Goal: Task Accomplishment & Management: Use online tool/utility

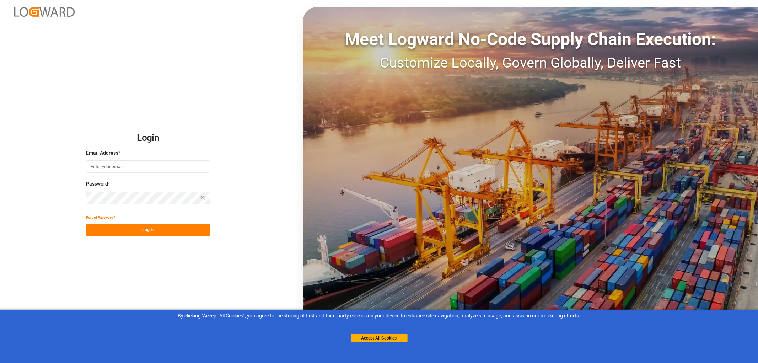
click at [88, 165] on input at bounding box center [148, 166] width 124 height 12
type input "monika.brinkmann-oetting@rhenus.com"
click at [168, 234] on button "Log In" at bounding box center [148, 230] width 124 height 12
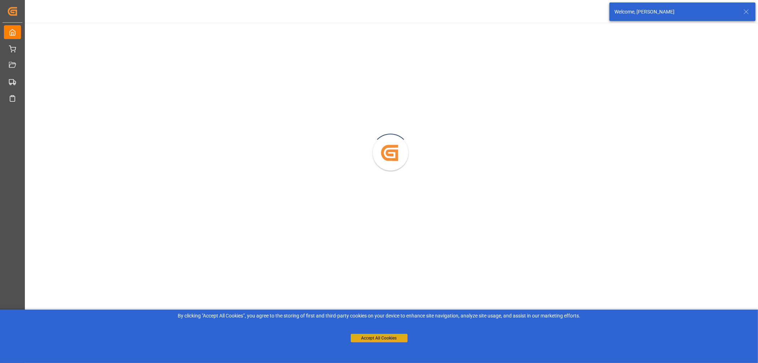
click at [383, 338] on button "Accept All Cookies" at bounding box center [379, 338] width 57 height 9
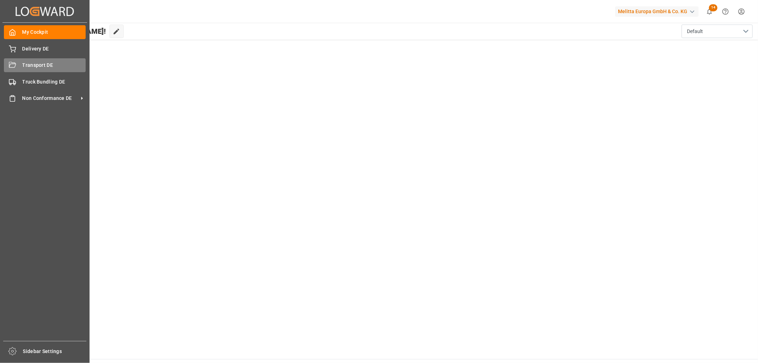
click at [29, 62] on span "Transport DE" at bounding box center [54, 65] width 64 height 7
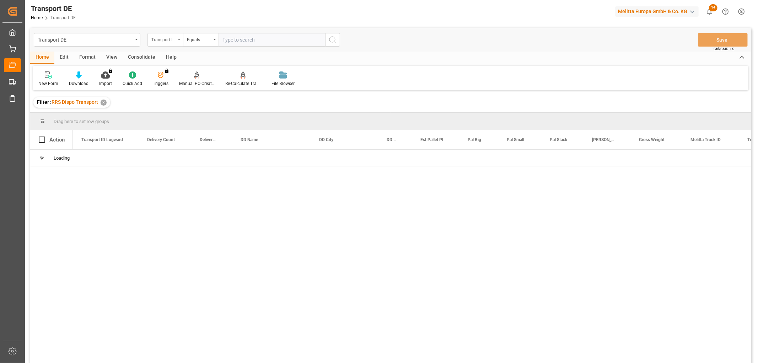
click at [160, 40] on div "Transport ID Logward" at bounding box center [163, 39] width 24 height 8
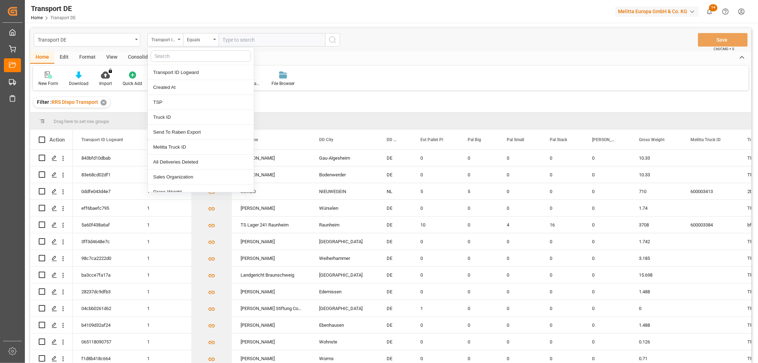
click at [161, 53] on input "text" at bounding box center [201, 55] width 100 height 11
type input "pl"
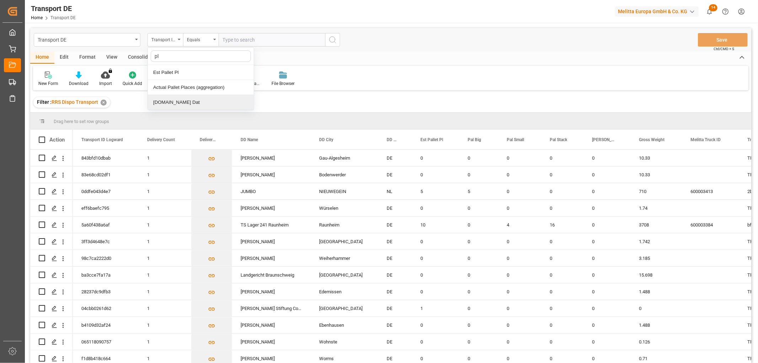
click at [165, 101] on div "[DOMAIN_NAME] Dat" at bounding box center [201, 102] width 106 height 15
click at [229, 39] on input "text" at bounding box center [272, 40] width 107 height 14
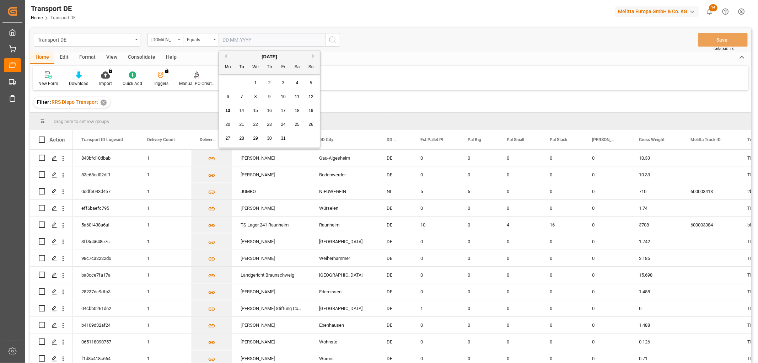
click at [243, 111] on span "14" at bounding box center [241, 110] width 5 height 5
type input "[DATE]"
click at [333, 40] on icon "search button" at bounding box center [333, 40] width 9 height 9
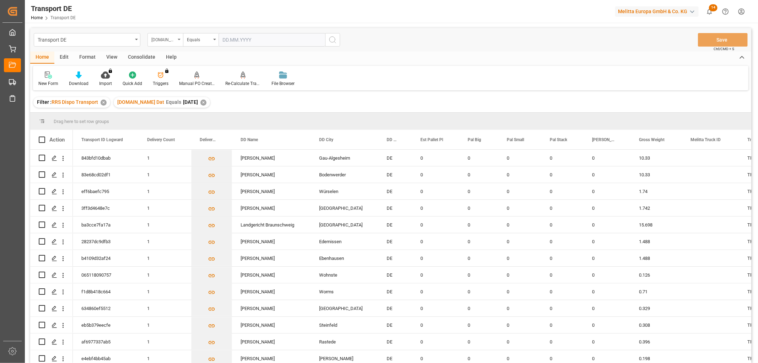
click at [165, 38] on div "[DOMAIN_NAME] Dat" at bounding box center [163, 39] width 24 height 8
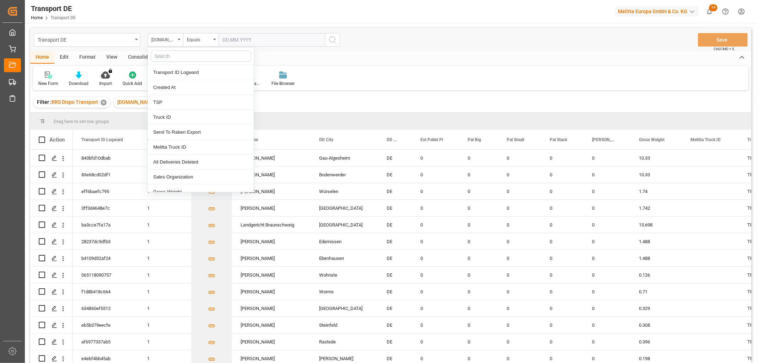
click at [161, 56] on input "text" at bounding box center [201, 55] width 100 height 11
type input "re"
click at [165, 101] on div "Req Del Dat" at bounding box center [201, 102] width 106 height 15
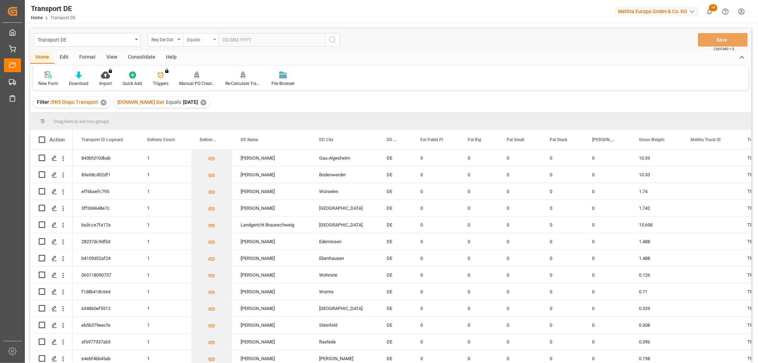
click at [201, 36] on div "Equals" at bounding box center [199, 39] width 24 height 8
click at [199, 130] on div "In range" at bounding box center [236, 132] width 106 height 15
click at [225, 38] on input "text" at bounding box center [245, 40] width 53 height 14
click at [228, 84] on div "29 30 1 2 3 4 5" at bounding box center [269, 83] width 97 height 14
click at [256, 111] on span "15" at bounding box center [255, 110] width 5 height 5
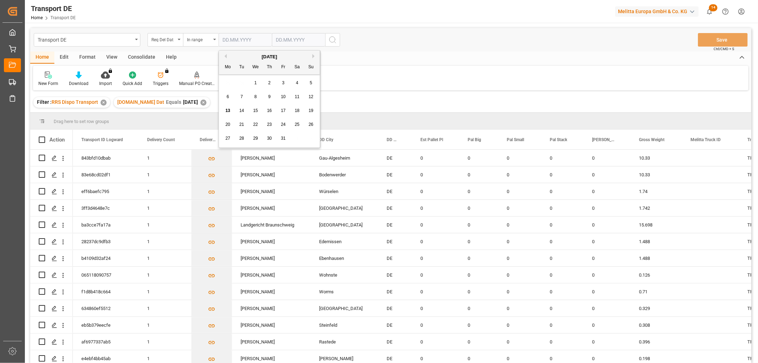
type input "15.10.2025"
click at [281, 39] on input "text" at bounding box center [298, 40] width 53 height 14
click at [279, 81] on div "29 30 1 2 3 4 5" at bounding box center [322, 83] width 97 height 14
click at [338, 113] on span "17" at bounding box center [336, 110] width 5 height 5
type input "17.10.2025"
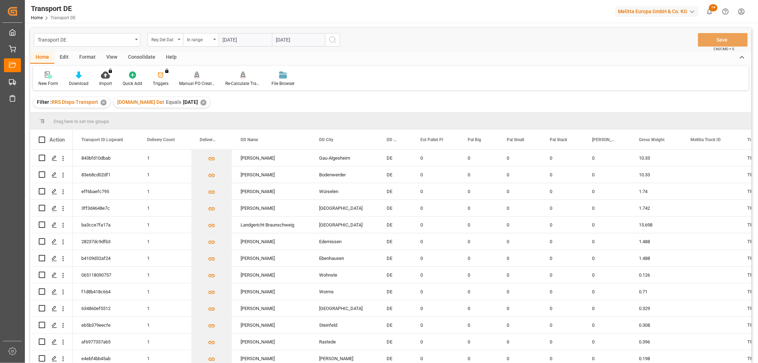
click at [333, 37] on icon "search button" at bounding box center [333, 40] width 9 height 9
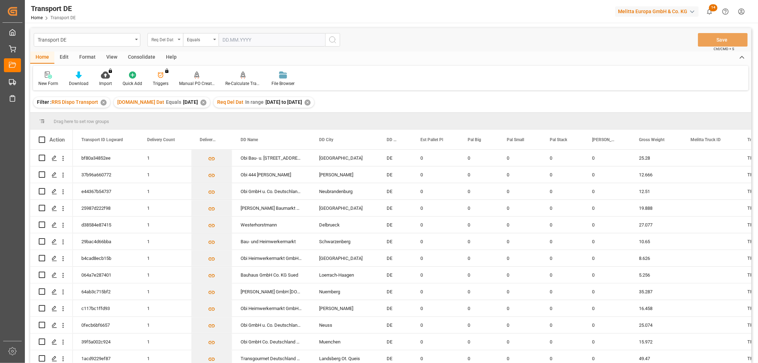
click at [160, 35] on div "Req Del Dat" at bounding box center [163, 39] width 24 height 8
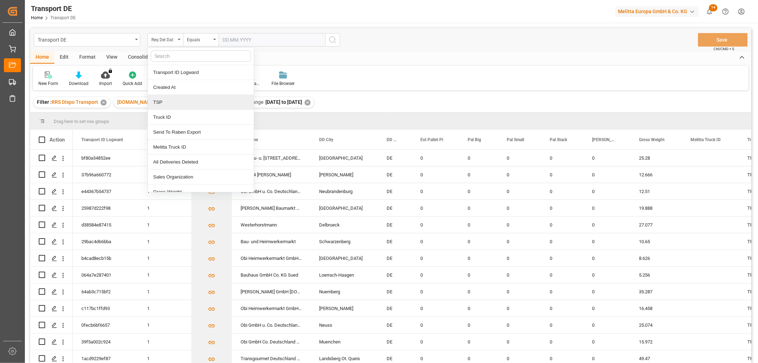
click at [165, 102] on div "TSP" at bounding box center [201, 102] width 106 height 15
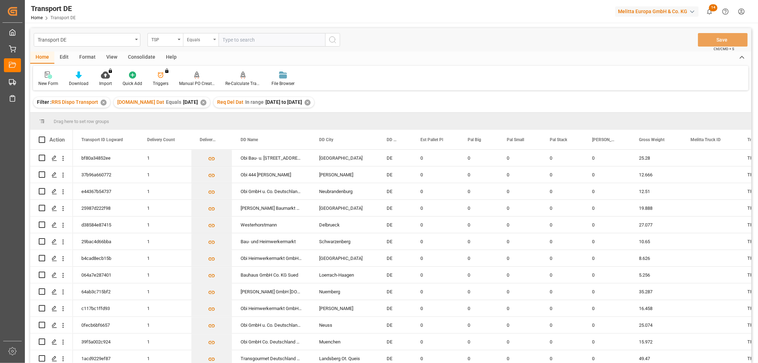
click at [198, 40] on div "Equals" at bounding box center [199, 39] width 24 height 8
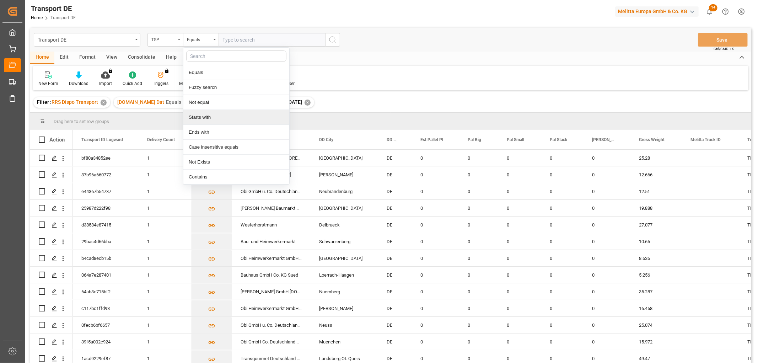
click at [198, 118] on div "Starts with" at bounding box center [236, 117] width 106 height 15
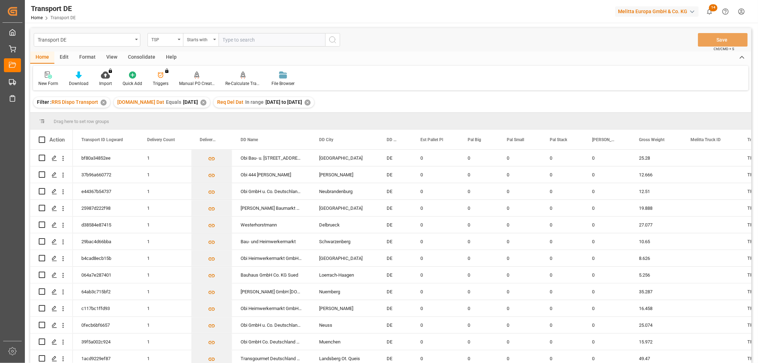
click at [226, 39] on input "text" at bounding box center [272, 40] width 107 height 14
type input "Dachser DE"
click at [333, 39] on icon "search button" at bounding box center [333, 40] width 9 height 9
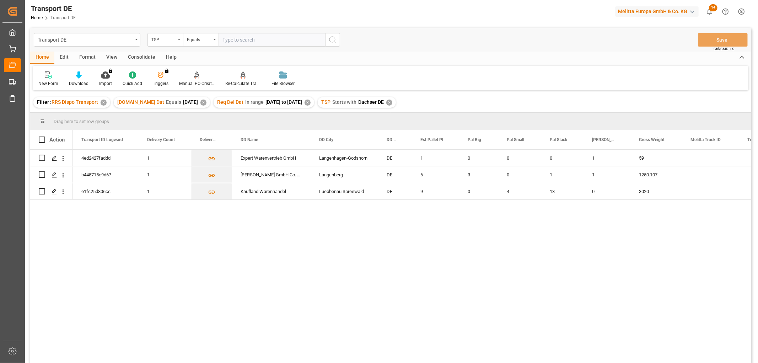
click at [139, 55] on div "Consolidate" at bounding box center [142, 58] width 38 height 12
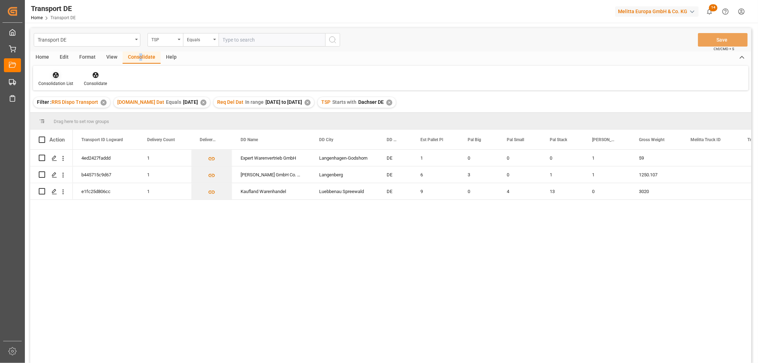
click at [55, 76] on icon at bounding box center [55, 74] width 7 height 7
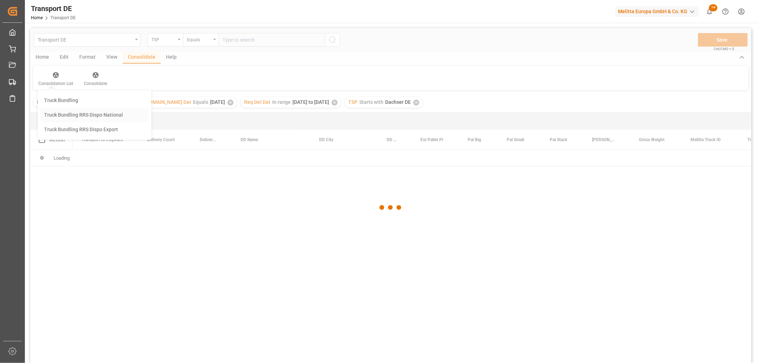
click at [68, 114] on div "Transport DE TSP Equals Save Ctrl/CMD + S Home Edit Format View Consolidate Hel…" at bounding box center [390, 205] width 721 height 354
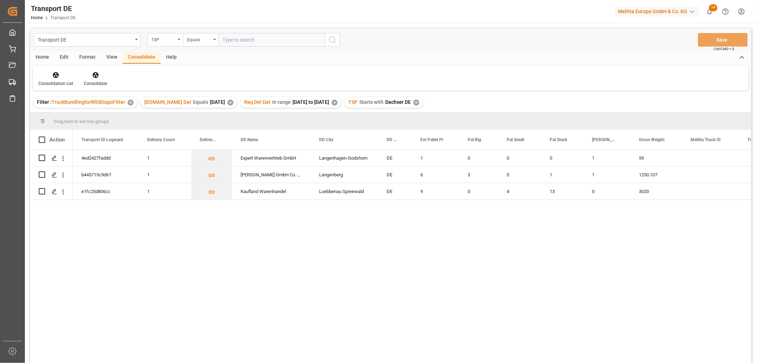
click at [334, 332] on div "4ed2427faddd 1 Expert Warenvertrieb GmbH Langenhagen-Godshorn DE 1 0 0 0 1 59 b…" at bounding box center [412, 259] width 679 height 218
click at [53, 76] on icon at bounding box center [56, 75] width 6 height 6
click at [72, 113] on div "Transport DE TSP Equals Save Ctrl/CMD + S Home Edit Format View Consolidate Hel…" at bounding box center [390, 205] width 721 height 354
click at [41, 191] on input "Press Space to toggle row selection (unchecked)" at bounding box center [42, 191] width 6 height 6
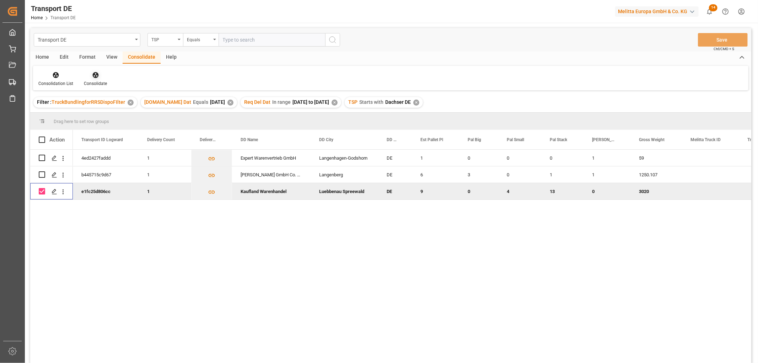
click at [95, 75] on icon at bounding box center [95, 75] width 6 height 6
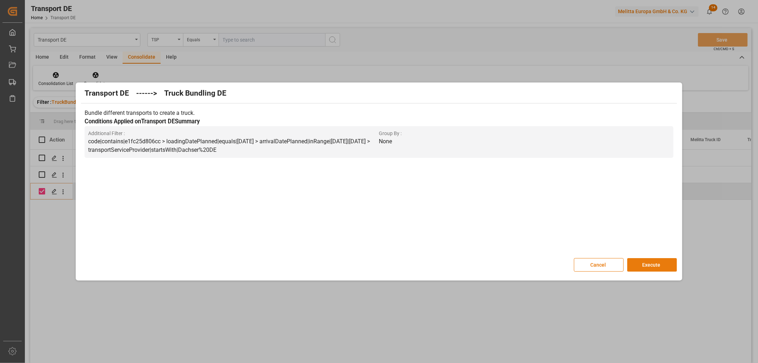
click at [654, 265] on button "Execute" at bounding box center [653, 265] width 50 height 14
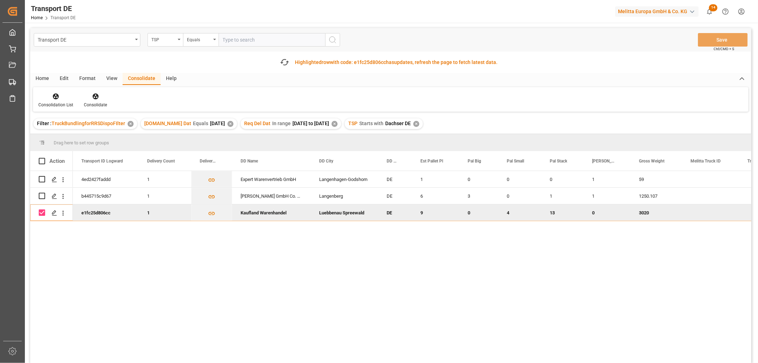
click at [42, 213] on input "Press Space to toggle row selection (checked)" at bounding box center [42, 212] width 6 height 6
checkbox input "false"
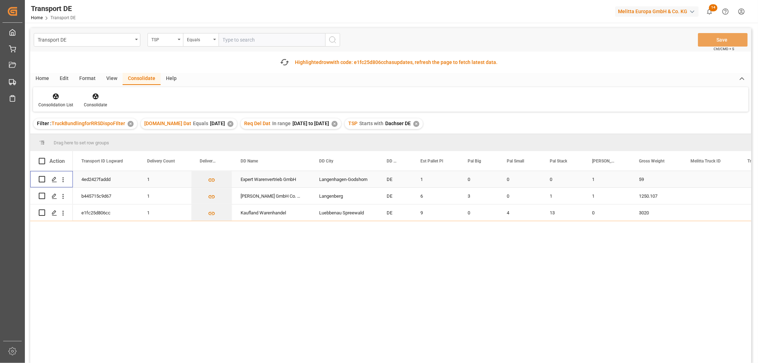
click at [43, 179] on input "Press Space to toggle row selection (unchecked)" at bounding box center [42, 179] width 6 height 6
checkbox input "true"
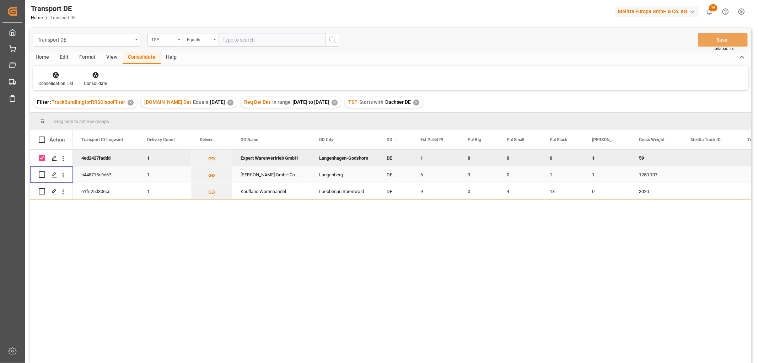
click at [42, 174] on input "Press Space to toggle row selection (unchecked)" at bounding box center [42, 174] width 6 height 6
checkbox input "true"
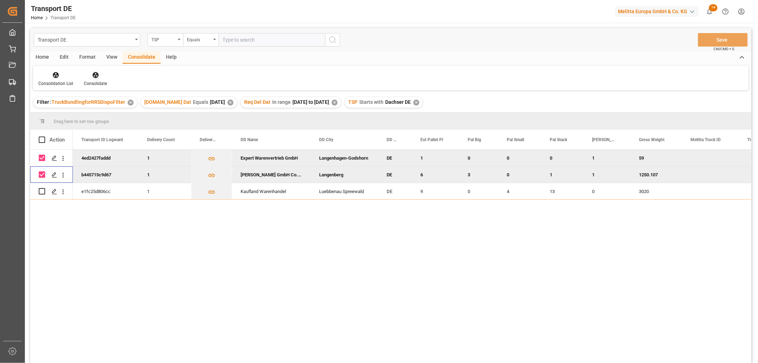
click at [95, 75] on icon at bounding box center [95, 75] width 6 height 6
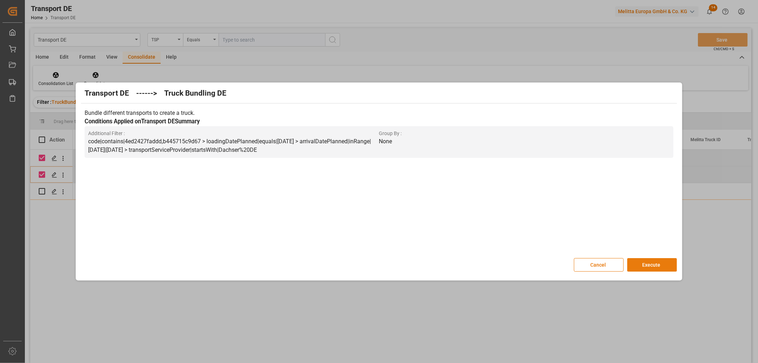
click at [655, 265] on button "Execute" at bounding box center [653, 265] width 50 height 14
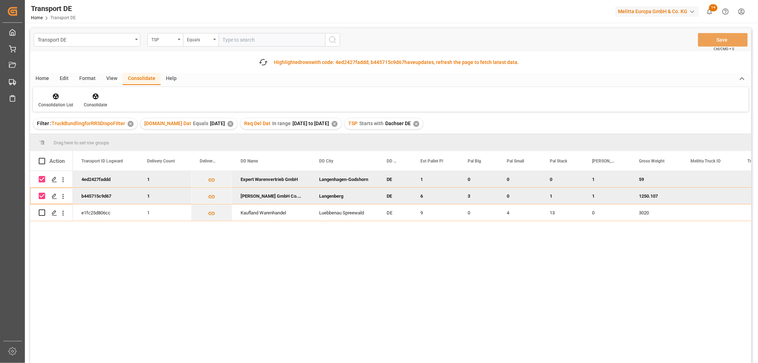
click at [43, 178] on input "Press Space to toggle row selection (checked)" at bounding box center [42, 179] width 6 height 6
checkbox input "false"
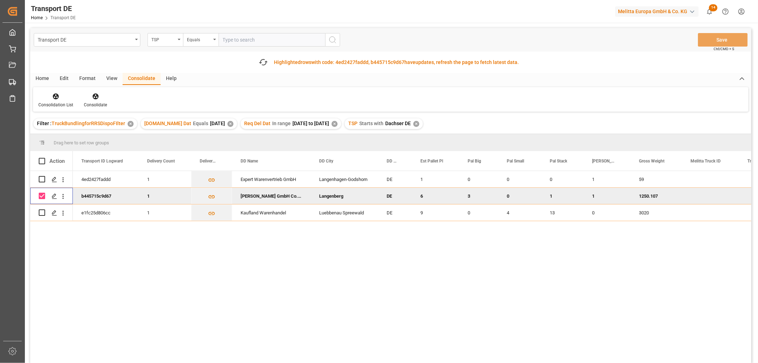
click at [42, 194] on input "Press Space to toggle row selection (checked)" at bounding box center [42, 196] width 6 height 6
checkbox input "false"
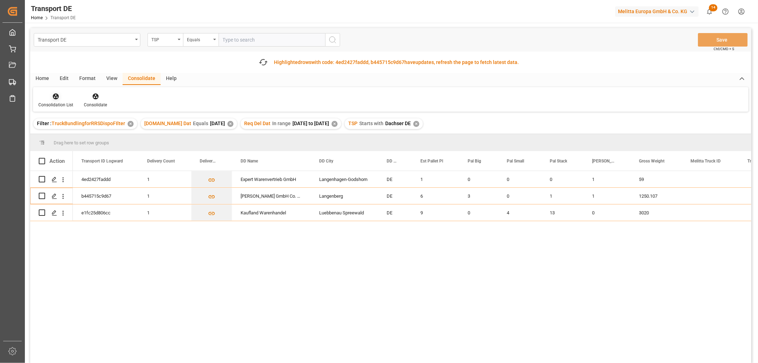
click at [55, 97] on icon at bounding box center [56, 97] width 6 height 6
click at [59, 137] on div "Transport DE TSP Equals Save Ctrl/CMD + S Fetch latest updates Highlighted rows…" at bounding box center [390, 215] width 721 height 375
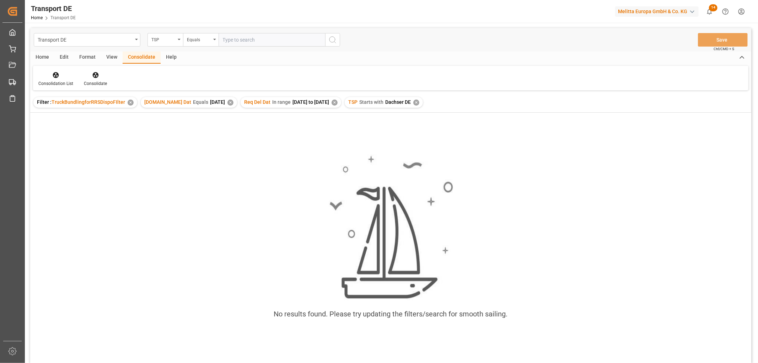
click at [419, 102] on div "✕" at bounding box center [417, 103] width 6 height 6
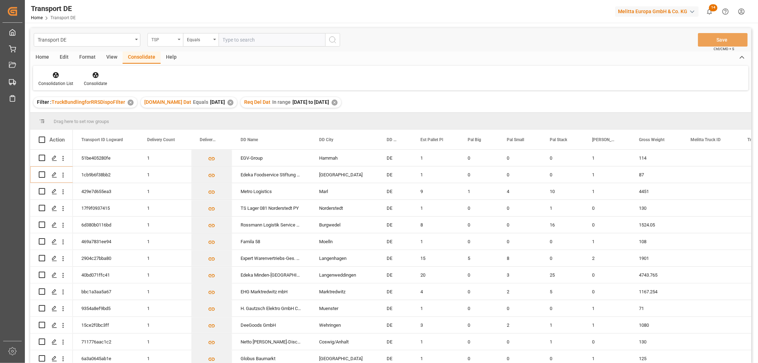
click at [162, 38] on div "TSP" at bounding box center [163, 39] width 24 height 8
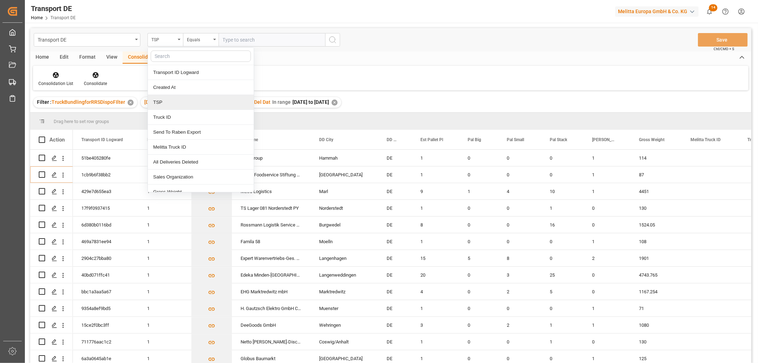
click at [166, 102] on div "TSP" at bounding box center [201, 102] width 106 height 15
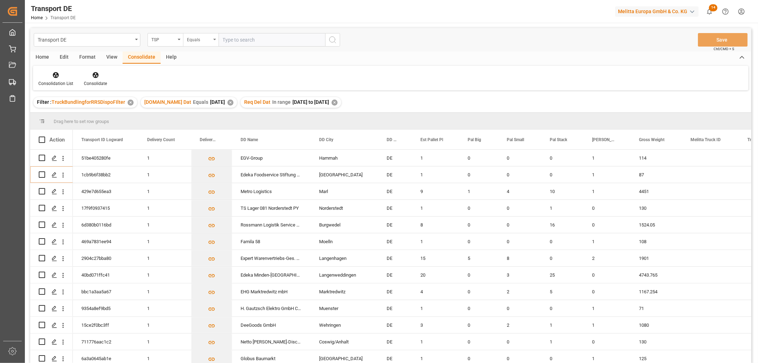
click at [192, 39] on div "Equals" at bounding box center [199, 39] width 24 height 8
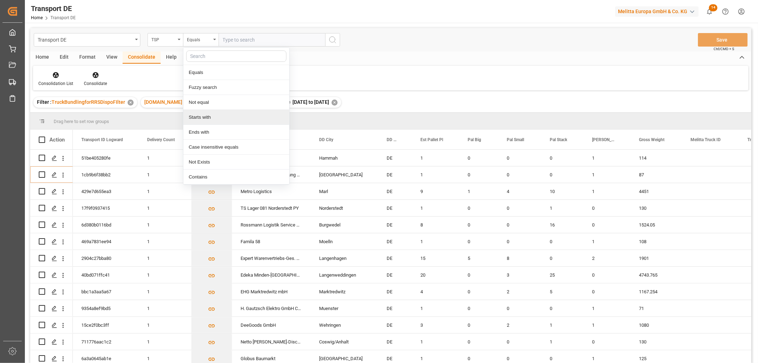
click at [199, 117] on div "Starts with" at bounding box center [236, 117] width 106 height 15
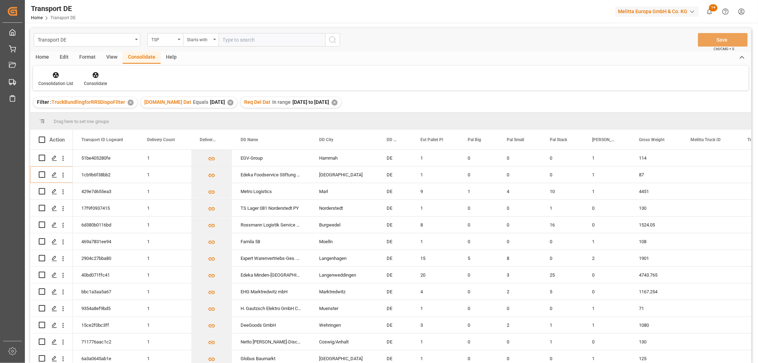
click at [239, 38] on input "text" at bounding box center [272, 40] width 107 height 14
type input "LIT DE"
click at [334, 38] on icon "search button" at bounding box center [333, 40] width 9 height 9
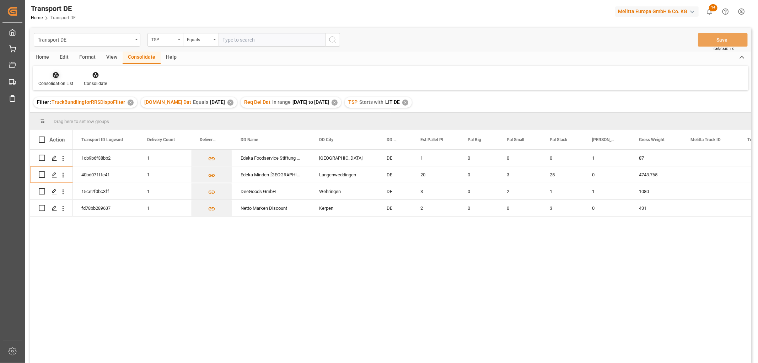
click at [57, 75] on icon at bounding box center [55, 74] width 7 height 7
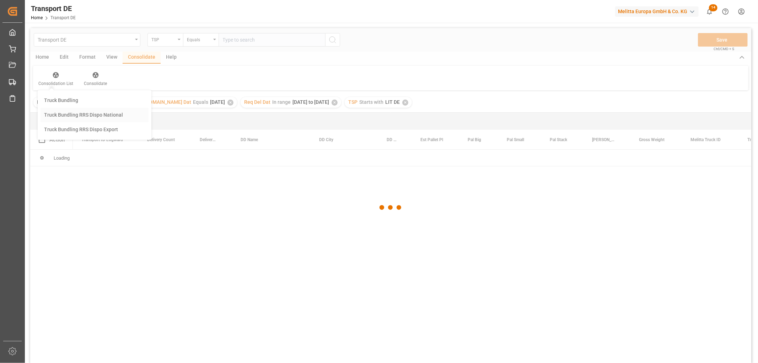
click at [63, 114] on div "Transport DE TSP Equals Save Ctrl/CMD + S Home Edit Format View Consolidate Hel…" at bounding box center [390, 205] width 721 height 354
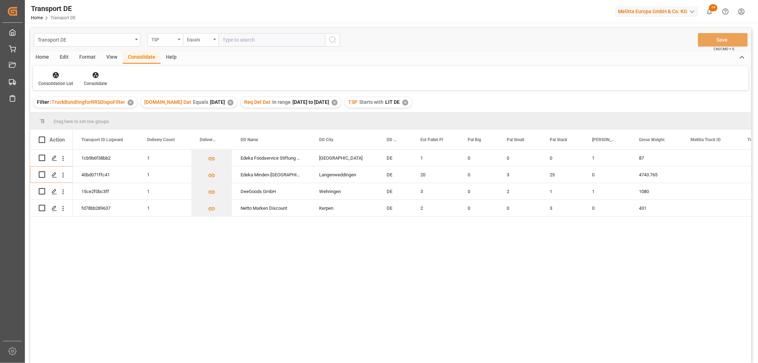
click at [52, 75] on icon at bounding box center [55, 74] width 7 height 7
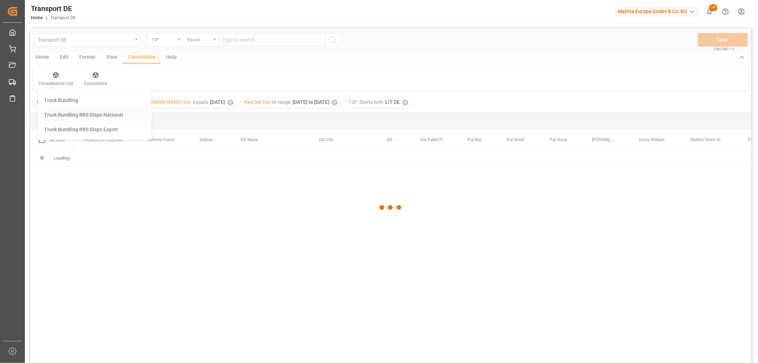
click at [65, 113] on div "Transport DE TSP Equals Save Ctrl/CMD + S Home Edit Format View Consolidate Hel…" at bounding box center [390, 205] width 721 height 354
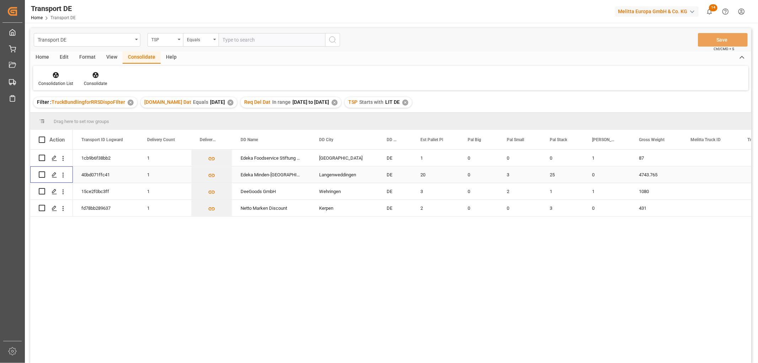
click at [41, 174] on input "Press Space to toggle row selection (unchecked)" at bounding box center [42, 174] width 6 height 6
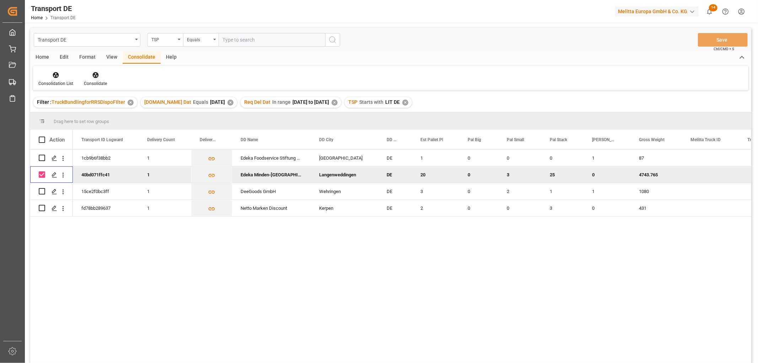
click at [94, 75] on icon at bounding box center [95, 75] width 6 height 6
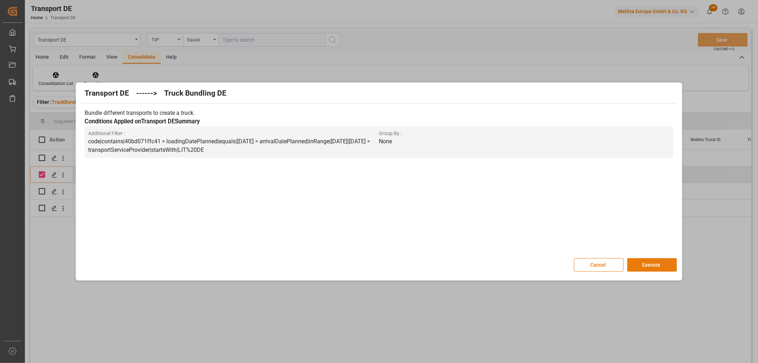
click at [651, 265] on button "Execute" at bounding box center [653, 265] width 50 height 14
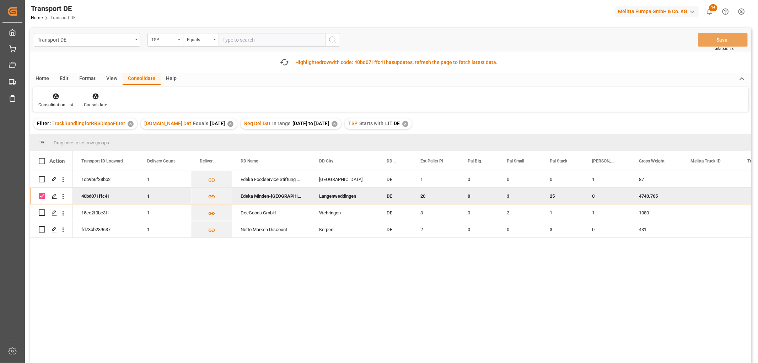
click at [42, 196] on input "Press Space to toggle row selection (checked)" at bounding box center [42, 196] width 6 height 6
checkbox input "false"
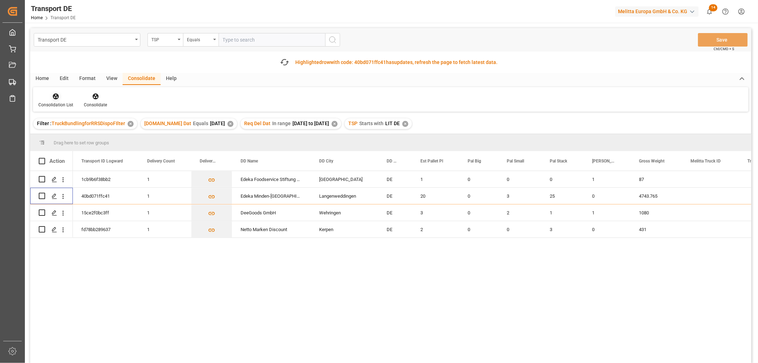
click at [53, 96] on icon at bounding box center [56, 97] width 6 height 6
click at [59, 135] on div "Transport DE TSP Equals Save Ctrl/CMD + S Fetch latest updates Highlighted row …" at bounding box center [390, 215] width 721 height 375
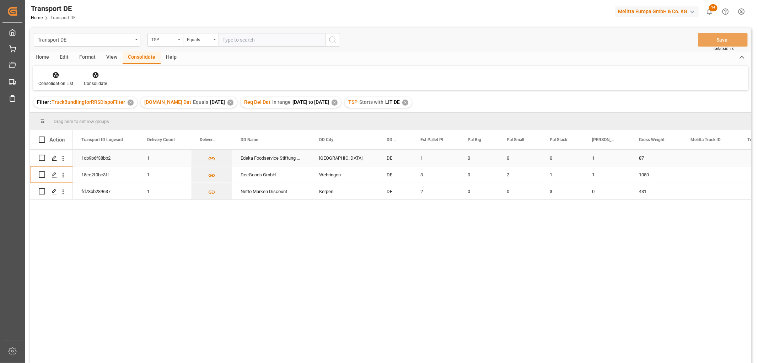
click at [41, 158] on input "Press Space to toggle row selection (unchecked)" at bounding box center [42, 158] width 6 height 6
checkbox input "true"
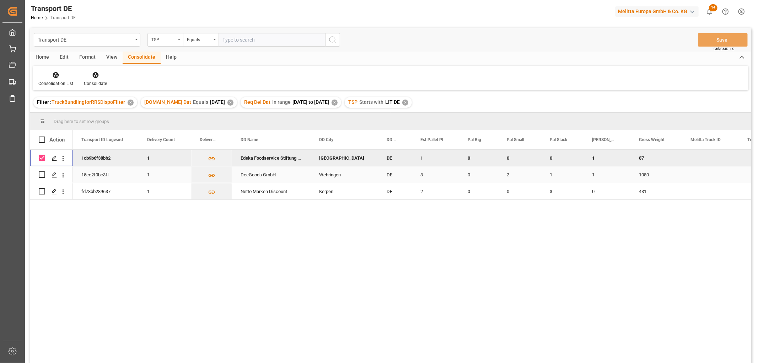
click at [43, 175] on input "Press Space to toggle row selection (unchecked)" at bounding box center [42, 174] width 6 height 6
checkbox input "true"
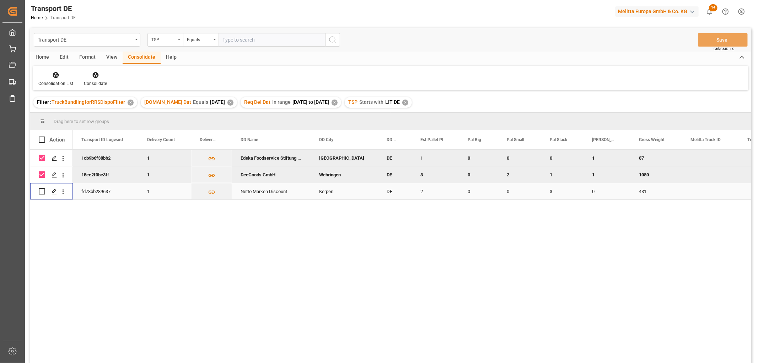
click at [42, 191] on input "Press Space to toggle row selection (unchecked)" at bounding box center [42, 191] width 6 height 6
checkbox input "true"
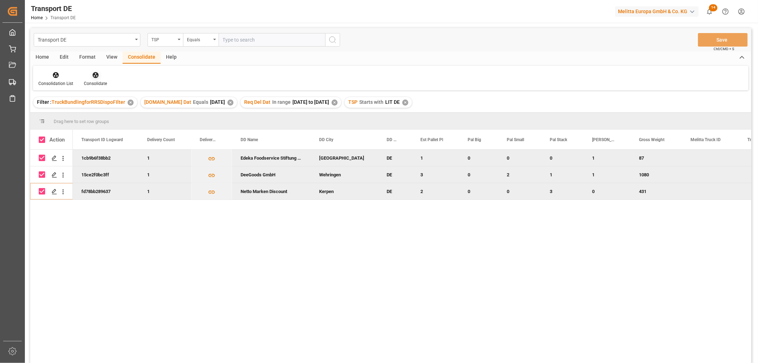
click at [94, 75] on icon at bounding box center [95, 75] width 6 height 6
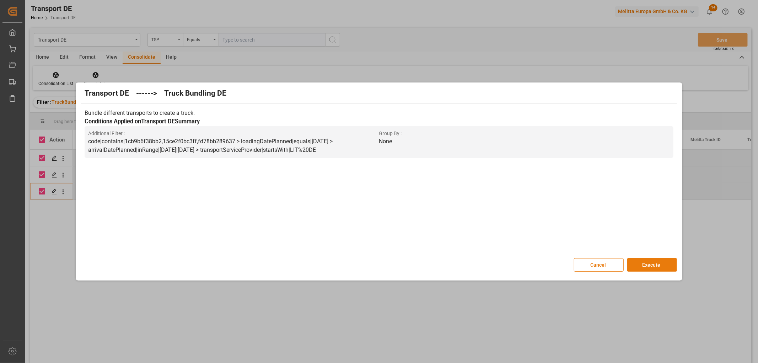
click at [661, 261] on button "Execute" at bounding box center [653, 265] width 50 height 14
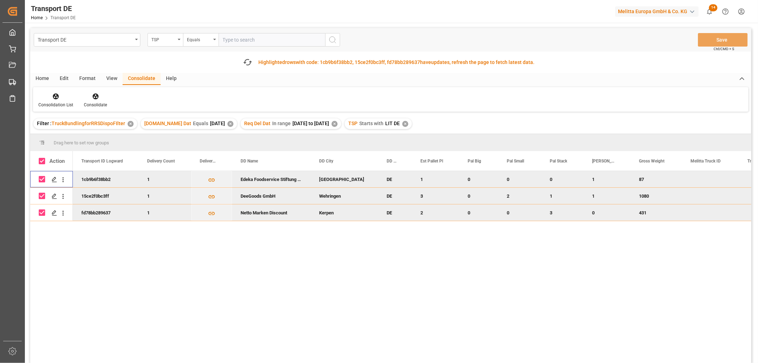
click at [40, 178] on input "Press Space to toggle row selection (checked)" at bounding box center [42, 179] width 6 height 6
checkbox input "false"
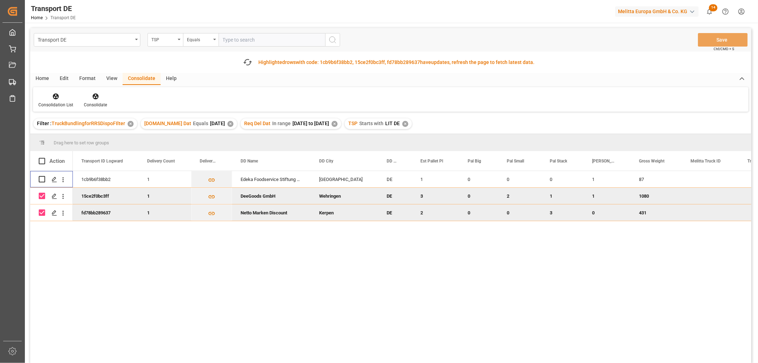
click at [44, 196] on input "Press Space to toggle row selection (checked)" at bounding box center [42, 196] width 6 height 6
checkbox input "false"
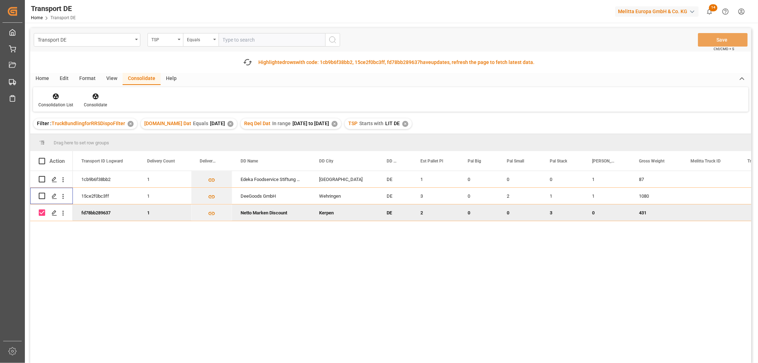
click at [43, 213] on input "Press Space to toggle row selection (checked)" at bounding box center [42, 212] width 6 height 6
checkbox input "false"
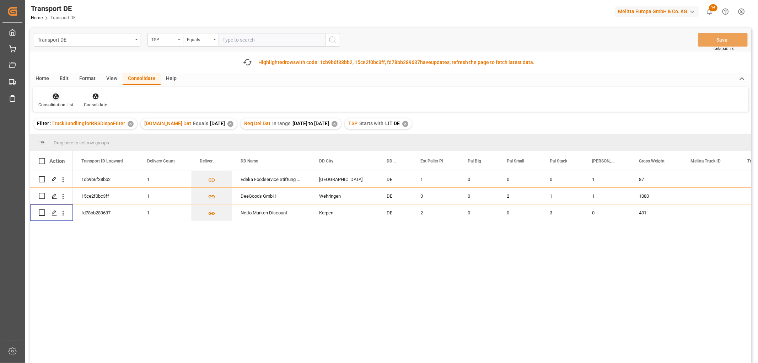
click at [54, 96] on icon at bounding box center [56, 97] width 6 height 6
click at [58, 138] on div "Transport DE TSP Equals Save Ctrl/CMD + S Fetch latest updates Highlighted rows…" at bounding box center [390, 215] width 721 height 375
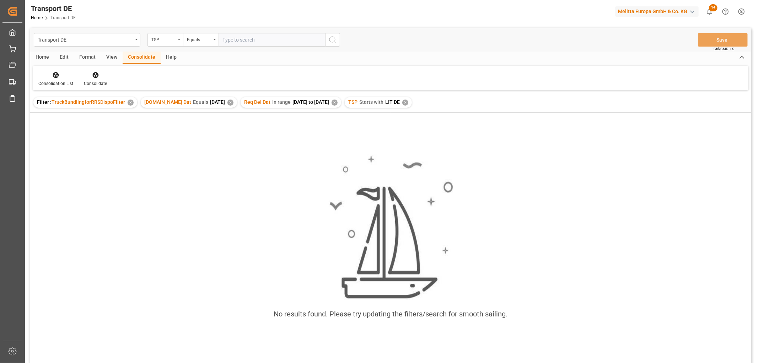
click at [409, 101] on div "✕" at bounding box center [405, 103] width 6 height 6
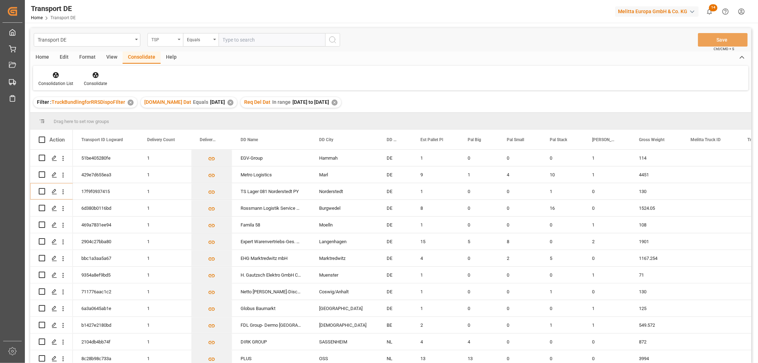
click at [157, 38] on div "TSP" at bounding box center [163, 39] width 24 height 8
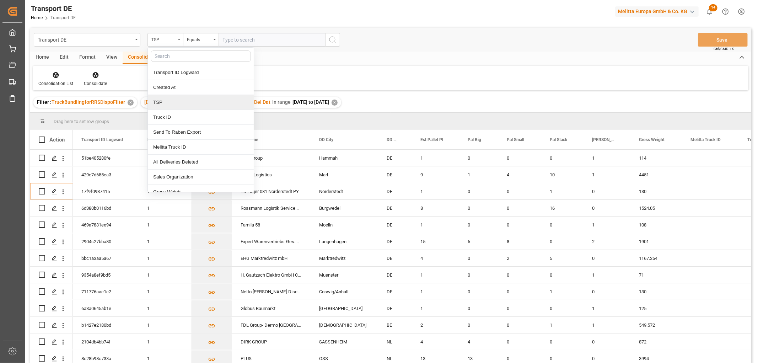
click at [164, 102] on div "TSP" at bounding box center [201, 102] width 106 height 15
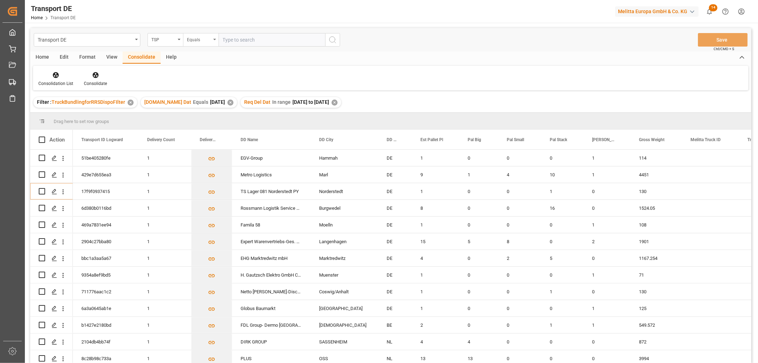
click at [193, 39] on div "Equals" at bounding box center [199, 39] width 24 height 8
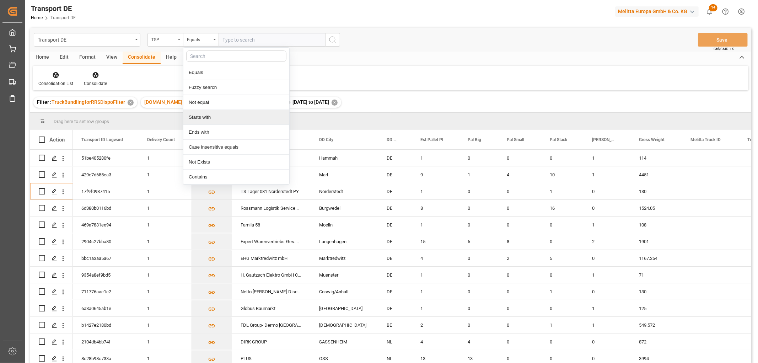
click at [203, 118] on div "Starts with" at bounding box center [236, 117] width 106 height 15
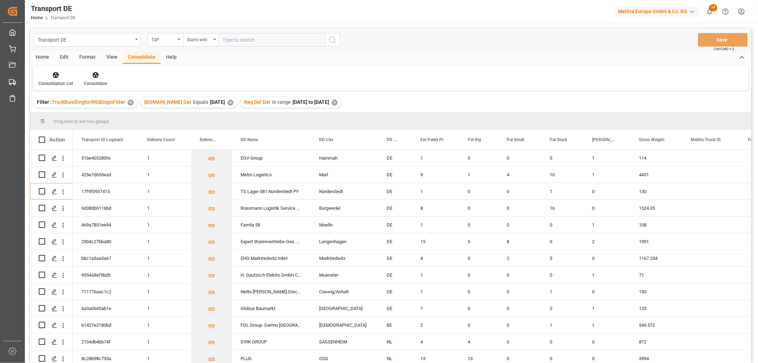
click at [227, 38] on input "text" at bounding box center [272, 40] width 107 height 14
type input "Moeller"
click at [330, 42] on icon "search button" at bounding box center [333, 40] width 9 height 9
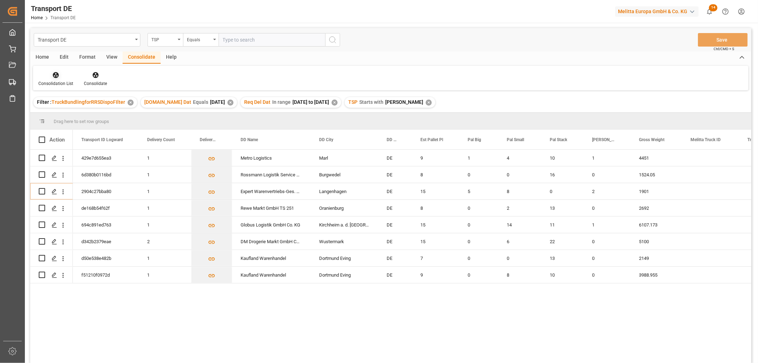
click at [57, 75] on icon at bounding box center [56, 75] width 6 height 6
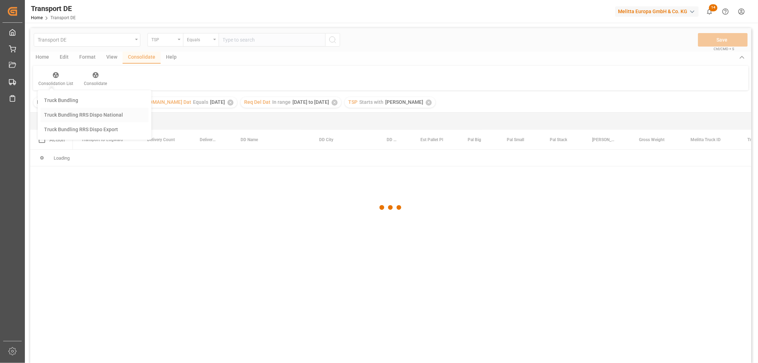
click at [59, 115] on div "Transport DE TSP Equals Save Ctrl/CMD + S Home Edit Format View Consolidate Hel…" at bounding box center [390, 205] width 721 height 354
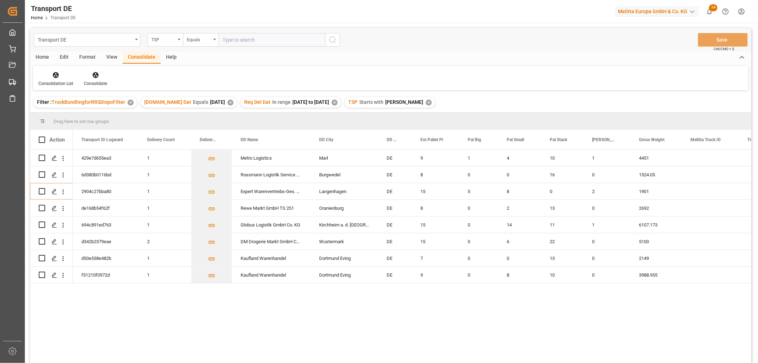
click at [41, 55] on div "Home" at bounding box center [42, 58] width 24 height 12
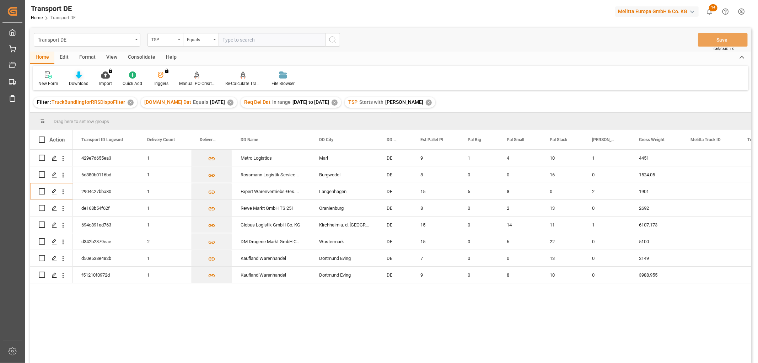
click at [77, 75] on icon at bounding box center [79, 74] width 6 height 7
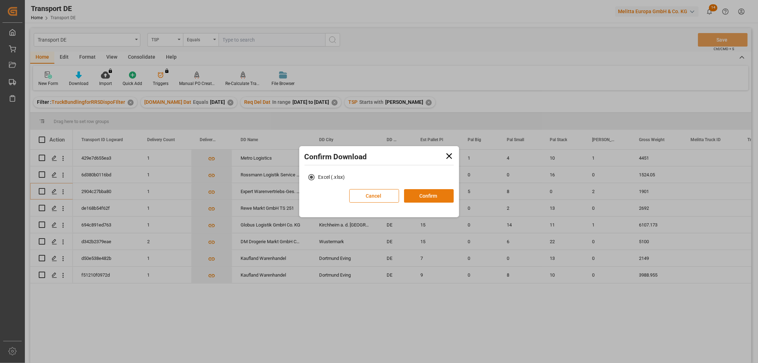
click at [438, 196] on button "Confirm" at bounding box center [429, 196] width 50 height 14
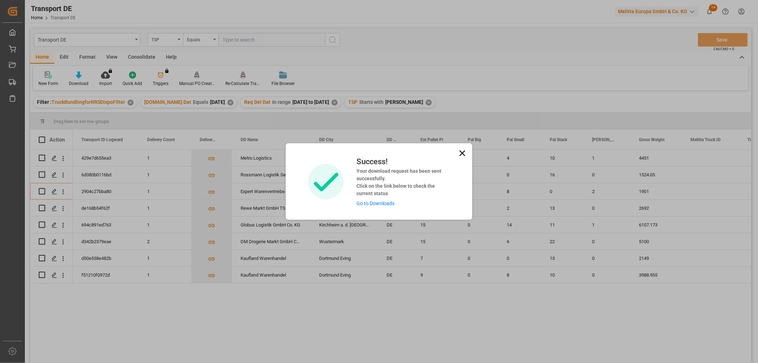
click at [373, 202] on link "Go to Downloads" at bounding box center [376, 204] width 38 height 6
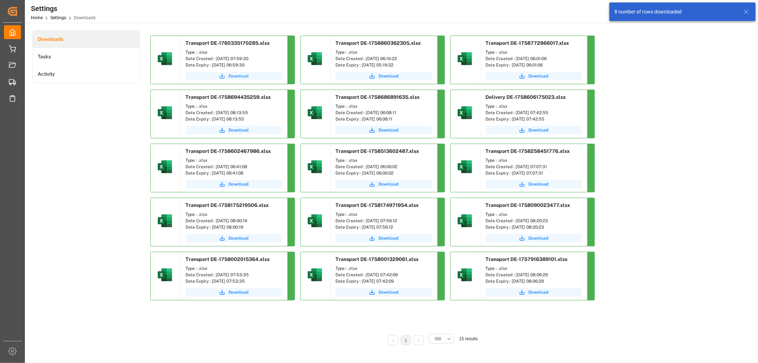
click at [237, 76] on span "Download" at bounding box center [239, 76] width 20 height 6
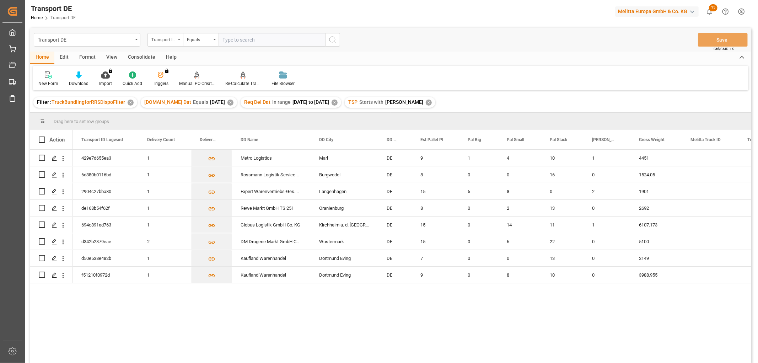
click at [140, 57] on div "Consolidate" at bounding box center [142, 58] width 38 height 12
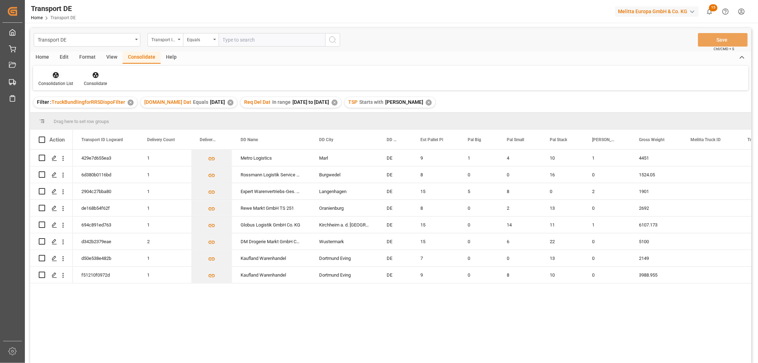
click at [57, 76] on icon at bounding box center [56, 75] width 6 height 6
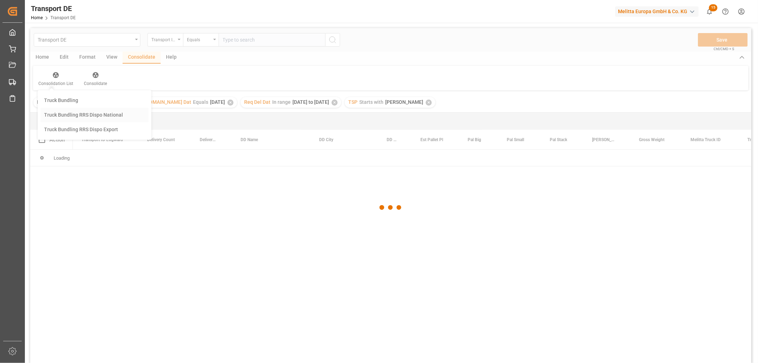
click at [62, 114] on div "Transport DE Transport ID Logward Equals Save Ctrl/CMD + S Home Edit Format Vie…" at bounding box center [390, 205] width 721 height 354
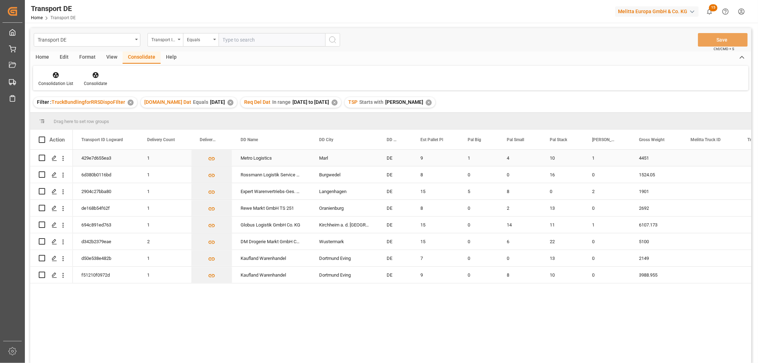
click at [43, 159] on input "Press Space to toggle row selection (unchecked)" at bounding box center [42, 158] width 6 height 6
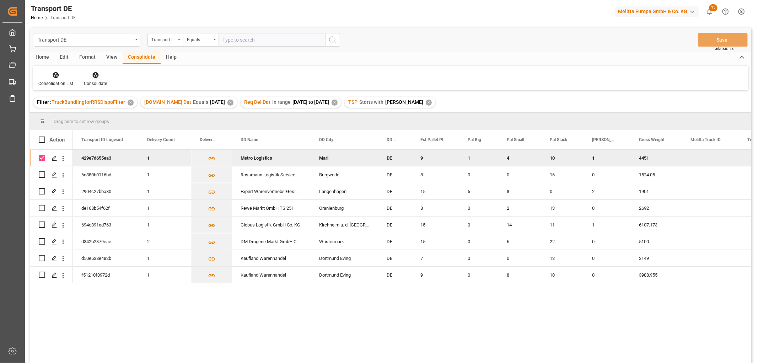
click at [96, 76] on icon at bounding box center [95, 75] width 6 height 6
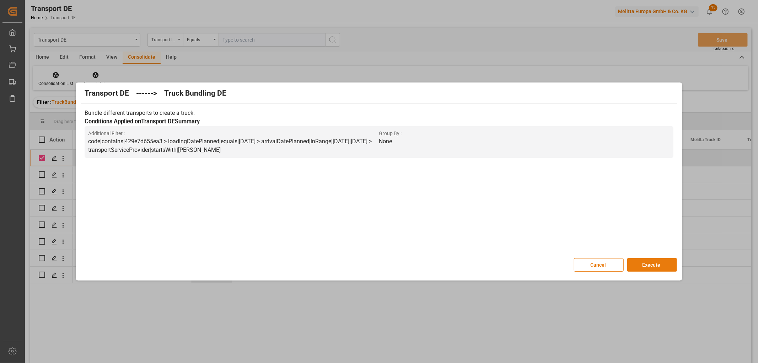
click at [654, 262] on button "Execute" at bounding box center [653, 265] width 50 height 14
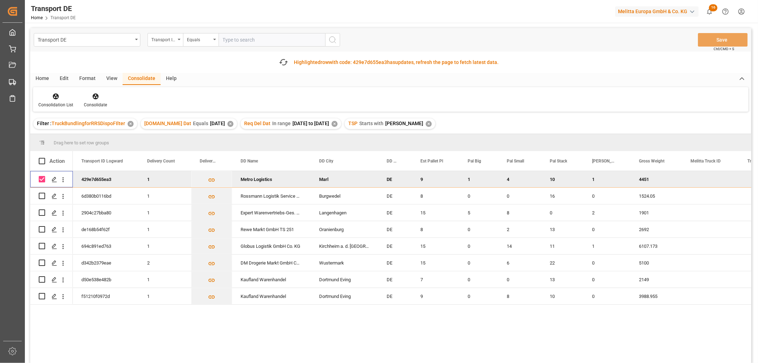
click at [41, 178] on input "Press Space to toggle row selection (checked)" at bounding box center [42, 179] width 6 height 6
checkbox input "false"
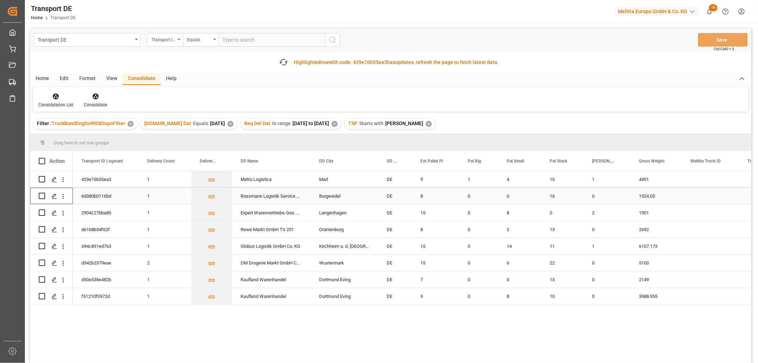
click at [42, 197] on div at bounding box center [51, 238] width 43 height 134
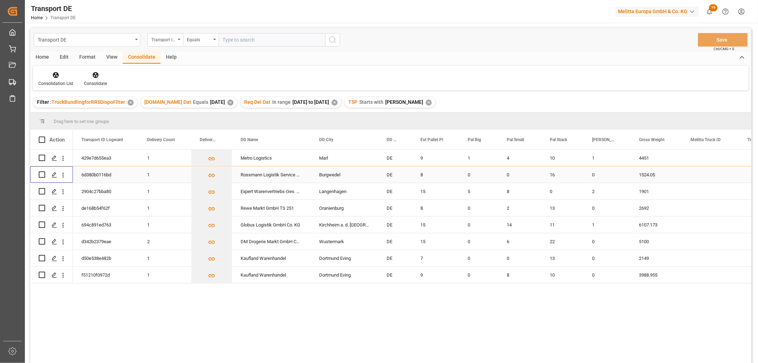
click at [41, 175] on input "Press Space to toggle row selection (unchecked)" at bounding box center [42, 174] width 6 height 6
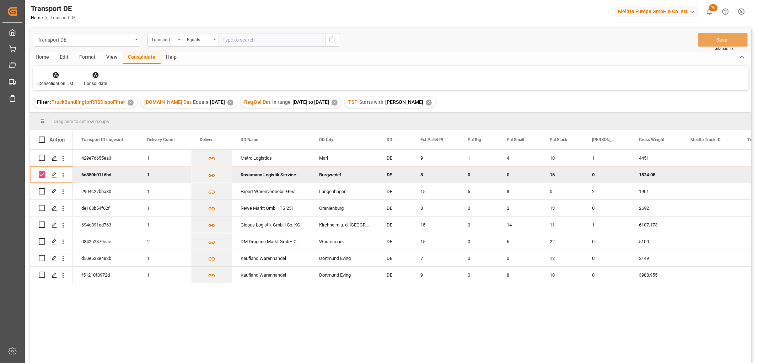
click at [93, 75] on icon at bounding box center [95, 75] width 6 height 6
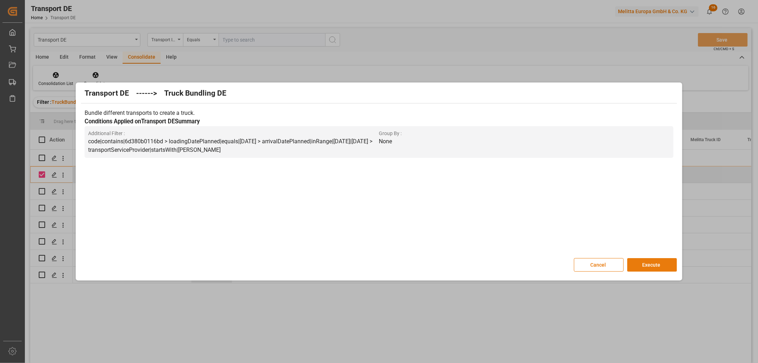
click at [648, 265] on button "Execute" at bounding box center [653, 265] width 50 height 14
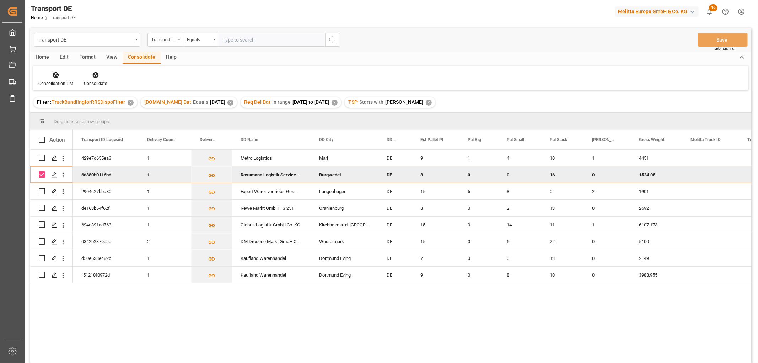
click at [40, 175] on input "Press Space to toggle row selection (checked)" at bounding box center [42, 174] width 6 height 6
checkbox input "false"
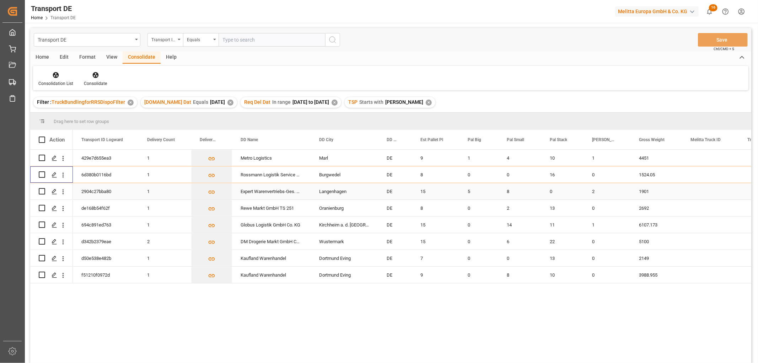
click at [41, 191] on input "Press Space to toggle row selection (unchecked)" at bounding box center [42, 191] width 6 height 6
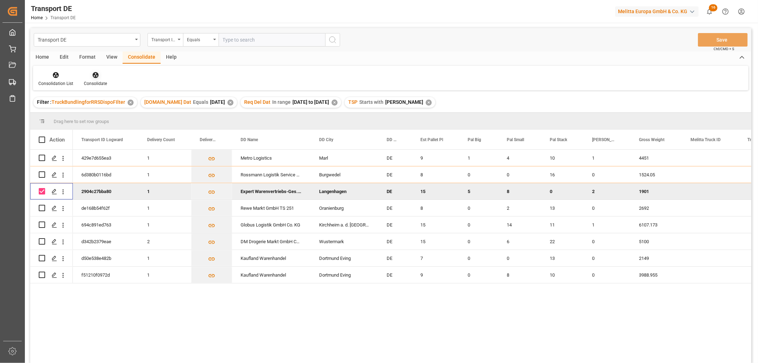
click at [94, 74] on icon at bounding box center [95, 75] width 6 height 6
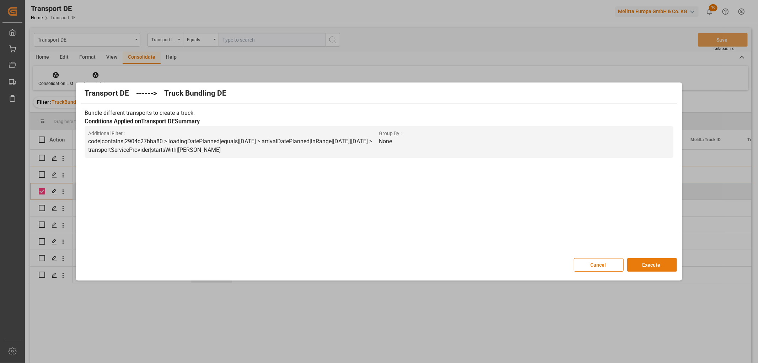
click at [644, 261] on button "Execute" at bounding box center [653, 265] width 50 height 14
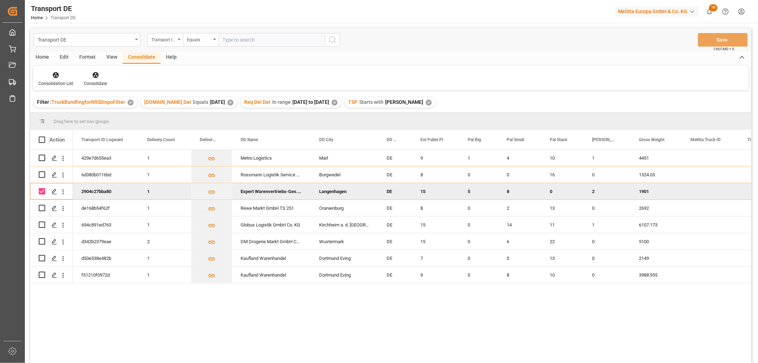
click at [43, 188] on input "Press Space to toggle row selection (checked)" at bounding box center [42, 191] width 6 height 6
checkbox input "false"
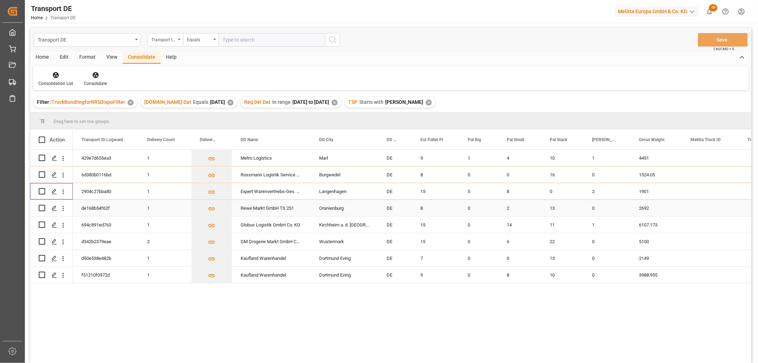
click at [42, 210] on input "Press Space to toggle row selection (unchecked)" at bounding box center [42, 208] width 6 height 6
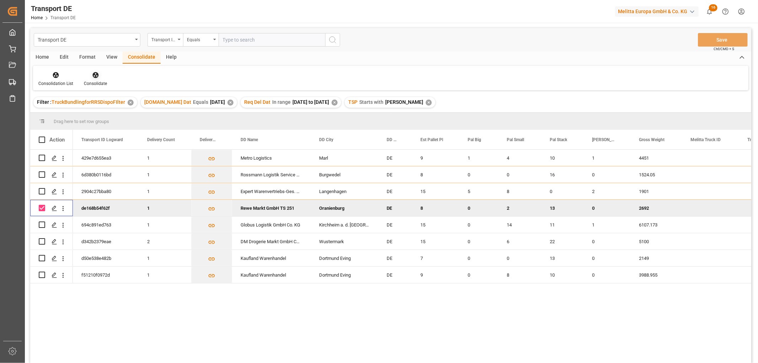
click at [92, 75] on icon at bounding box center [95, 75] width 6 height 6
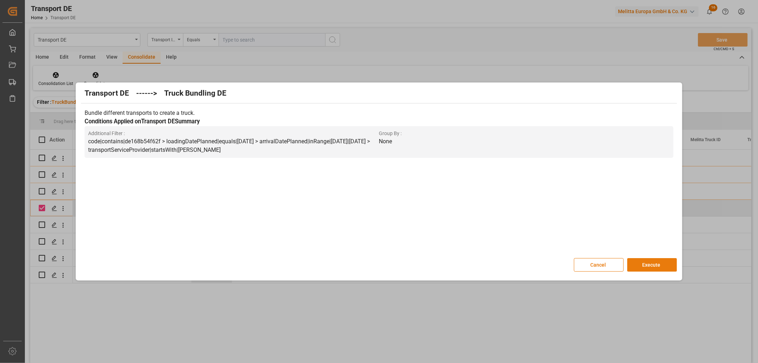
click at [653, 263] on button "Execute" at bounding box center [653, 265] width 50 height 14
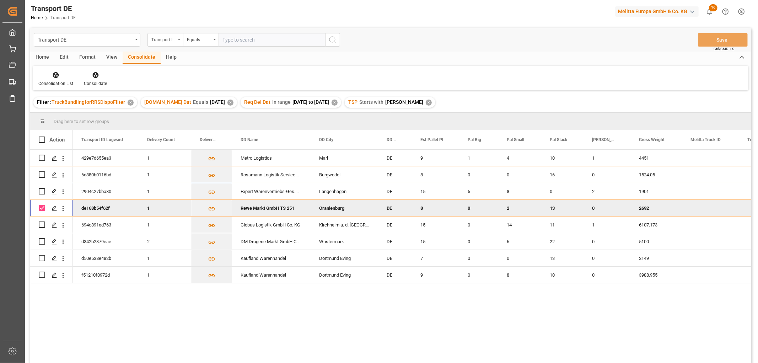
click at [43, 208] on input "Press Space to toggle row selection (checked)" at bounding box center [42, 208] width 6 height 6
checkbox input "false"
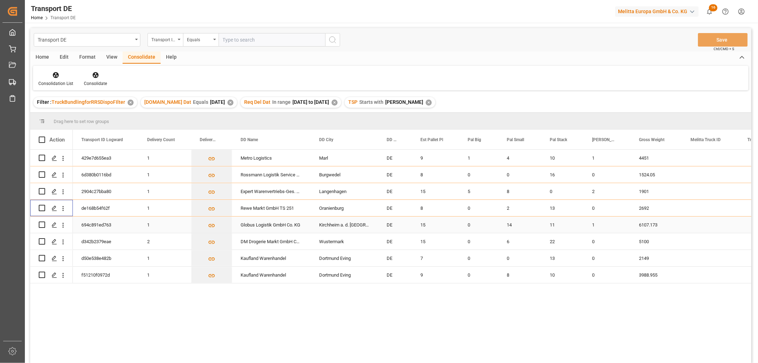
click at [44, 225] on input "Press Space to toggle row selection (unchecked)" at bounding box center [42, 225] width 6 height 6
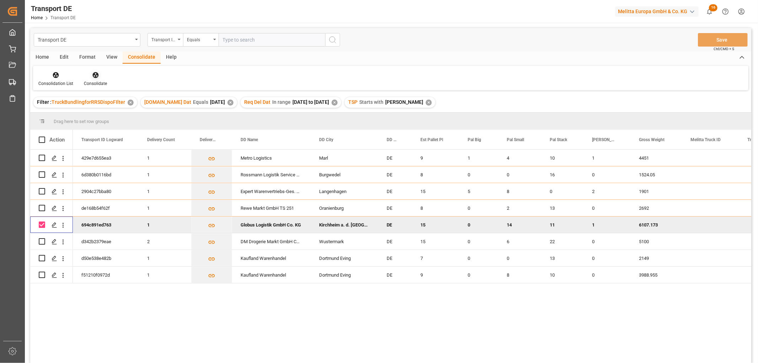
click at [94, 74] on icon at bounding box center [95, 74] width 7 height 7
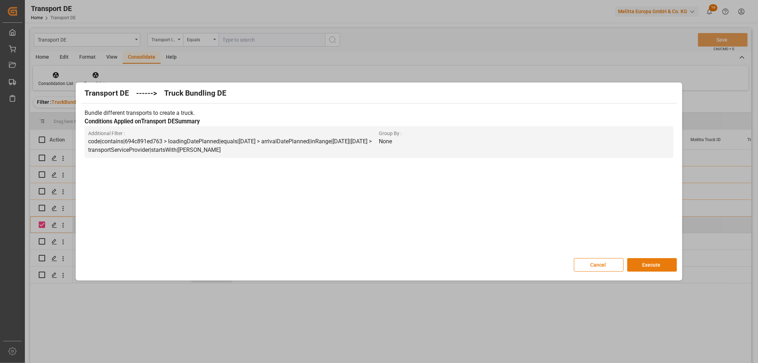
click at [652, 264] on button "Execute" at bounding box center [653, 265] width 50 height 14
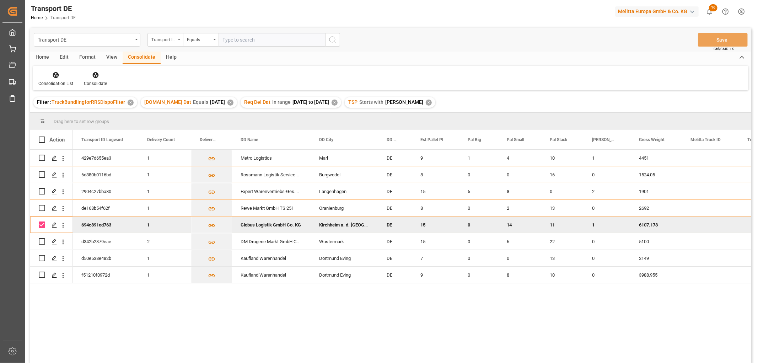
click at [39, 223] on input "Press Space to toggle row selection (checked)" at bounding box center [42, 225] width 6 height 6
checkbox input "false"
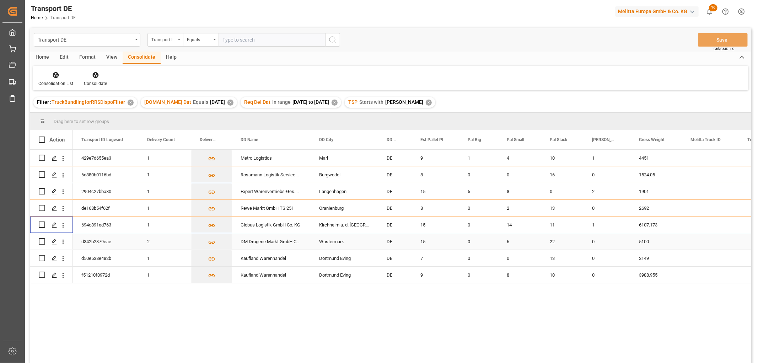
click at [43, 241] on input "Press Space to toggle row selection (unchecked)" at bounding box center [42, 241] width 6 height 6
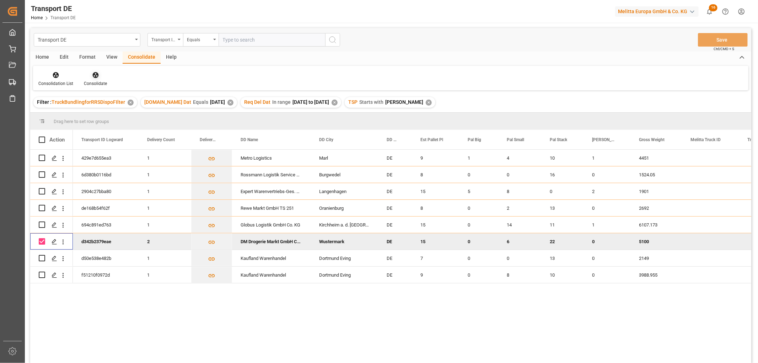
click at [96, 76] on icon at bounding box center [95, 74] width 7 height 7
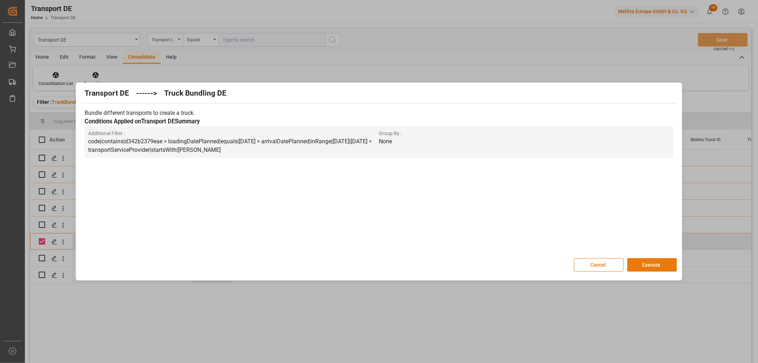
click at [655, 264] on button "Execute" at bounding box center [653, 265] width 50 height 14
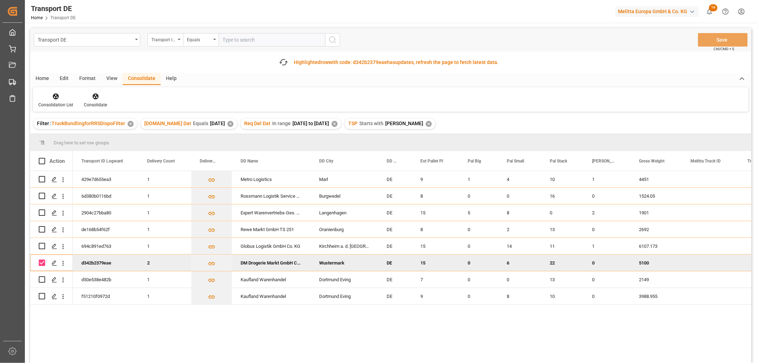
click at [43, 264] on input "Press Space to toggle row selection (checked)" at bounding box center [42, 263] width 6 height 6
checkbox input "false"
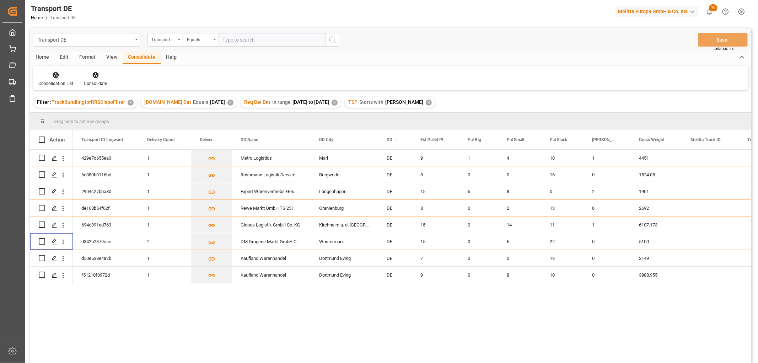
click at [55, 75] on icon at bounding box center [56, 75] width 6 height 6
click at [70, 114] on div "Transport DE Transport ID Logward Equals Save Ctrl/CMD + S Home Edit Format Vie…" at bounding box center [390, 205] width 721 height 354
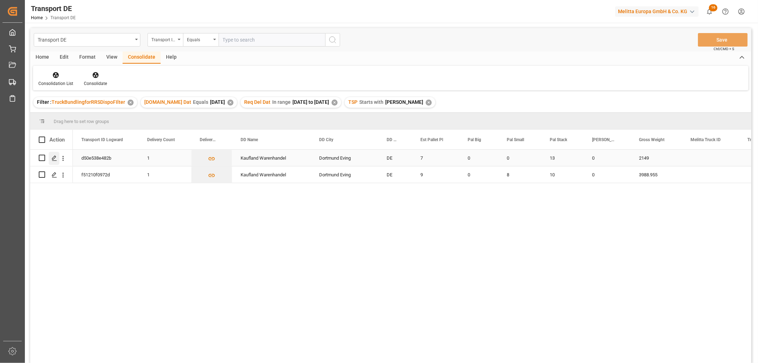
click at [55, 159] on icon "Press SPACE to select this row." at bounding box center [55, 158] width 6 height 6
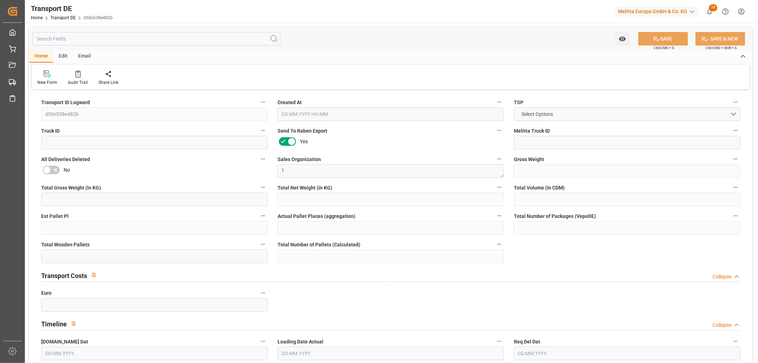
type input "2149"
type input "1821.38"
type input "1326.31"
type input "11295.284"
type input "7"
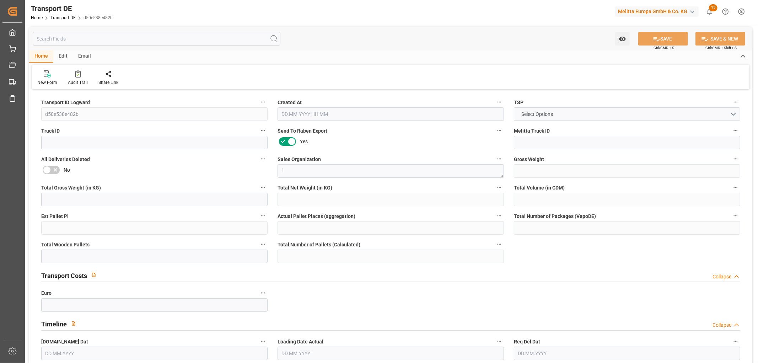
type input "0"
type input "13"
type input "3"
type input "0"
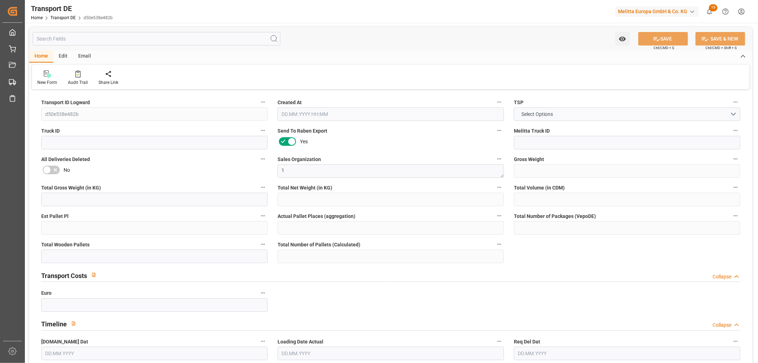
type input "44"
type input "0"
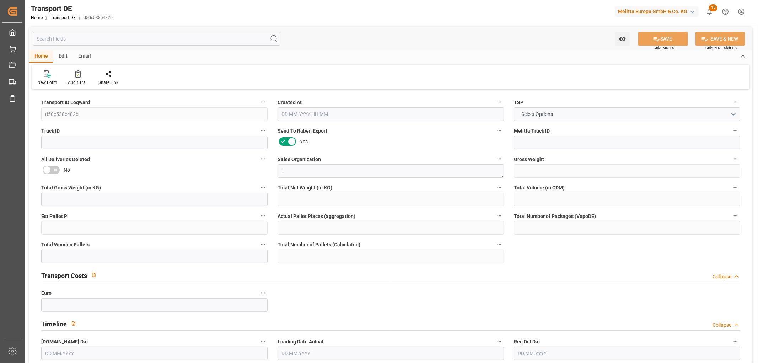
type input "0"
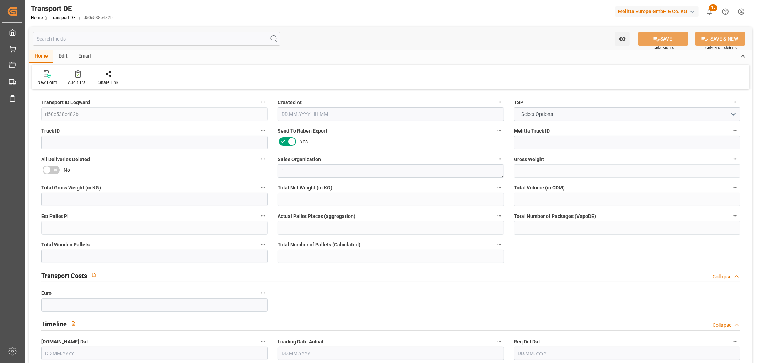
type input "0"
type input "13"
type input "0"
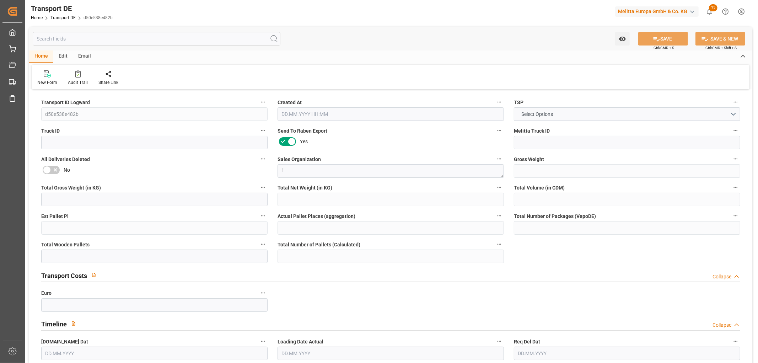
type input "0"
type input "1"
type input "0"
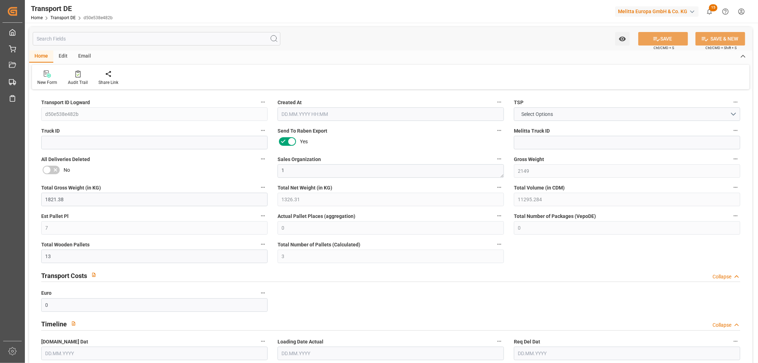
type input "621"
type input "7.368"
type input "0"
type input "08.10.2025 23:00"
type input "[DATE]"
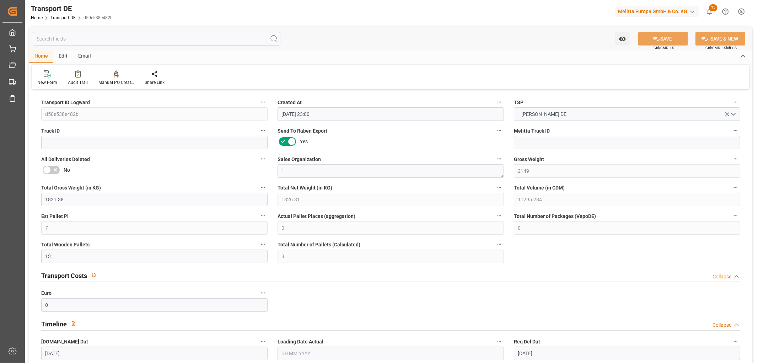
type input "[DATE]"
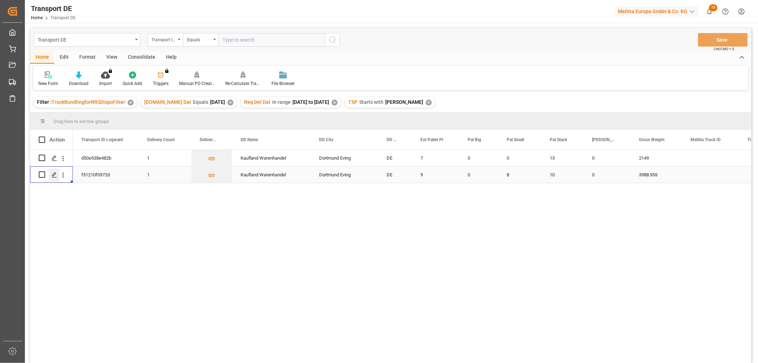
click at [54, 174] on icon "Press SPACE to select this row." at bounding box center [55, 175] width 6 height 6
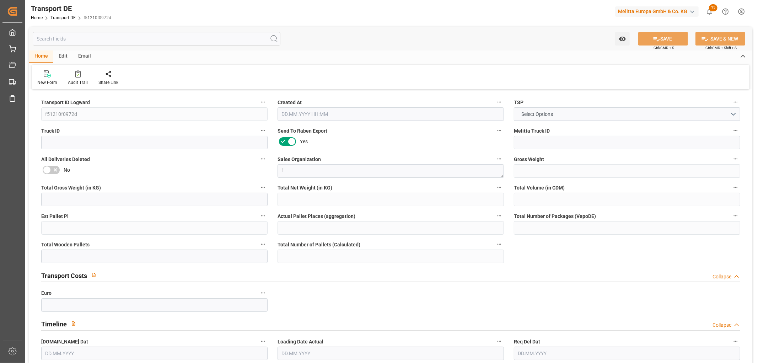
type input "3988.955"
type input "3507.723"
type input "2944.442"
type input "15035.094"
type input "9"
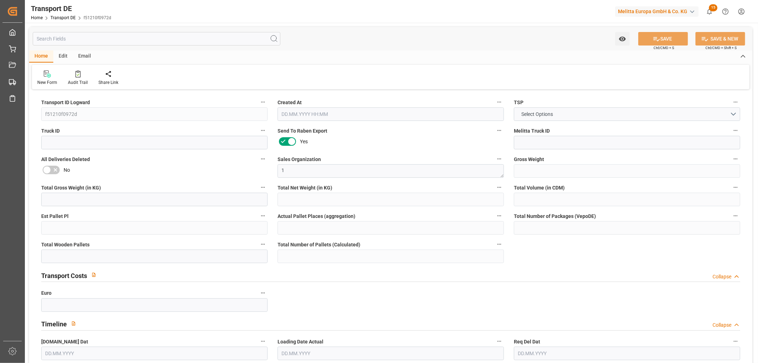
type input "0"
type input "18"
type input "16"
type input "0"
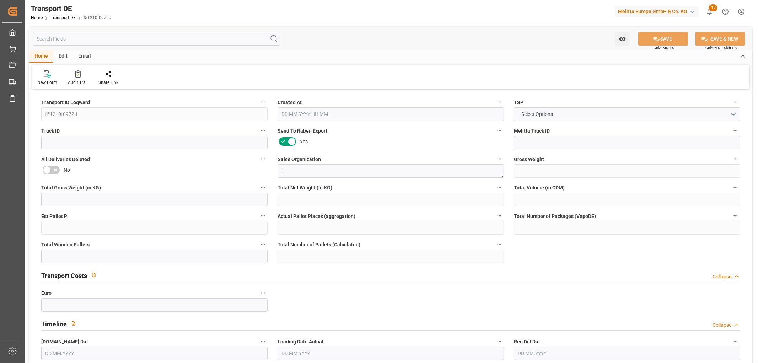
type input "44"
type input "0"
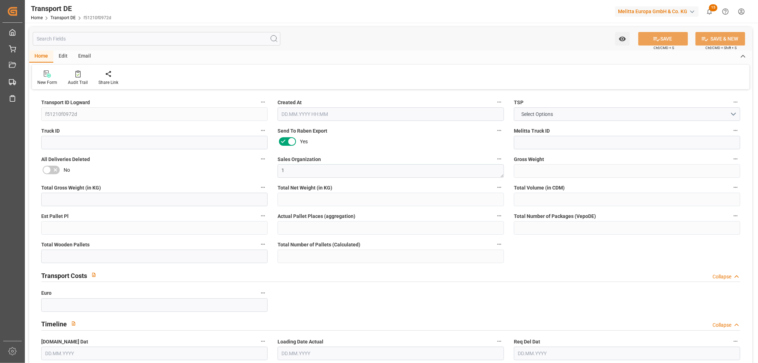
type input "0"
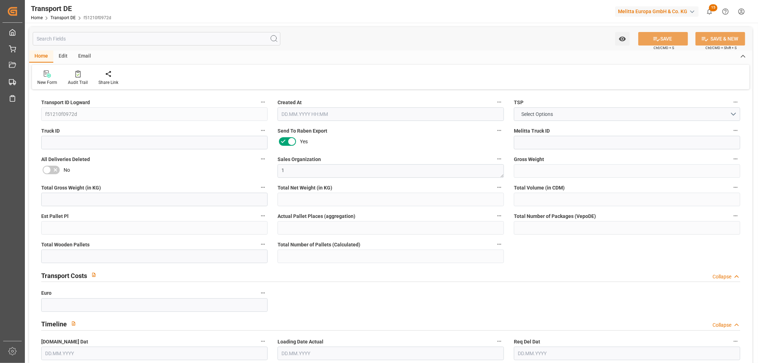
type input "0"
type input "8"
type input "10"
type input "0"
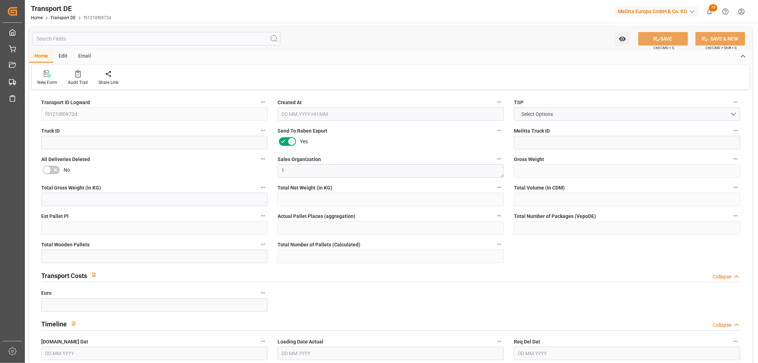
type input "0"
type input "1"
type input "0"
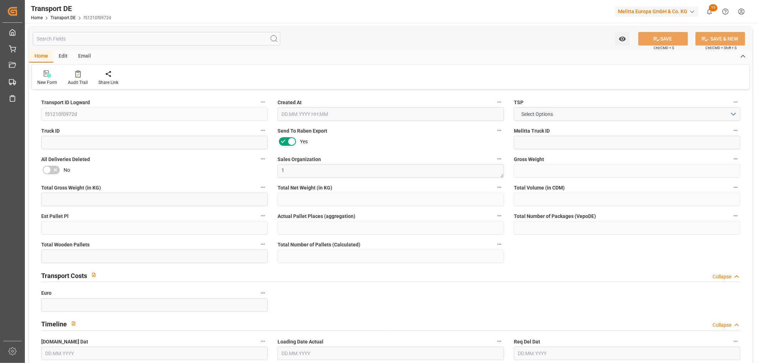
type input "1511"
type input "26.127"
type input "0"
type input "07.10.2025 23:00"
type input "[DATE]"
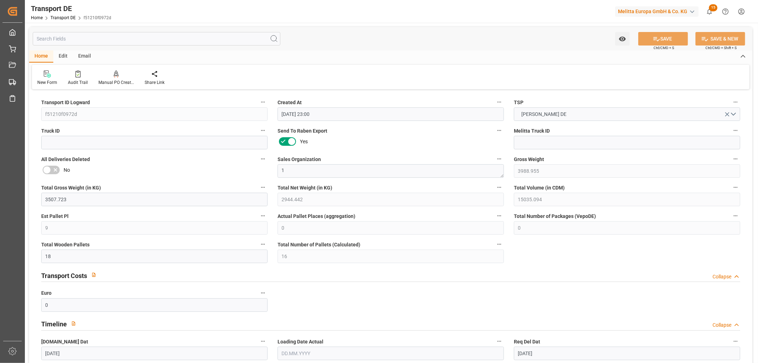
type input "[DATE]"
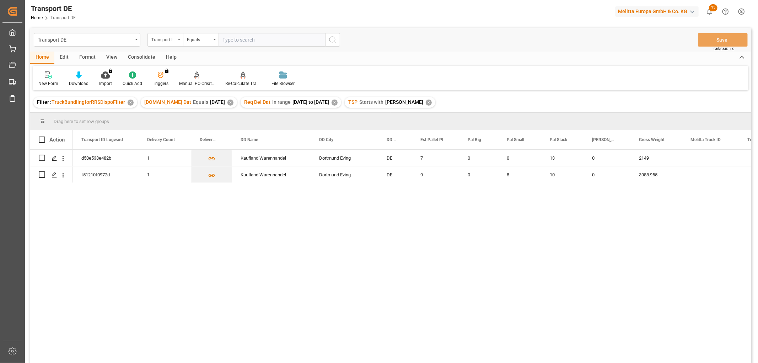
click at [141, 55] on div "Consolidate" at bounding box center [142, 58] width 38 height 12
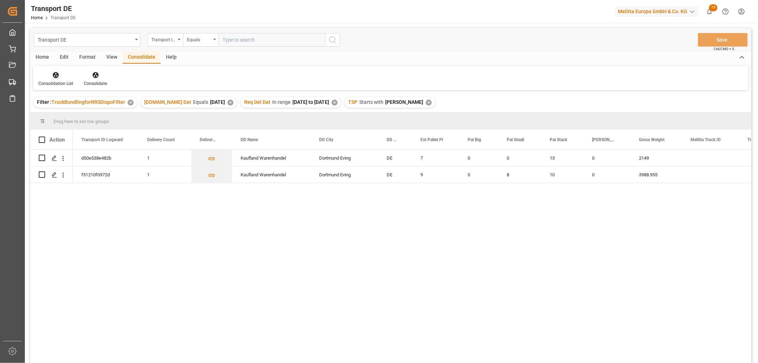
click at [57, 77] on icon at bounding box center [56, 75] width 6 height 6
click at [63, 114] on div "Transport DE Transport ID Logward Equals Save Ctrl/CMD + S Home Edit Format Vie…" at bounding box center [390, 205] width 721 height 354
click at [43, 158] on input "Press Space to toggle row selection (unchecked)" at bounding box center [42, 158] width 6 height 6
checkbox input "true"
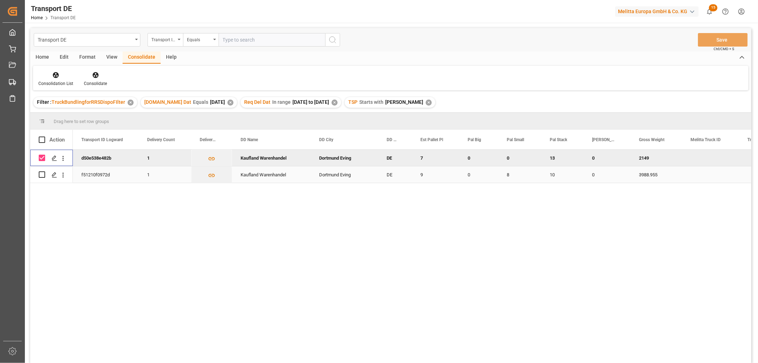
click at [41, 174] on input "Press Space to toggle row selection (unchecked)" at bounding box center [42, 174] width 6 height 6
checkbox input "true"
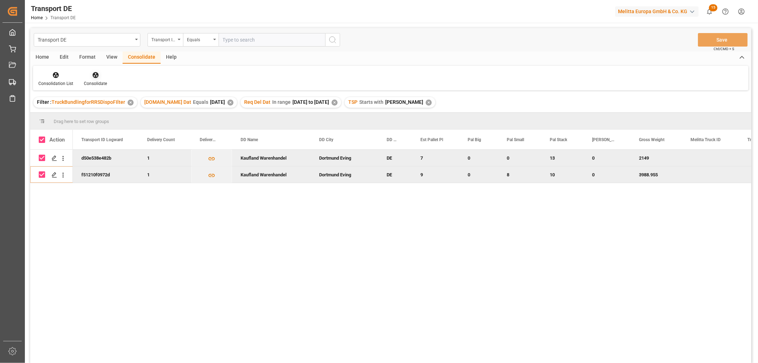
click at [96, 75] on icon at bounding box center [95, 74] width 7 height 7
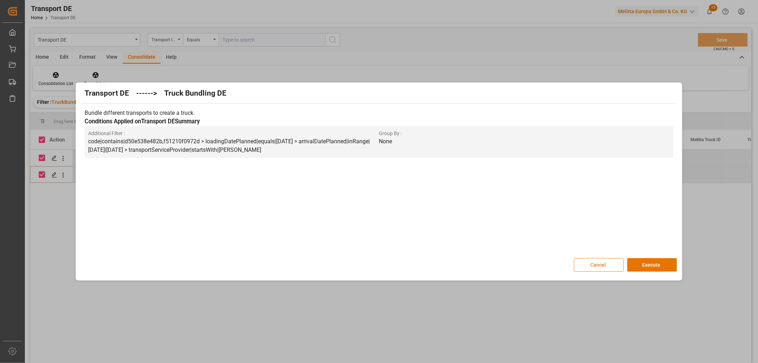
click at [594, 264] on button "Cancel" at bounding box center [599, 265] width 50 height 14
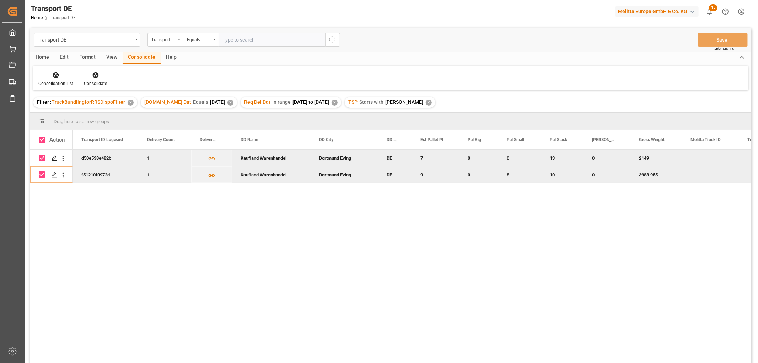
click at [43, 158] on input "Press Space to toggle row selection (checked)" at bounding box center [42, 158] width 6 height 6
checkbox input "false"
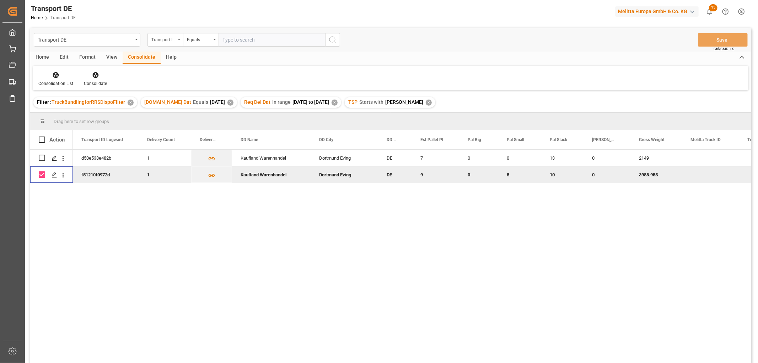
click at [42, 175] on input "Press Space to toggle row selection (checked)" at bounding box center [42, 174] width 6 height 6
checkbox input "false"
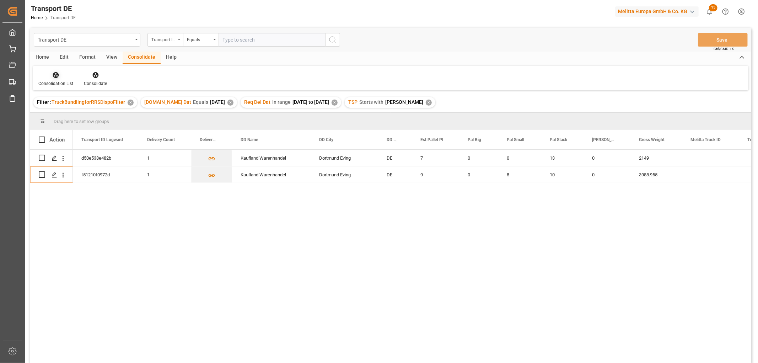
click at [55, 71] on icon at bounding box center [55, 74] width 7 height 7
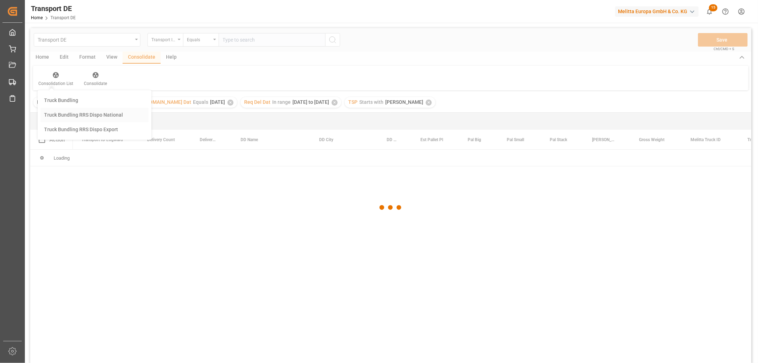
click at [66, 114] on div "Transport DE Transport ID Logward Equals Save Ctrl/CMD + S Home Edit Format Vie…" at bounding box center [390, 205] width 721 height 354
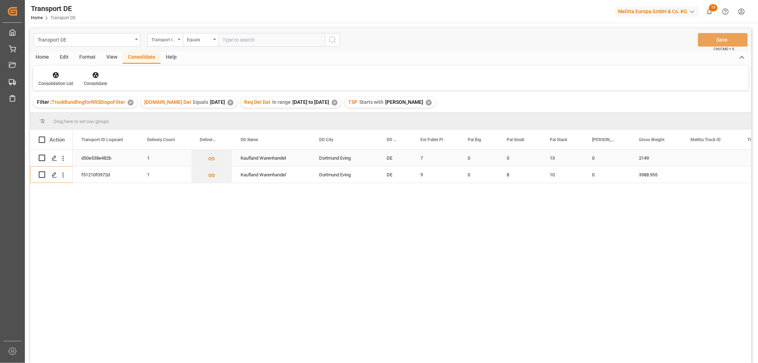
click at [44, 157] on input "Press Space to toggle row selection (unchecked)" at bounding box center [42, 158] width 6 height 6
checkbox input "true"
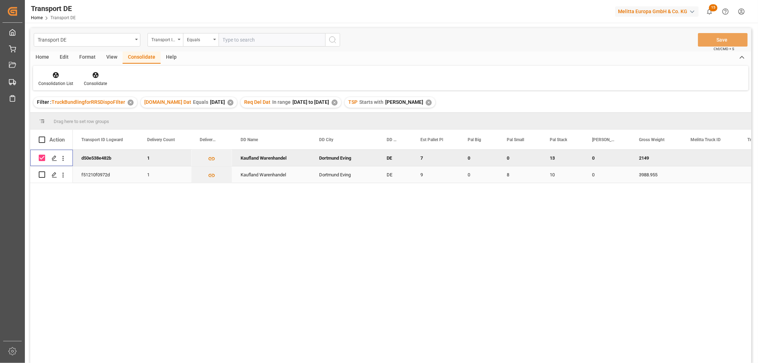
click at [43, 173] on input "Press Space to toggle row selection (unchecked)" at bounding box center [42, 174] width 6 height 6
checkbox input "true"
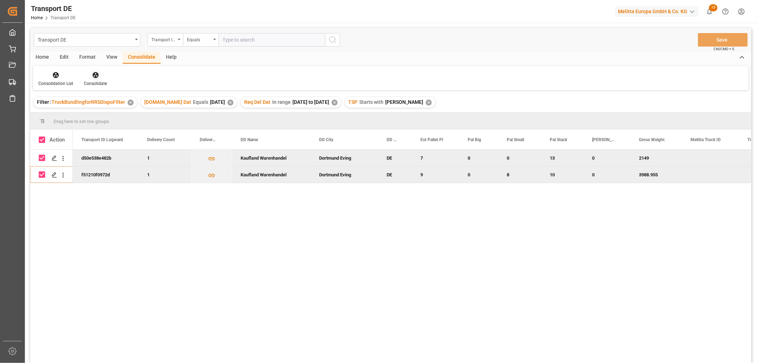
click at [95, 74] on icon at bounding box center [95, 74] width 7 height 7
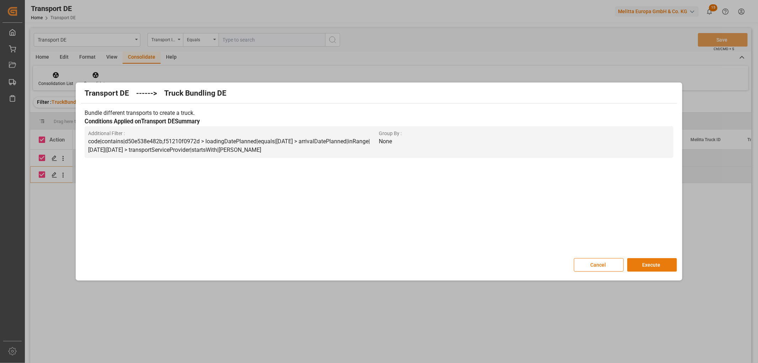
click at [648, 262] on button "Execute" at bounding box center [653, 265] width 50 height 14
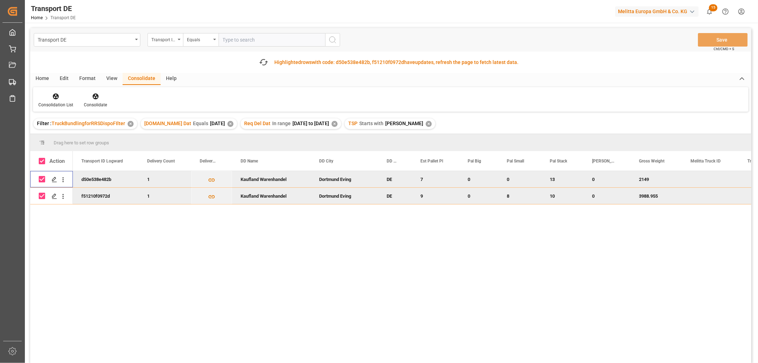
click at [39, 180] on input "Press Space to toggle row selection (checked)" at bounding box center [42, 179] width 6 height 6
checkbox input "false"
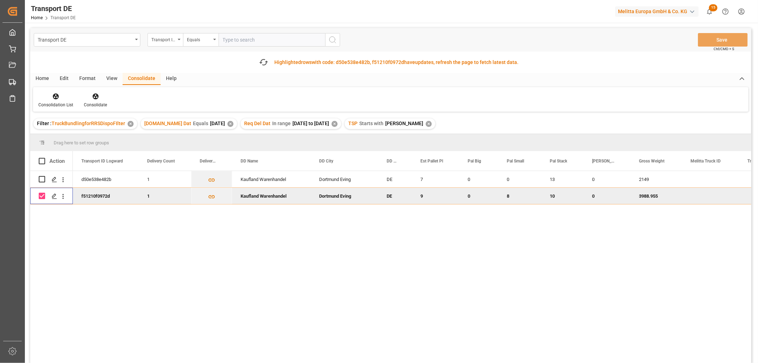
click at [42, 196] on input "Press Space to toggle row selection (checked)" at bounding box center [42, 196] width 6 height 6
checkbox input "false"
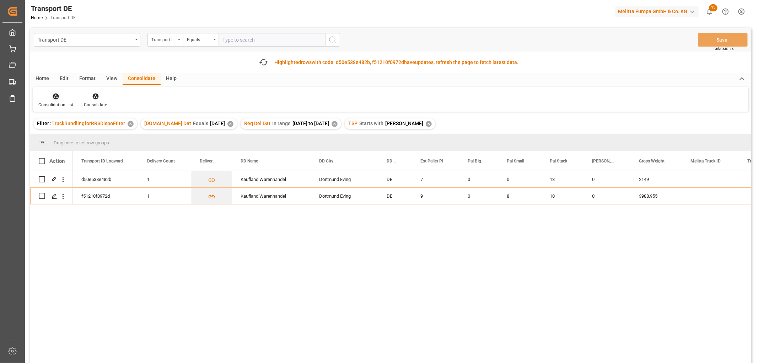
click at [56, 94] on icon at bounding box center [56, 97] width 6 height 6
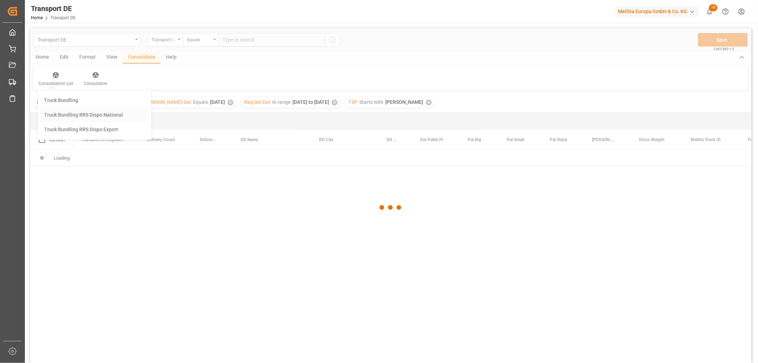
click at [64, 137] on div "Transport DE Transport ID Logward Equals Save Ctrl/CMD + S Home Edit Format Vie…" at bounding box center [390, 205] width 721 height 354
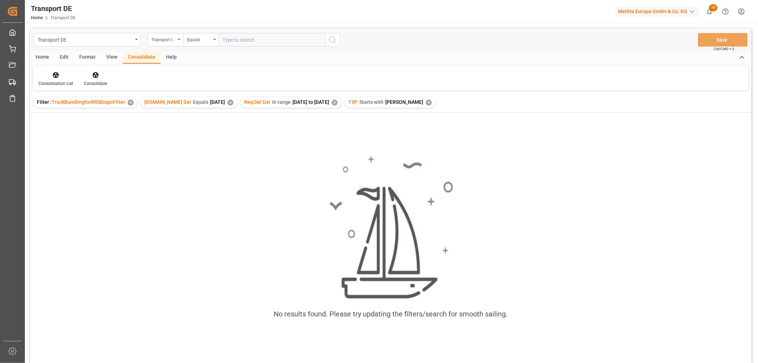
click at [426, 102] on div "✕" at bounding box center [429, 103] width 6 height 6
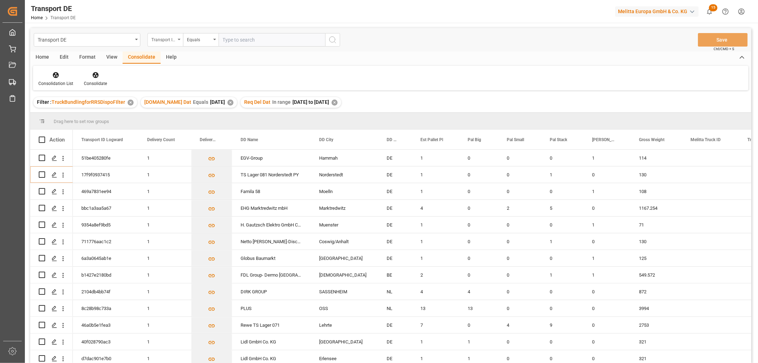
click at [159, 38] on div "Transport ID Logward" at bounding box center [163, 39] width 24 height 8
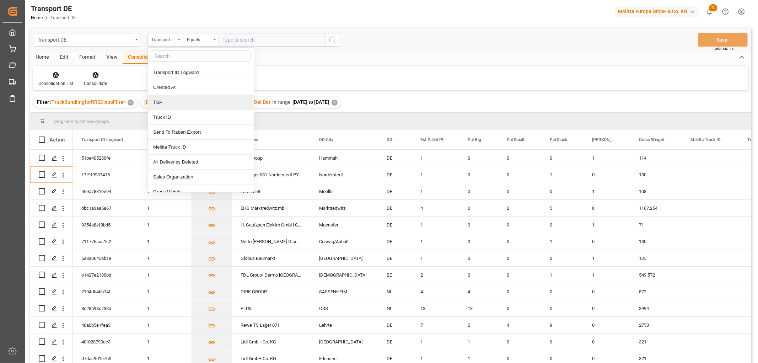
click at [165, 104] on div "TSP" at bounding box center [201, 102] width 106 height 15
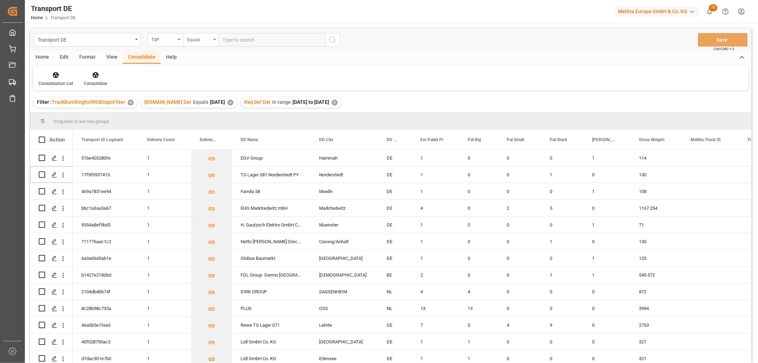
click at [199, 39] on div "Equals" at bounding box center [199, 39] width 24 height 8
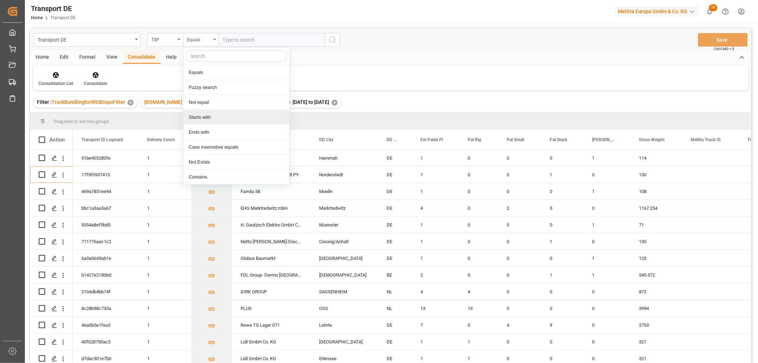
click at [205, 118] on div "Starts with" at bounding box center [236, 117] width 106 height 15
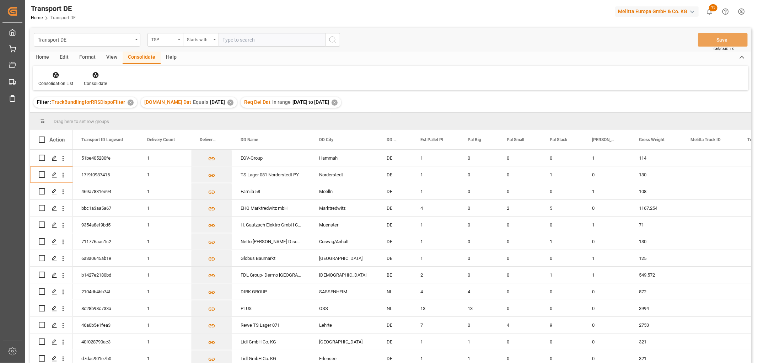
click at [230, 37] on input "text" at bounding box center [272, 40] width 107 height 14
type input "Hartmann"
click at [332, 39] on icon "search button" at bounding box center [333, 40] width 9 height 9
click at [55, 75] on icon at bounding box center [55, 74] width 7 height 7
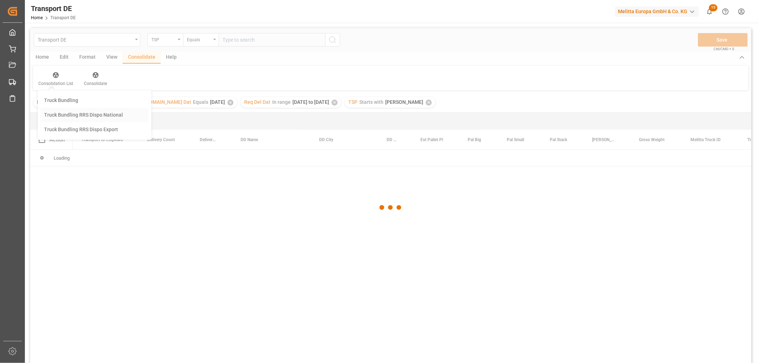
click at [66, 114] on div "Transport DE TSP Equals Save Ctrl/CMD + S Home Edit Format View Consolidate Hel…" at bounding box center [390, 205] width 721 height 354
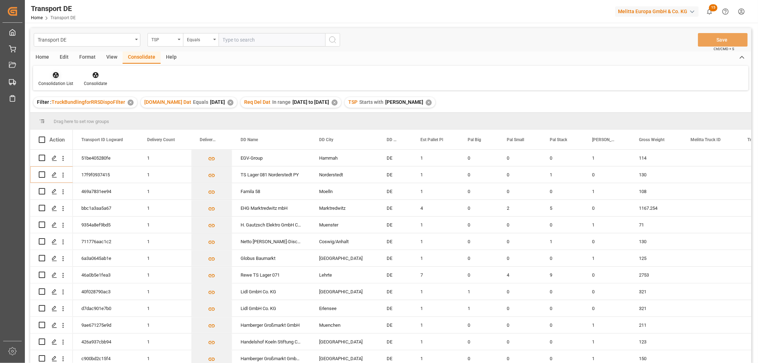
click at [56, 77] on icon at bounding box center [56, 75] width 6 height 6
click at [66, 112] on div "Transport DE TSP Equals Save Ctrl/CMD + S Home Edit Format View Consolidate Hel…" at bounding box center [390, 205] width 721 height 354
click at [42, 55] on div "Home" at bounding box center [42, 58] width 24 height 12
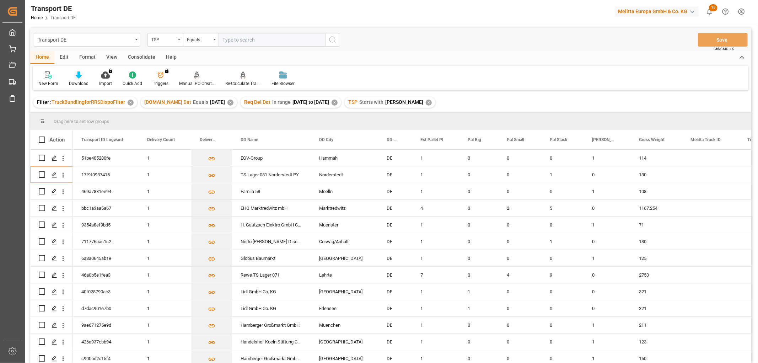
click at [79, 77] on icon at bounding box center [79, 74] width 6 height 7
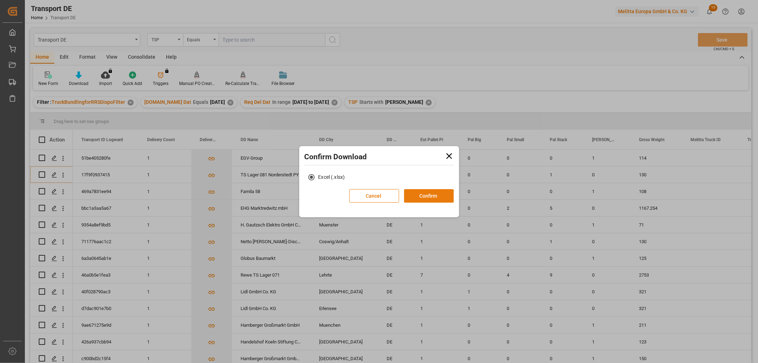
click at [427, 195] on button "Confirm" at bounding box center [429, 196] width 50 height 14
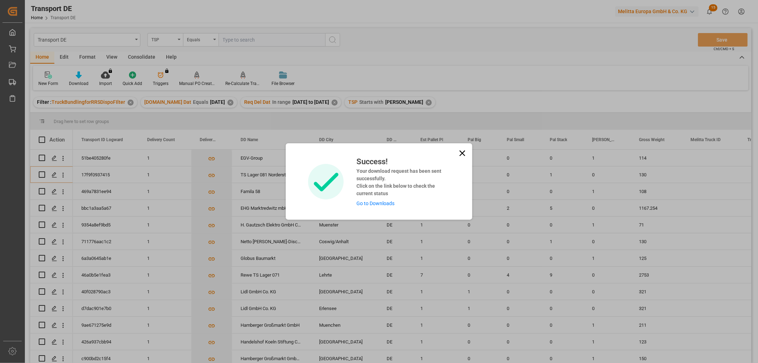
click at [373, 202] on link "Go to Downloads" at bounding box center [376, 204] width 38 height 6
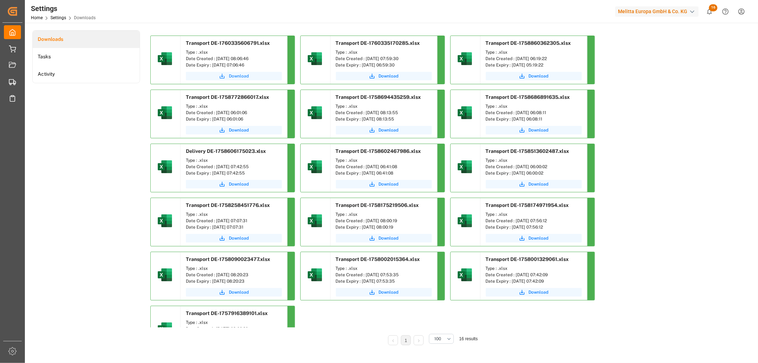
click at [234, 76] on span "Download" at bounding box center [239, 76] width 20 height 6
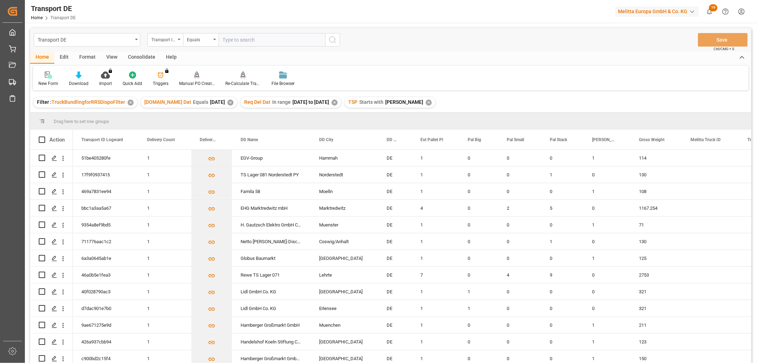
click at [149, 57] on div "Consolidate" at bounding box center [142, 58] width 38 height 12
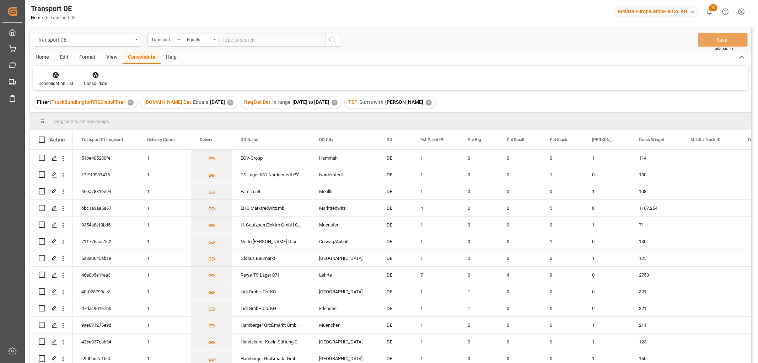
click at [56, 76] on icon at bounding box center [56, 75] width 6 height 6
click at [63, 116] on div "Transport DE Transport ID Logward Equals Save Ctrl/CMD + S Home Edit Format Vie…" at bounding box center [390, 205] width 721 height 354
click at [41, 275] on input "Press Space to toggle row selection (unchecked)" at bounding box center [42, 275] width 6 height 6
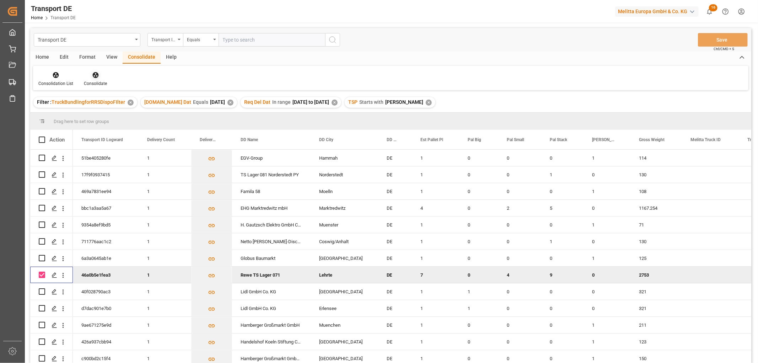
click at [93, 73] on icon at bounding box center [95, 75] width 6 height 6
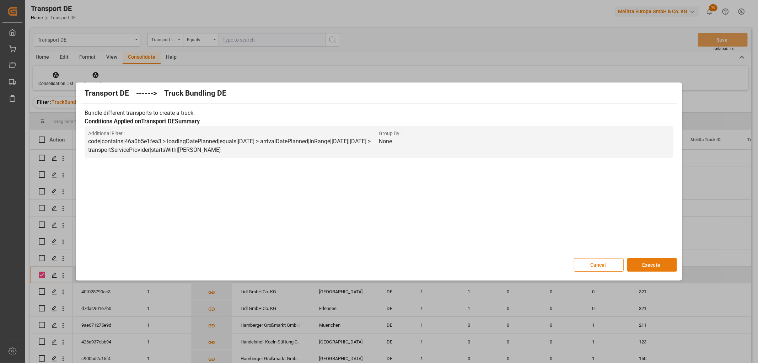
click at [653, 263] on button "Execute" at bounding box center [653, 265] width 50 height 14
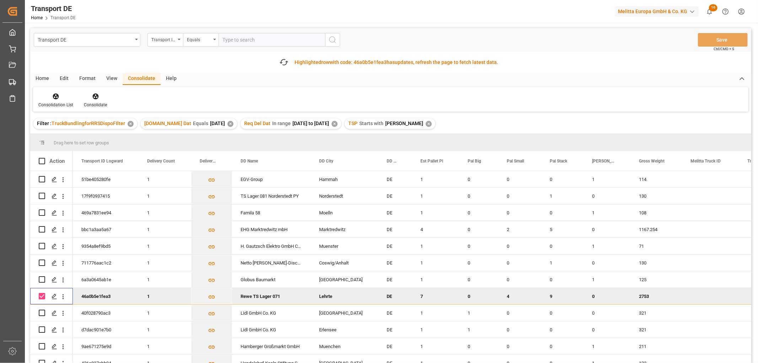
click at [43, 294] on input "Press Space to toggle row selection (checked)" at bounding box center [42, 296] width 6 height 6
checkbox input "false"
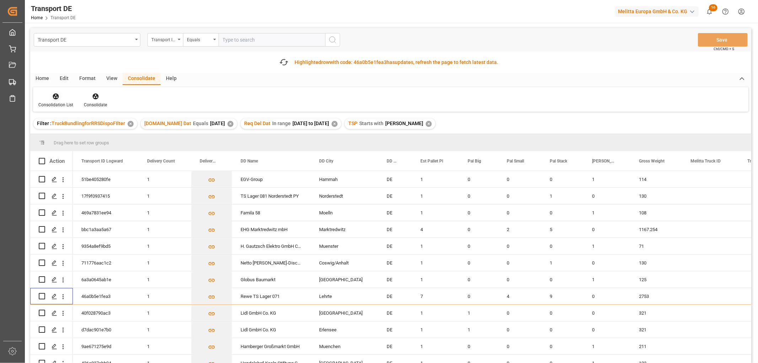
click at [56, 96] on icon at bounding box center [56, 97] width 6 height 6
click at [60, 137] on div "Transport DE Transport ID Logward Equals Save Ctrl/CMD + S Fetch latest updates…" at bounding box center [390, 215] width 721 height 375
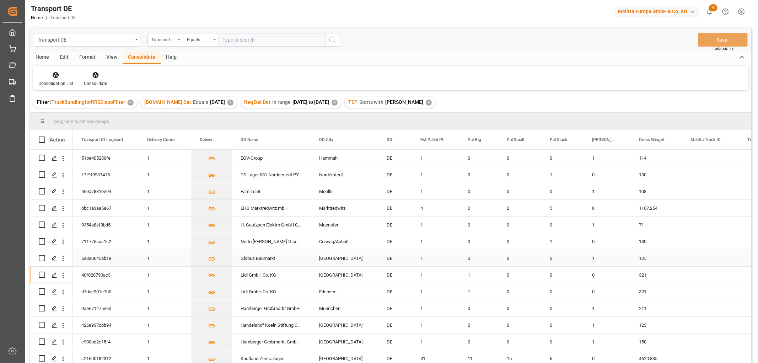
scroll to position [4, 0]
click at [41, 354] on input "Press Space to toggle row selection (unchecked)" at bounding box center [42, 356] width 6 height 6
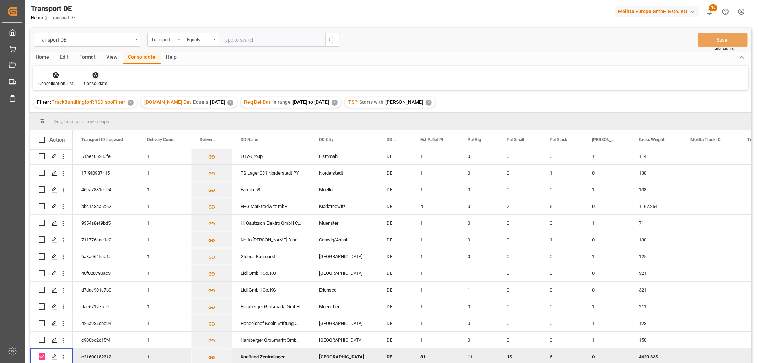
click at [96, 76] on icon at bounding box center [95, 74] width 7 height 7
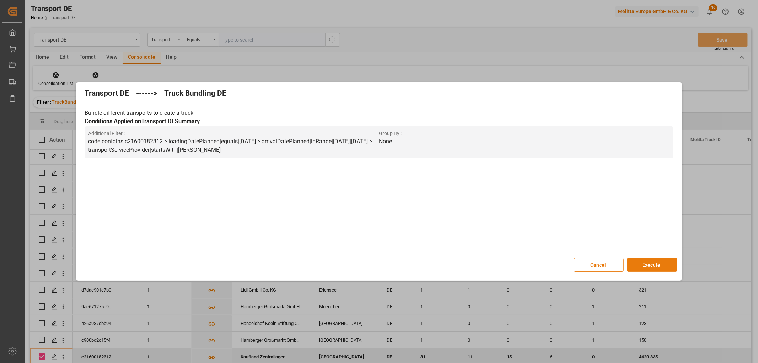
click at [658, 262] on button "Execute" at bounding box center [653, 265] width 50 height 14
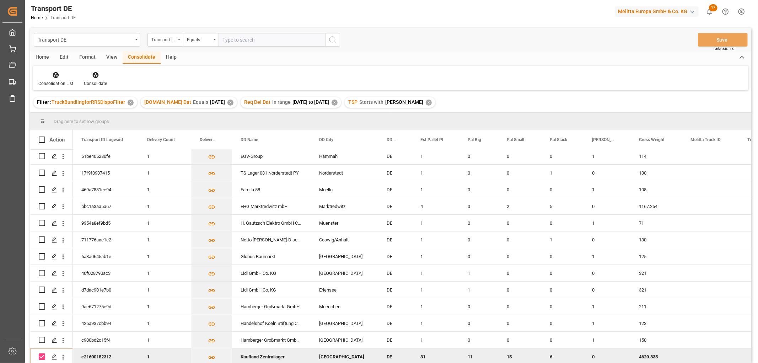
click at [43, 356] on input "Press Space to toggle row selection (checked)" at bounding box center [42, 356] width 6 height 6
checkbox input "false"
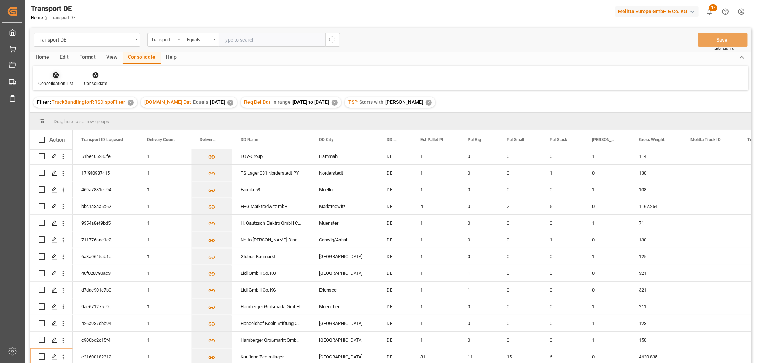
click at [53, 75] on icon at bounding box center [56, 75] width 6 height 6
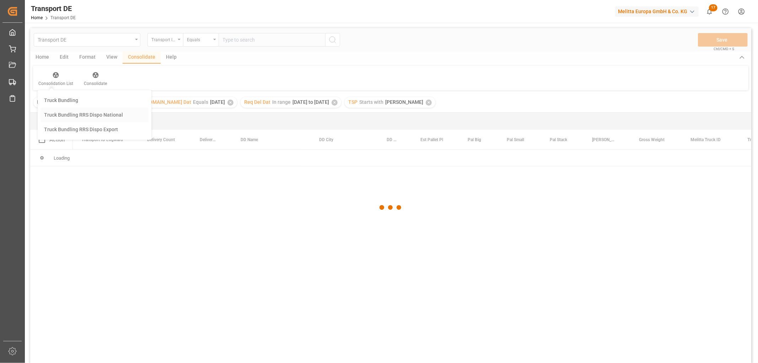
click at [63, 113] on div "Transport DE Transport ID Logward Equals Save Ctrl/CMD + S Home Edit Format Vie…" at bounding box center [390, 205] width 721 height 354
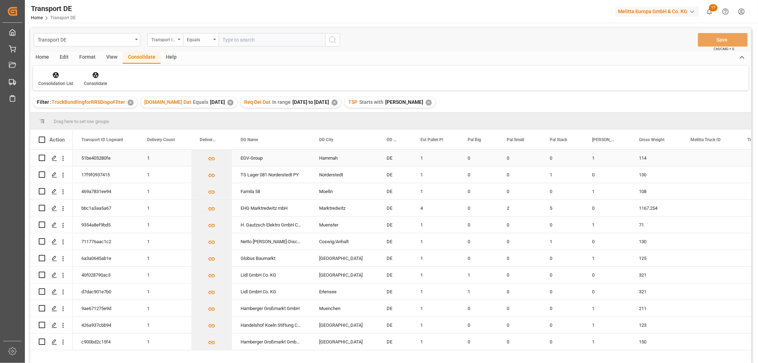
click at [42, 158] on input "Press Space to toggle row selection (unchecked)" at bounding box center [42, 158] width 6 height 6
checkbox input "true"
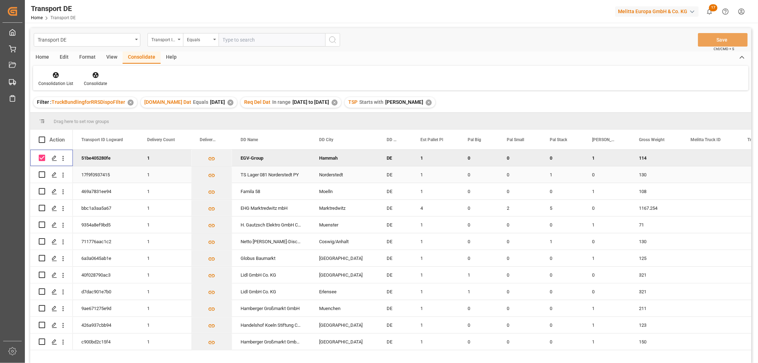
click at [43, 175] on input "Press Space to toggle row selection (unchecked)" at bounding box center [42, 174] width 6 height 6
checkbox input "true"
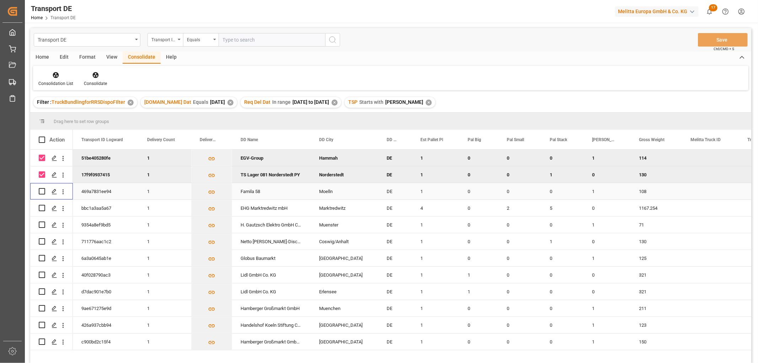
click at [39, 190] on input "Press Space to toggle row selection (unchecked)" at bounding box center [42, 191] width 6 height 6
checkbox input "true"
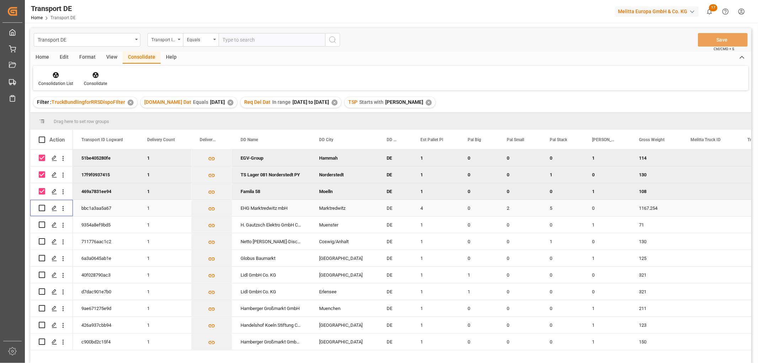
click at [43, 207] on input "Press Space to toggle row selection (unchecked)" at bounding box center [42, 208] width 6 height 6
checkbox input "true"
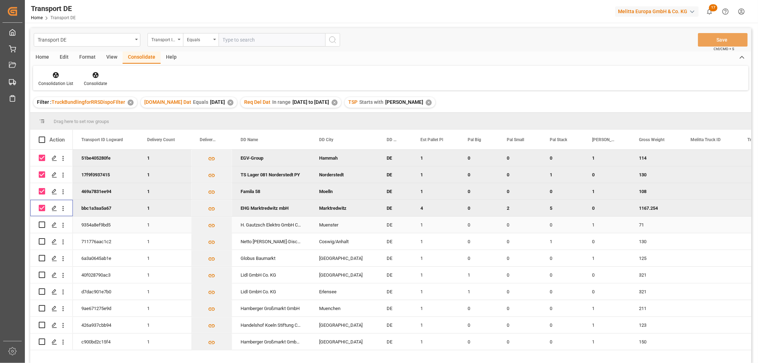
click at [42, 225] on input "Press Space to toggle row selection (unchecked)" at bounding box center [42, 225] width 6 height 6
checkbox input "true"
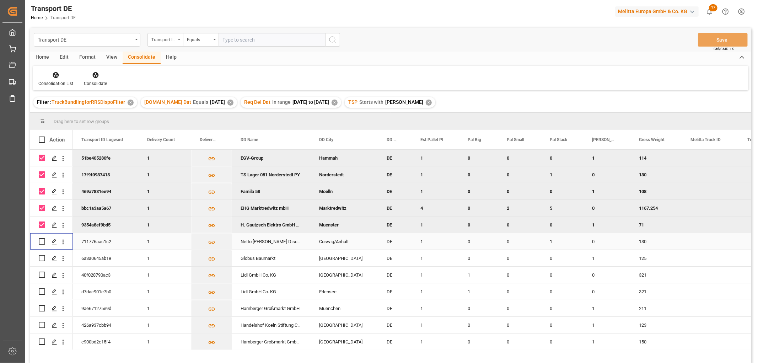
click at [43, 240] on input "Press Space to toggle row selection (unchecked)" at bounding box center [42, 241] width 6 height 6
checkbox input "true"
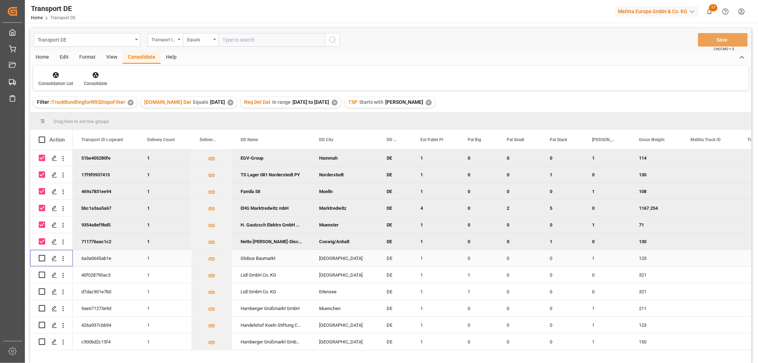
click at [39, 258] on input "Press Space to toggle row selection (unchecked)" at bounding box center [42, 258] width 6 height 6
checkbox input "true"
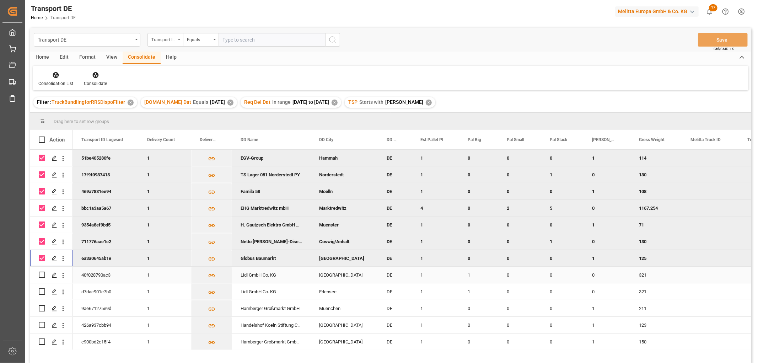
click at [41, 272] on input "Press Space to toggle row selection (unchecked)" at bounding box center [42, 275] width 6 height 6
checkbox input "true"
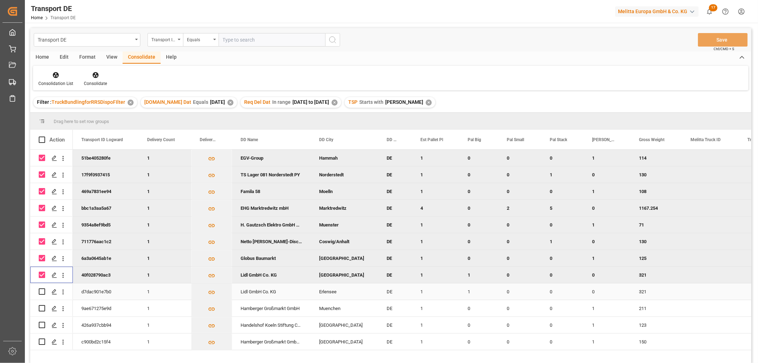
click at [44, 291] on input "Press Space to toggle row selection (unchecked)" at bounding box center [42, 291] width 6 height 6
checkbox input "true"
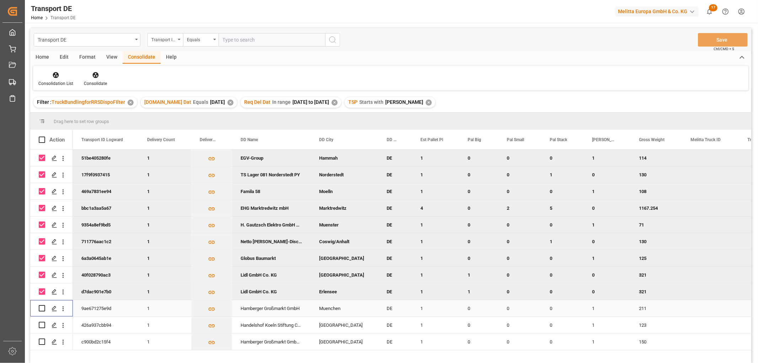
click at [41, 311] on input "Press Space to toggle row selection (unchecked)" at bounding box center [42, 308] width 6 height 6
checkbox input "true"
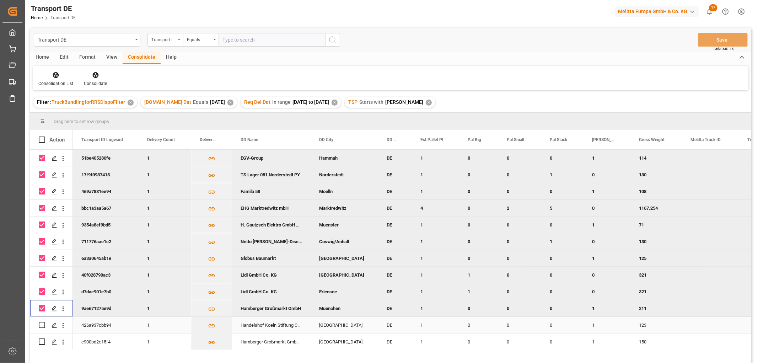
click at [43, 325] on input "Press Space to toggle row selection (unchecked)" at bounding box center [42, 325] width 6 height 6
checkbox input "true"
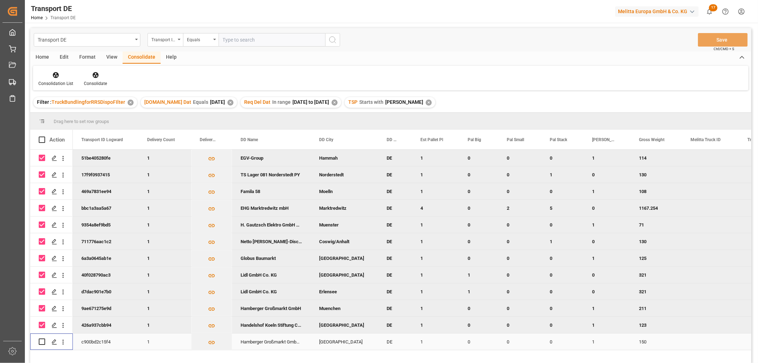
click at [44, 342] on input "Press Space to toggle row selection (unchecked)" at bounding box center [42, 341] width 6 height 6
checkbox input "true"
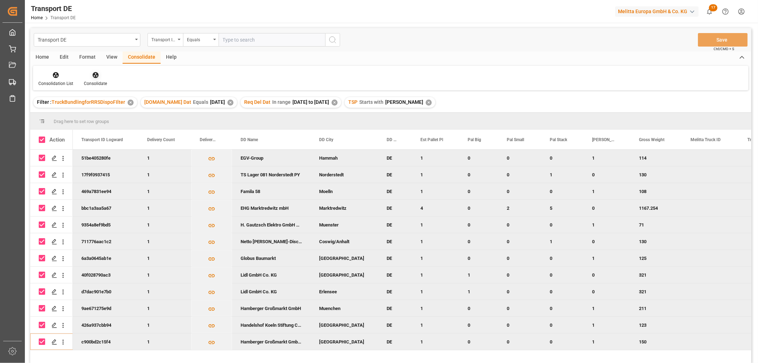
click at [95, 74] on icon at bounding box center [95, 75] width 6 height 6
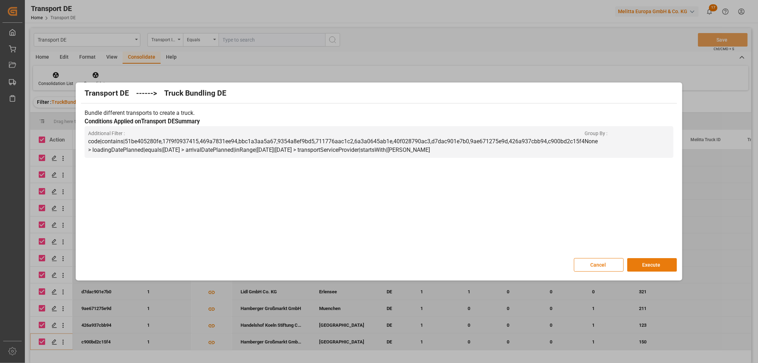
click at [650, 264] on button "Execute" at bounding box center [653, 265] width 50 height 14
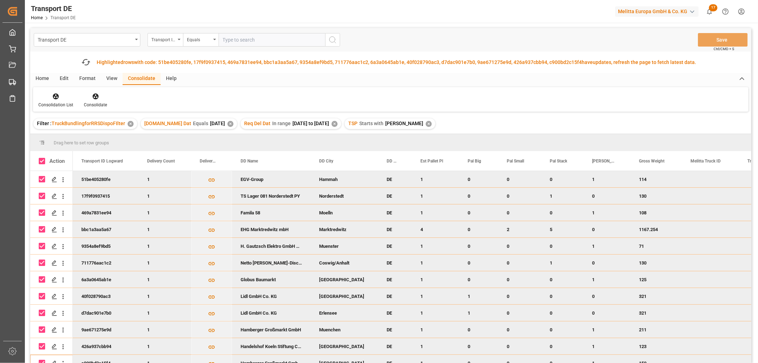
click at [44, 179] on input "Press Space to toggle row selection (checked)" at bounding box center [42, 179] width 6 height 6
checkbox input "false"
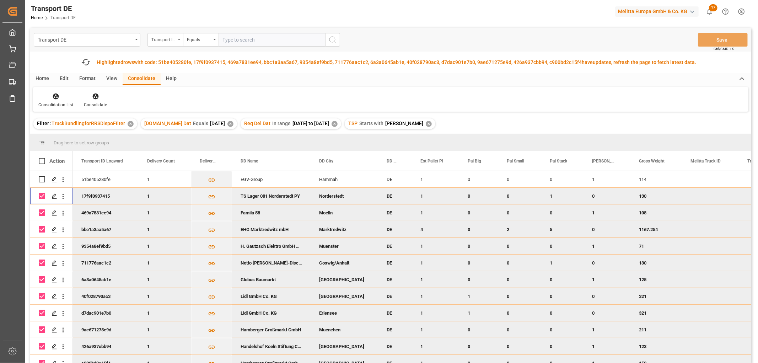
click at [43, 197] on input "Press Space to toggle row selection (checked)" at bounding box center [42, 196] width 6 height 6
checkbox input "false"
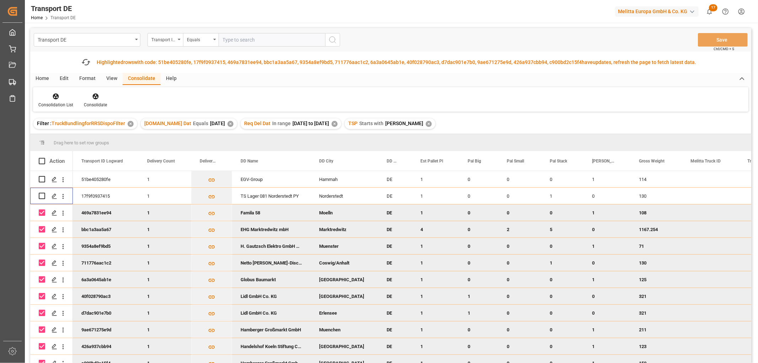
click at [43, 215] on input "Press Space to toggle row selection (checked)" at bounding box center [42, 212] width 6 height 6
checkbox input "false"
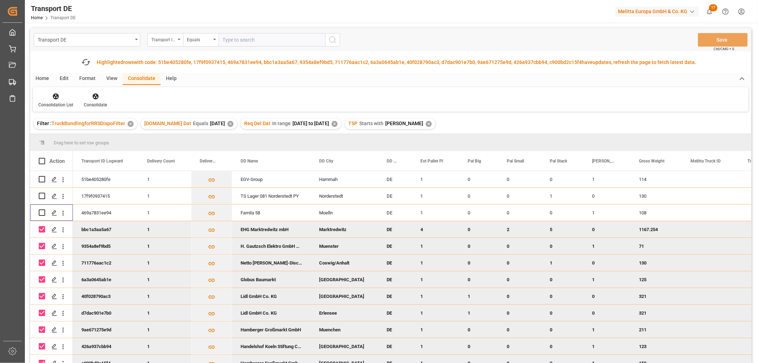
click at [41, 230] on input "Press Space to toggle row selection (checked)" at bounding box center [42, 229] width 6 height 6
checkbox input "false"
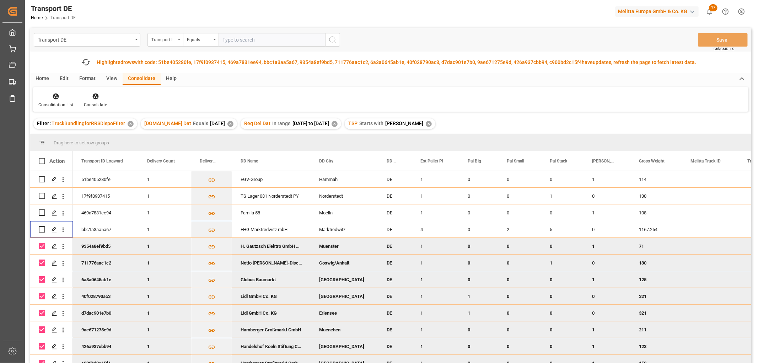
click at [41, 246] on input "Press Space to toggle row selection (checked)" at bounding box center [42, 246] width 6 height 6
checkbox input "false"
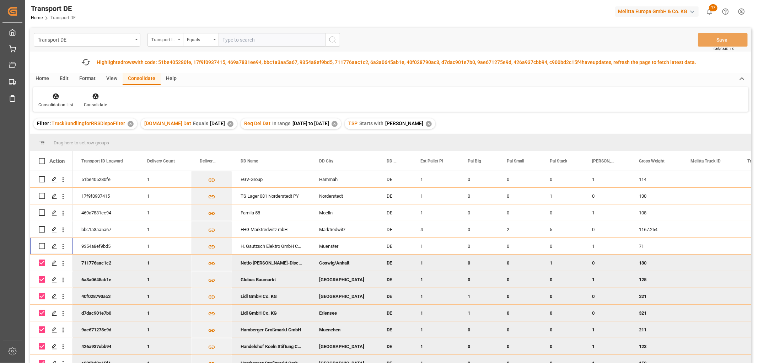
click at [45, 262] on input "Press Space to toggle row selection (checked)" at bounding box center [42, 263] width 6 height 6
checkbox input "false"
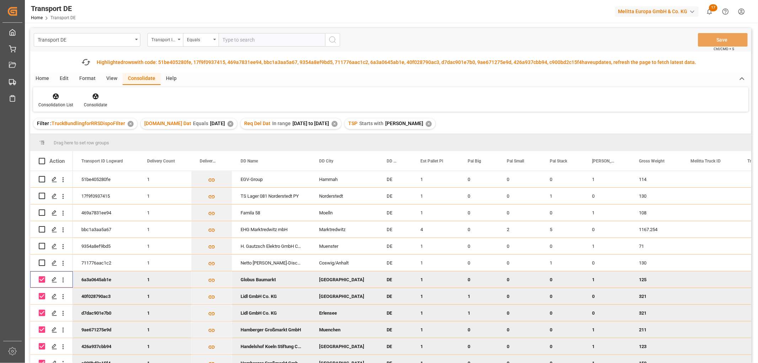
click at [42, 279] on input "Press Space to toggle row selection (checked)" at bounding box center [42, 279] width 6 height 6
checkbox input "false"
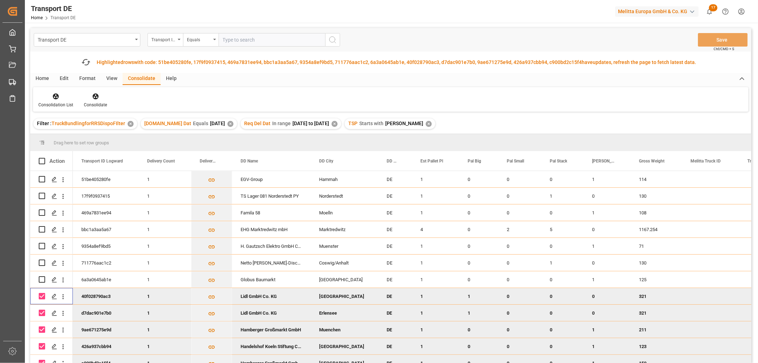
click at [44, 297] on input "Press Space to toggle row selection (checked)" at bounding box center [42, 296] width 6 height 6
checkbox input "false"
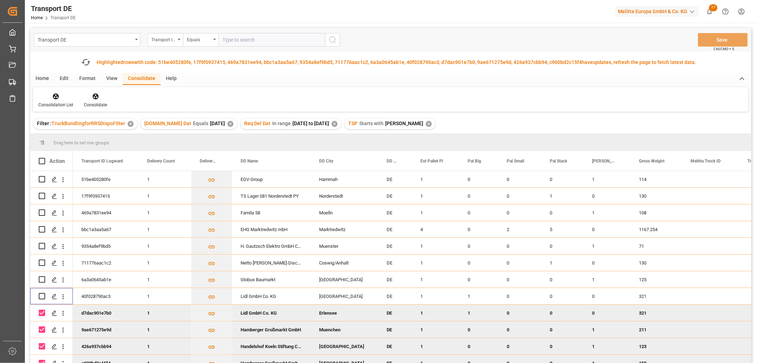
click at [41, 313] on input "Press Space to toggle row selection (checked)" at bounding box center [42, 313] width 6 height 6
checkbox input "false"
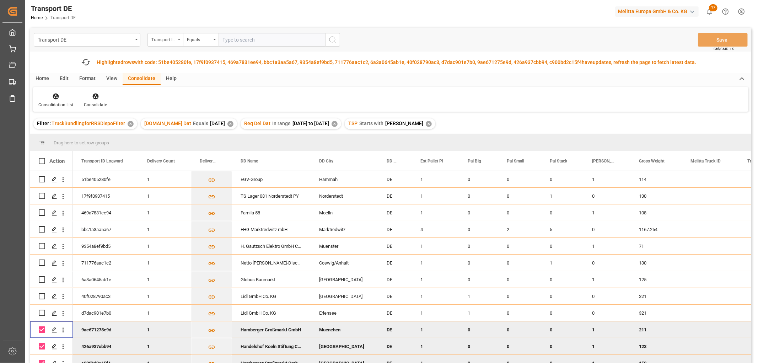
click at [43, 330] on input "Press Space to toggle row selection (checked)" at bounding box center [42, 329] width 6 height 6
checkbox input "false"
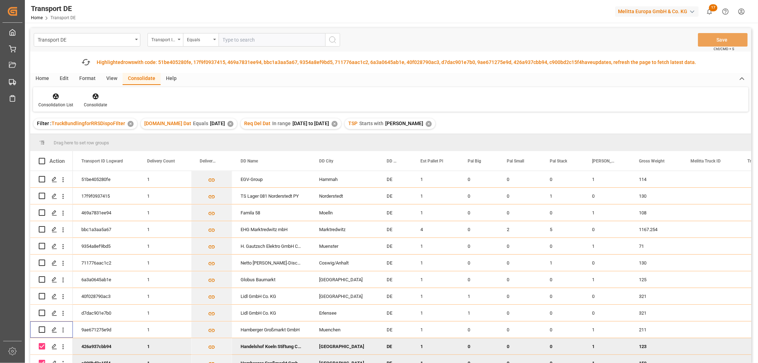
drag, startPoint x: 41, startPoint y: 345, endPoint x: 43, endPoint y: 353, distance: 7.7
click at [42, 347] on input "Press Space to toggle row selection (checked)" at bounding box center [42, 346] width 6 height 6
checkbox input "false"
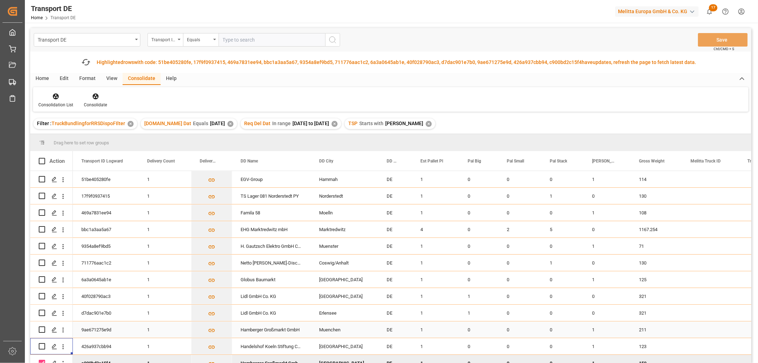
scroll to position [39, 0]
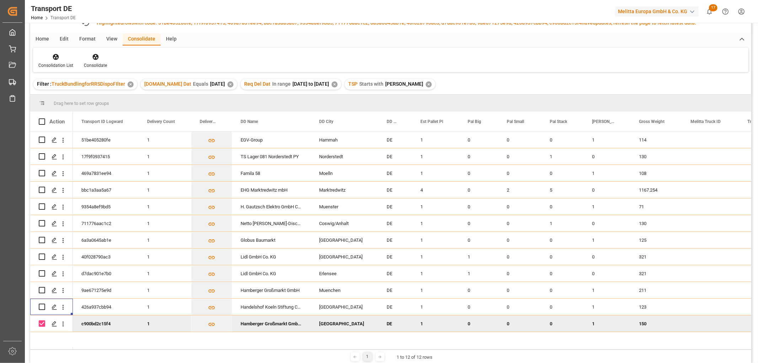
click at [44, 322] on input "Press Space to toggle row selection (checked)" at bounding box center [42, 323] width 6 height 6
checkbox input "false"
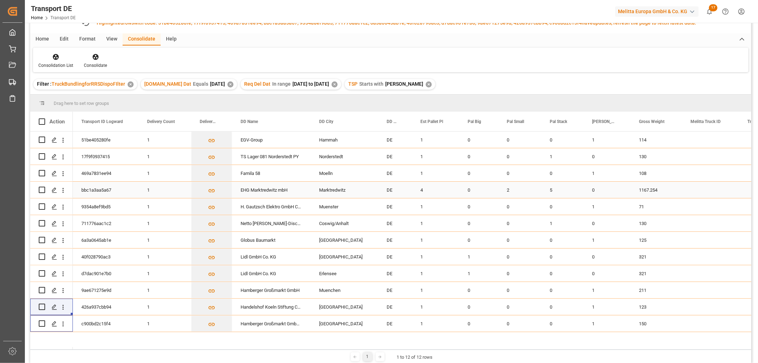
scroll to position [0, 0]
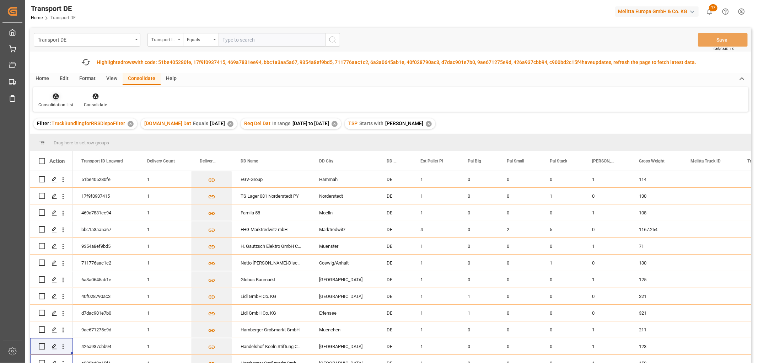
click at [54, 96] on icon at bounding box center [56, 97] width 6 height 6
click at [66, 135] on div "Transport DE Transport ID Logward Equals Save Ctrl/CMD + S Fetch latest updates…" at bounding box center [390, 215] width 721 height 375
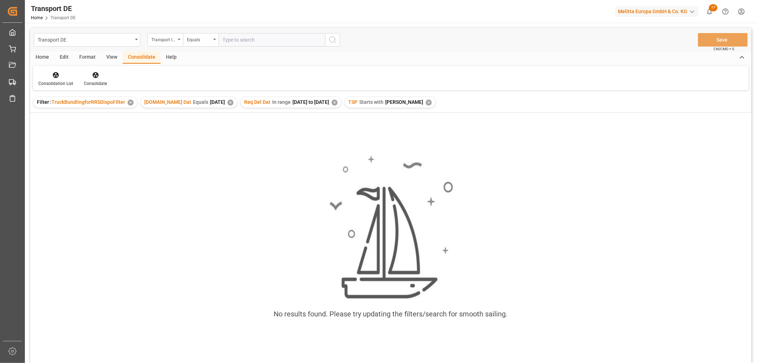
click at [426, 103] on div "✕" at bounding box center [429, 103] width 6 height 6
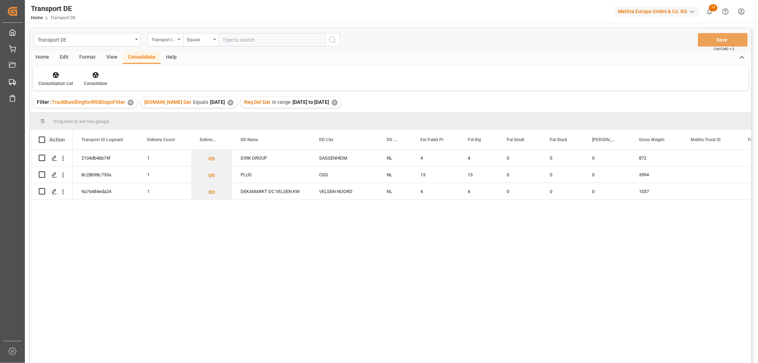
click at [338, 102] on div "✕" at bounding box center [335, 103] width 6 height 6
click at [228, 103] on div "✕" at bounding box center [231, 103] width 6 height 6
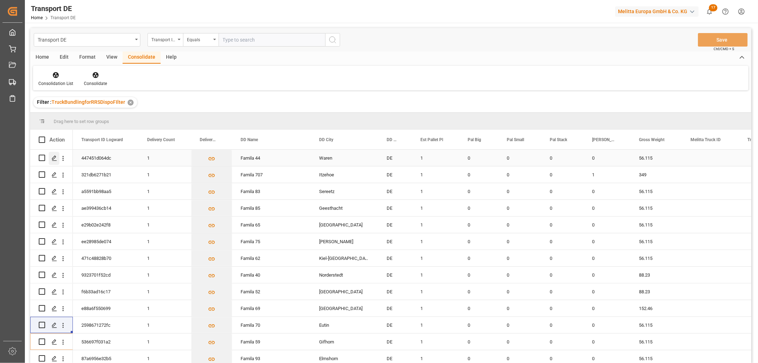
click at [54, 158] on polygon "Press SPACE to select this row." at bounding box center [54, 158] width 4 height 4
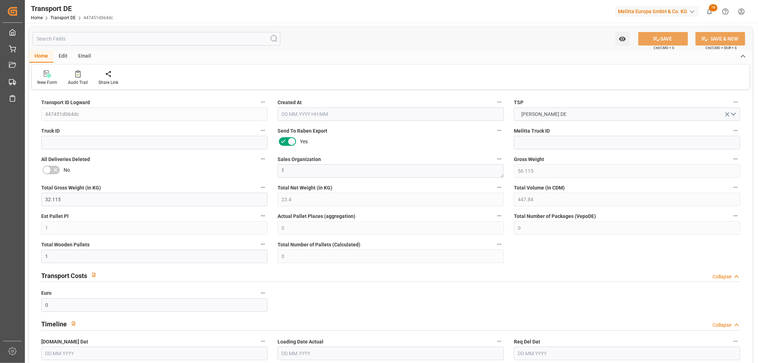
type input "56.115"
type input "32.115"
type input "23.4"
type input "447.84"
type input "1"
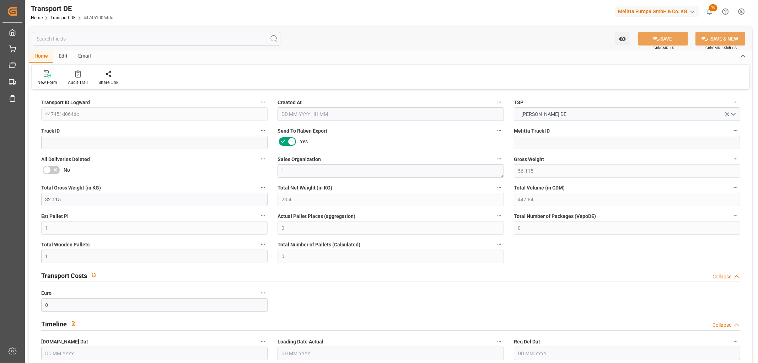
type input "0"
type input "1"
type input "0"
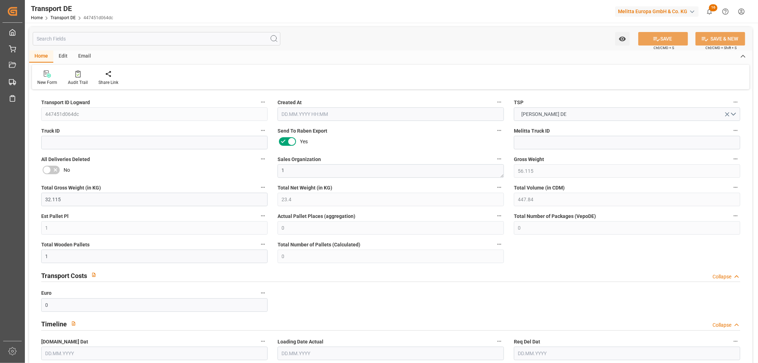
type input "17"
type input "0"
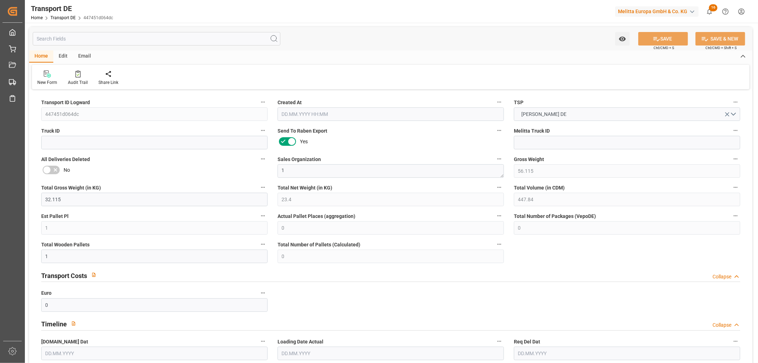
type input "0"
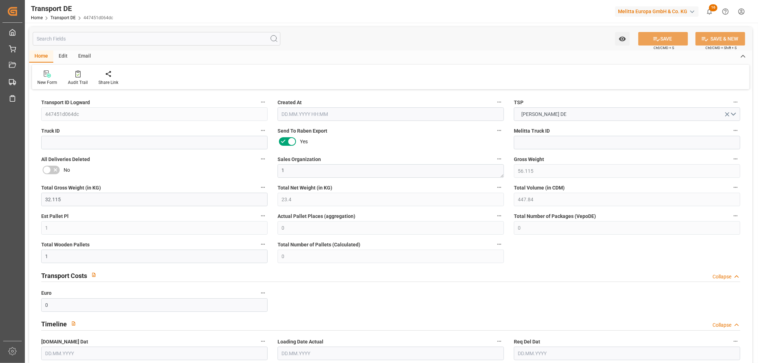
type input "0"
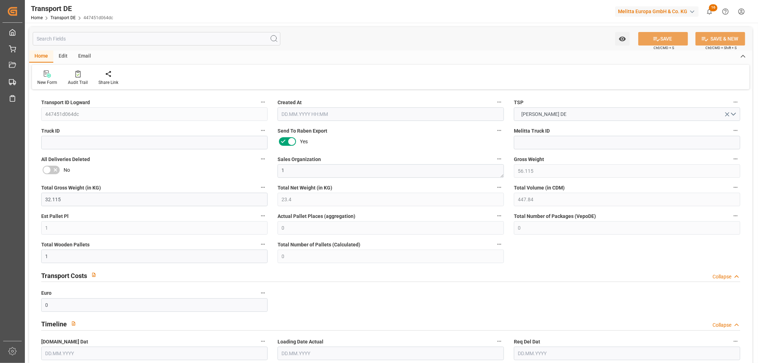
type input "0"
type input "1"
type input "0"
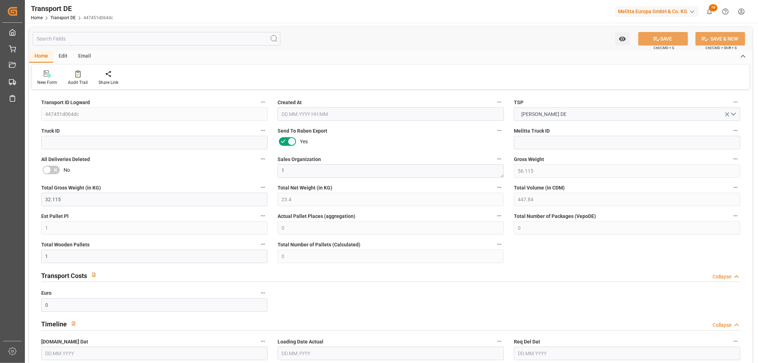
type input "12"
type input "74.9957"
type input "60.2087"
type input "11.10.2025 23:01"
type input "20.10.2025"
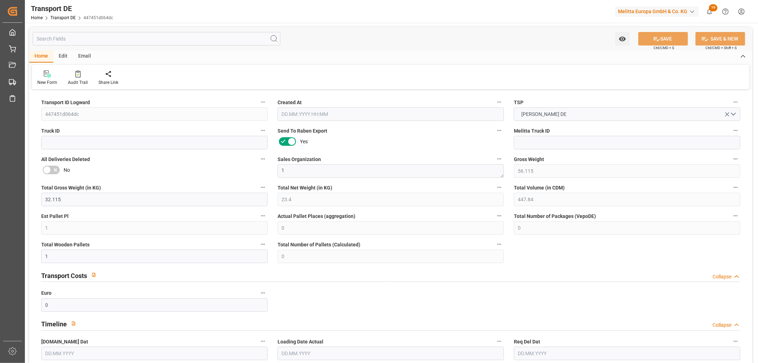
type input "21.10.2025"
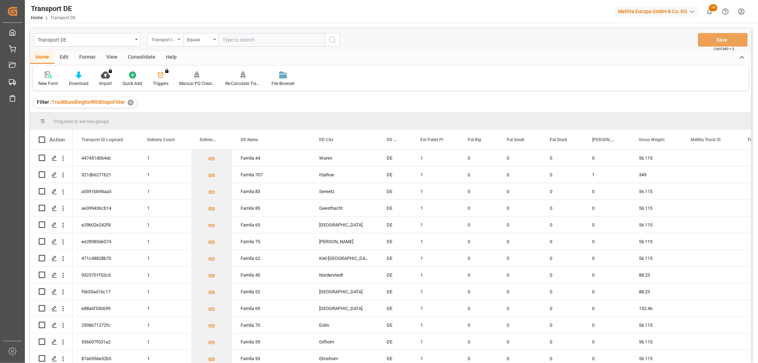
click at [161, 38] on div "Transport ID Logward" at bounding box center [163, 39] width 24 height 8
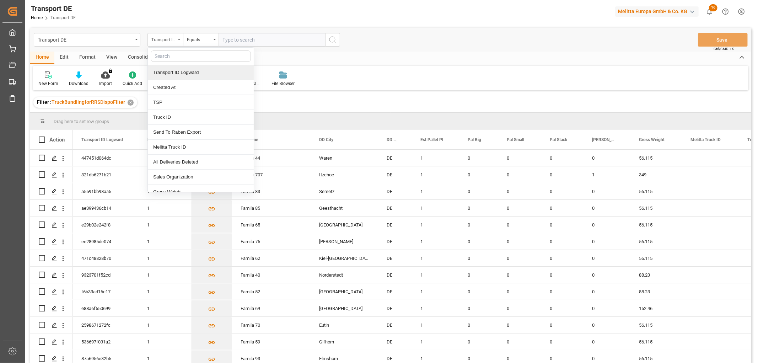
click at [164, 55] on input "text" at bounding box center [201, 55] width 100 height 11
type input "req"
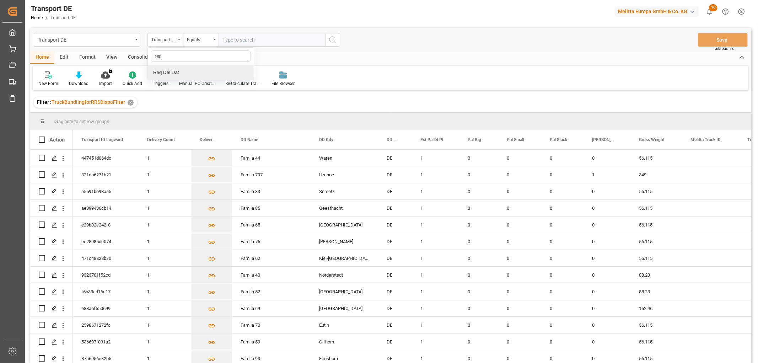
click at [167, 72] on div "Req Del Dat" at bounding box center [201, 72] width 106 height 15
click at [199, 39] on div "Equals" at bounding box center [199, 39] width 24 height 8
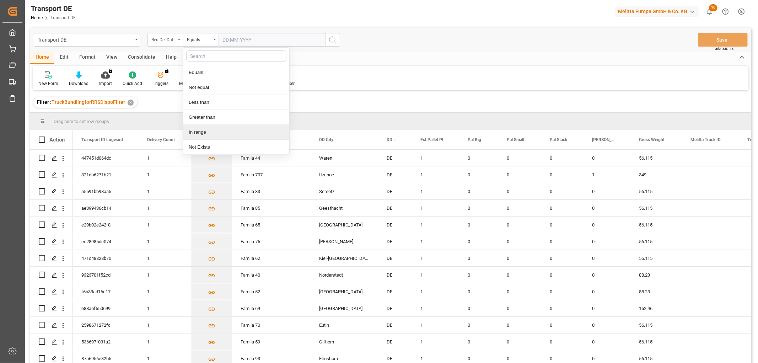
click at [198, 129] on div "In range" at bounding box center [236, 132] width 106 height 15
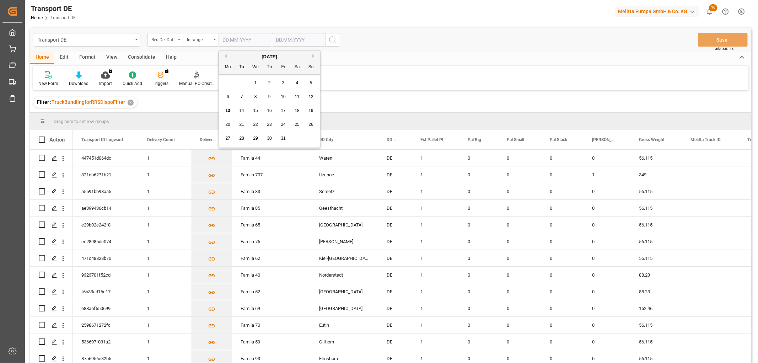
click at [224, 38] on input "text" at bounding box center [245, 40] width 53 height 14
click at [225, 83] on div "29 30 1 2 3 4 5" at bounding box center [269, 83] width 97 height 14
click at [256, 81] on span "1" at bounding box center [256, 82] width 2 height 5
type input "01.10.2025"
click at [279, 37] on input "text" at bounding box center [298, 40] width 53 height 14
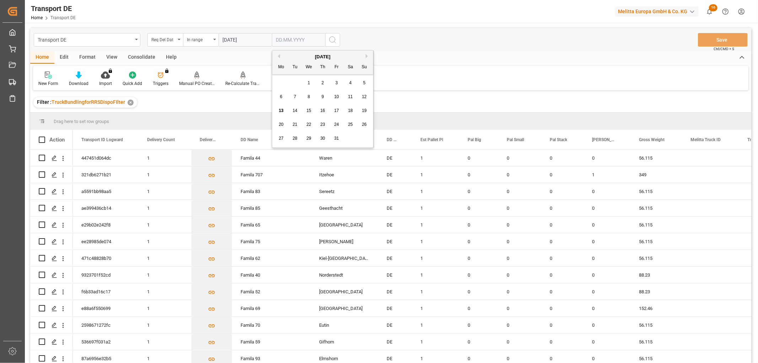
click at [284, 82] on div "29 30 1 2 3 4 5" at bounding box center [322, 83] width 97 height 14
click at [309, 109] on span "15" at bounding box center [308, 110] width 5 height 5
type input "15.10.2025"
click at [332, 40] on icon "search button" at bounding box center [333, 40] width 9 height 9
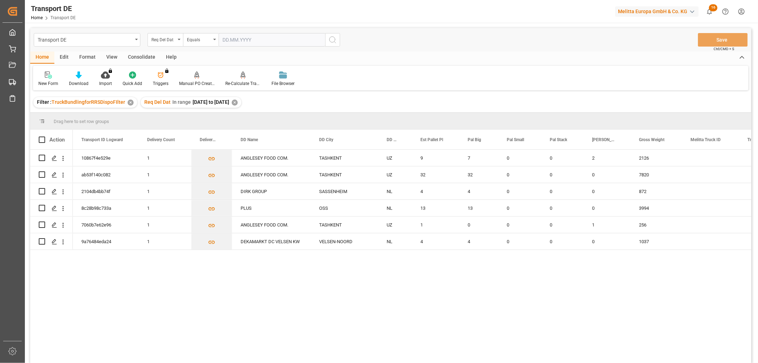
click at [238, 102] on div "✕" at bounding box center [235, 103] width 6 height 6
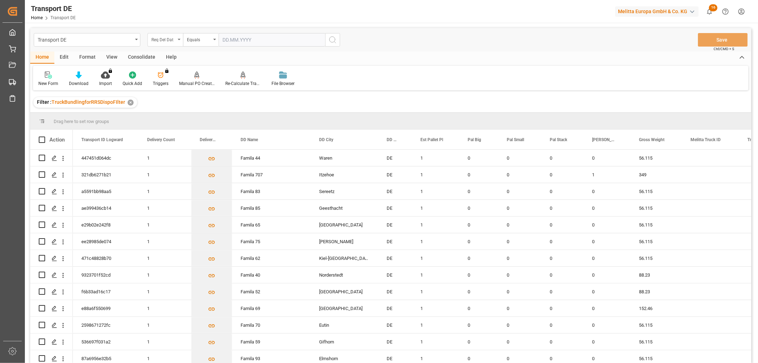
click at [163, 39] on div "Req Del Dat" at bounding box center [163, 39] width 24 height 8
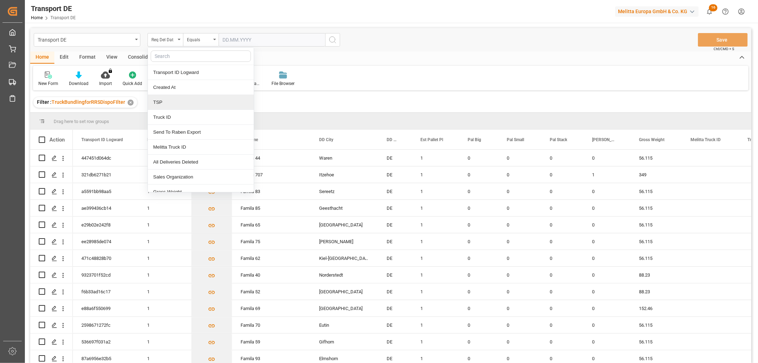
click at [172, 103] on div "TSP" at bounding box center [201, 102] width 106 height 15
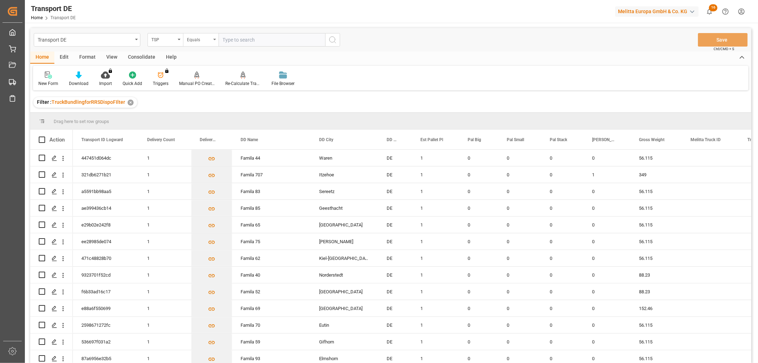
click at [196, 38] on div "Equals" at bounding box center [199, 39] width 24 height 8
click at [201, 119] on div "Starts with" at bounding box center [236, 117] width 106 height 15
click at [233, 37] on input "text" at bounding box center [272, 40] width 107 height 14
type input "Self pickup DE"
click at [335, 38] on icon "search button" at bounding box center [333, 40] width 9 height 9
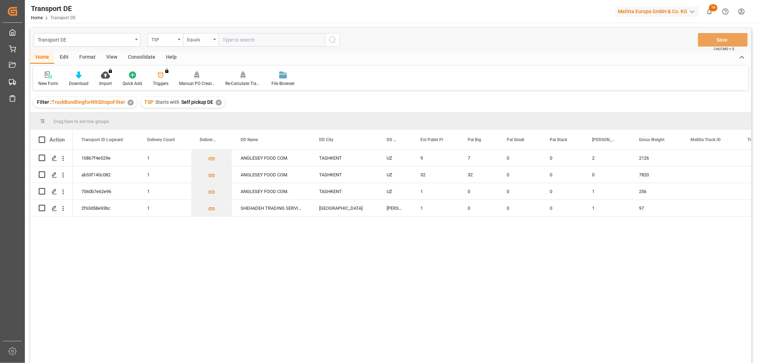
click at [218, 103] on div "✕" at bounding box center [219, 103] width 6 height 6
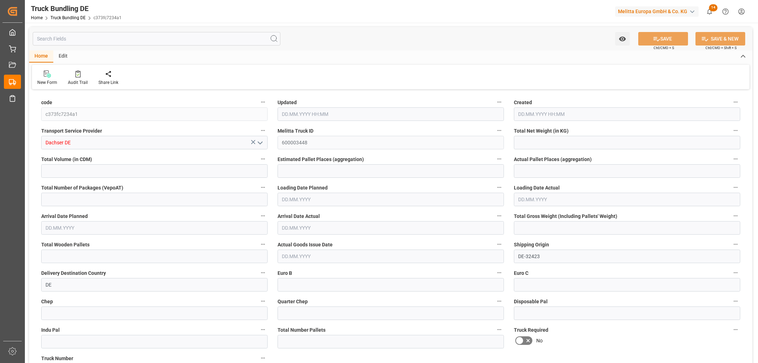
type input "2000.294"
type input "14293.78"
type input "9"
type input "0"
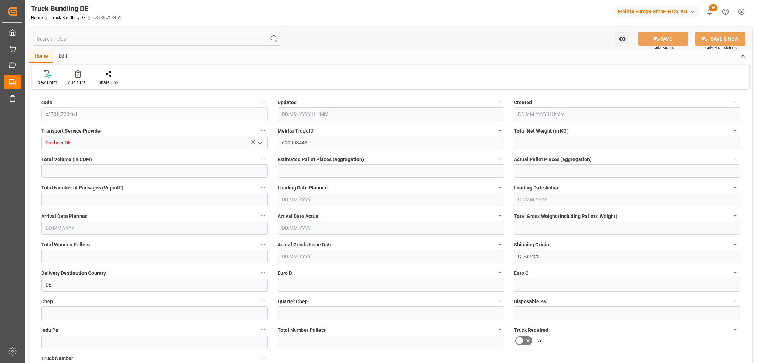
type input "3020"
type input "17"
type input "0"
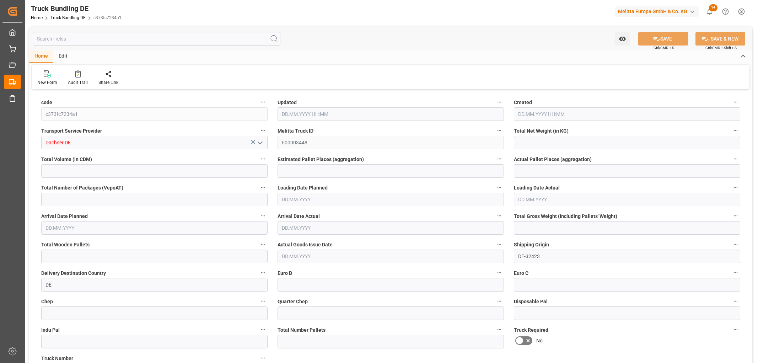
type input "0"
type input "13.10.2025 07:52"
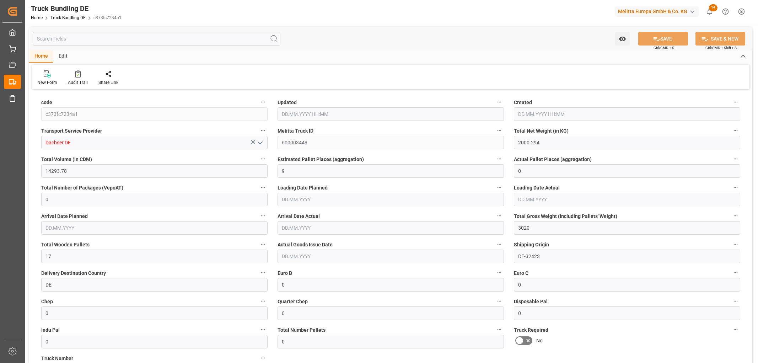
type input "13.10.2025 07:52"
type input "[DATE]"
type input "692.641"
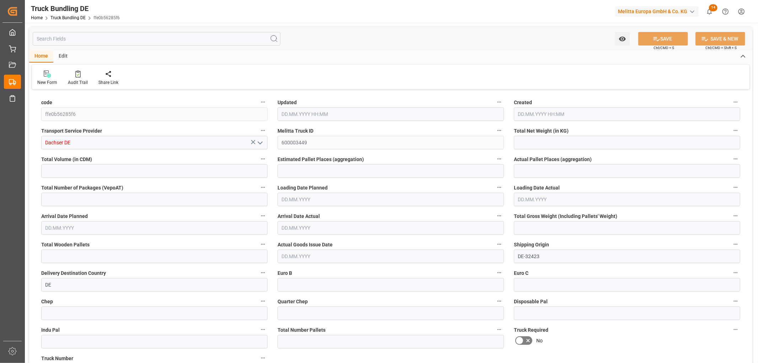
type input "9723.434"
type input "7"
type input "0"
type input "1309.107"
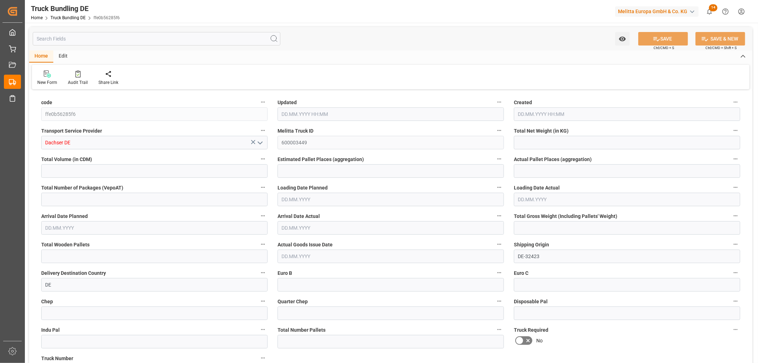
type input "17"
type input "0"
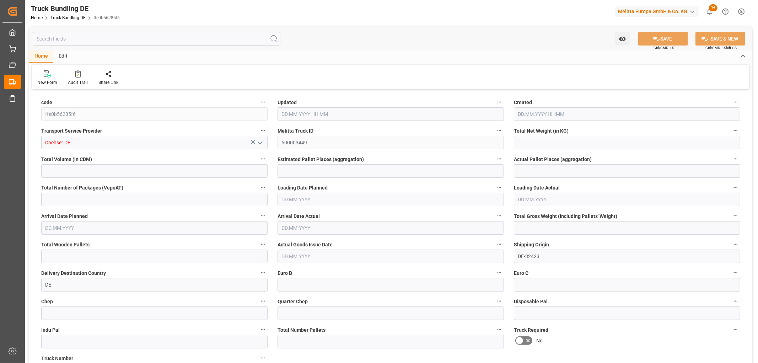
type input "0"
type input "13.10.2025 07:53"
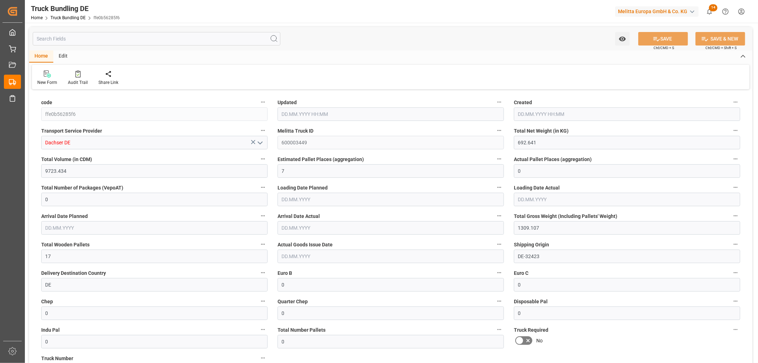
type input "[DATE]"
type input "2601.627"
type input "31971.844"
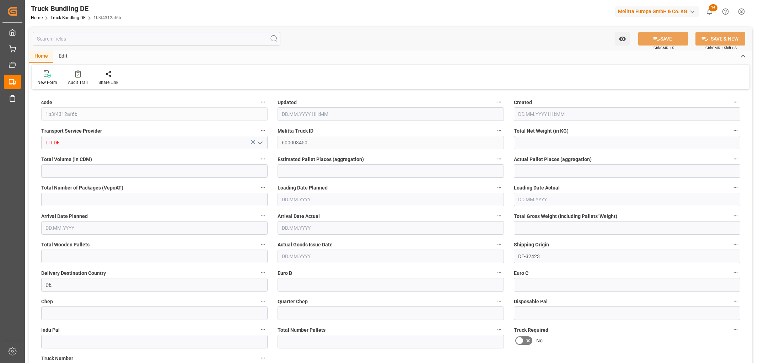
type input "20"
type input "0"
type input "4743.765"
type input "34"
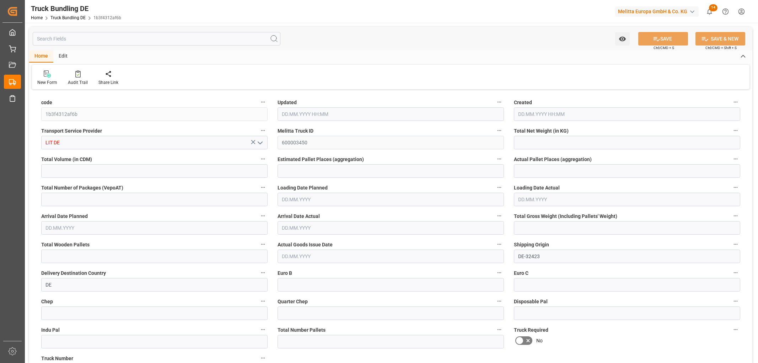
type input "0"
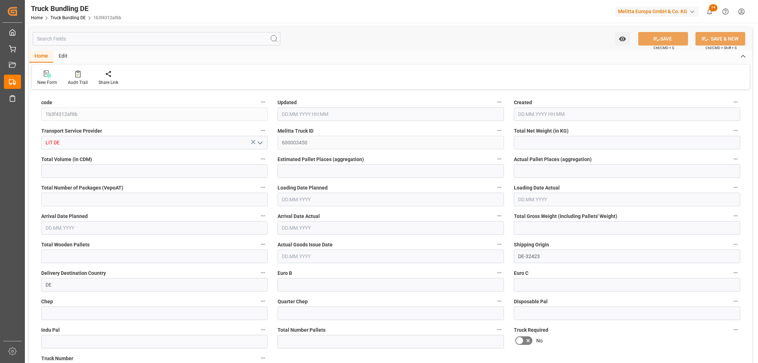
type input "0"
type input "13.10.2025 07:54"
type input "[DATE]"
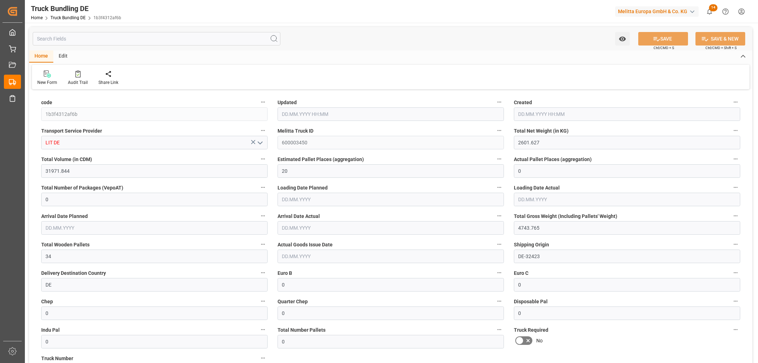
type input "[DATE]"
type input "13.10.2025"
type input "1180.136"
type input "6808.026"
type input "6"
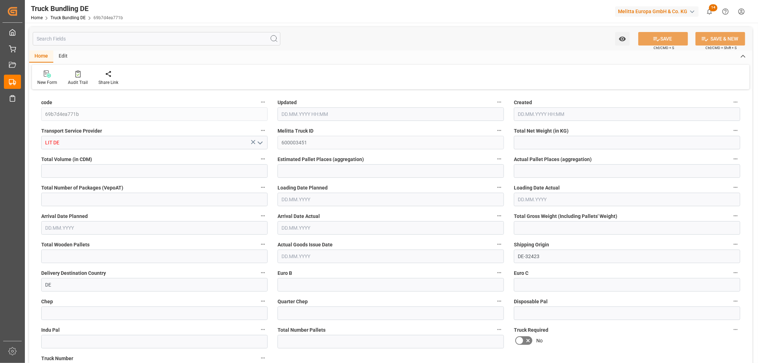
type input "0"
type input "1598"
type input "8"
type input "0"
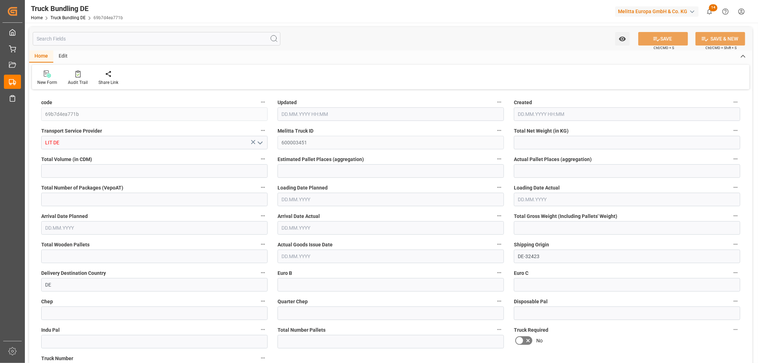
type input "0"
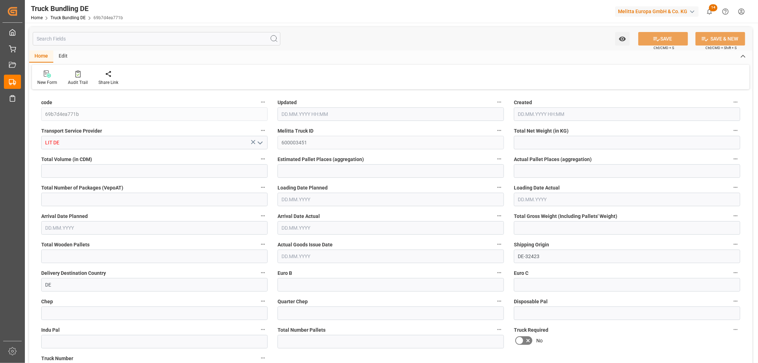
type input "0"
type input "[DATE] 07:54"
type input "[DATE]"
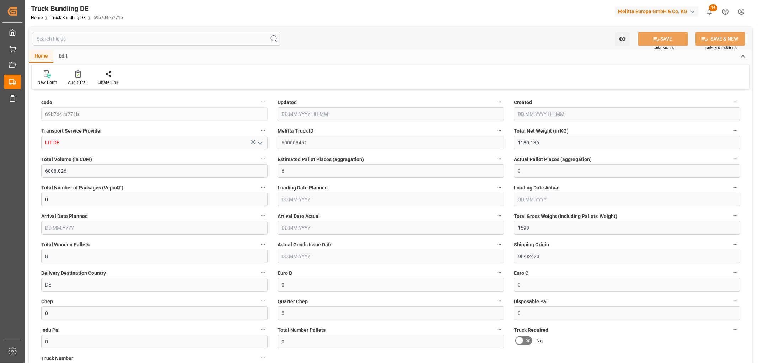
type input "[DATE]"
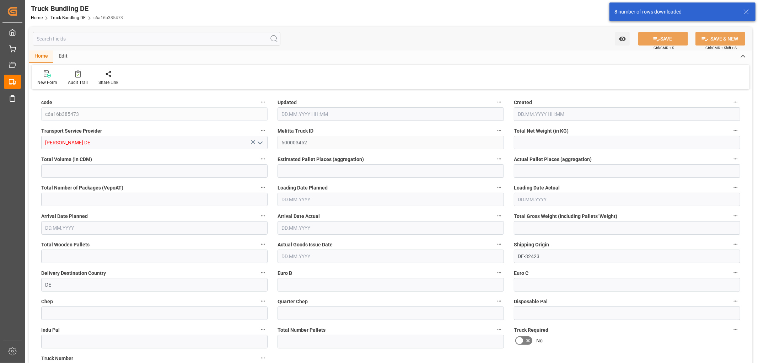
type input "3390.946"
type input "13322.82"
type input "9"
type input "0"
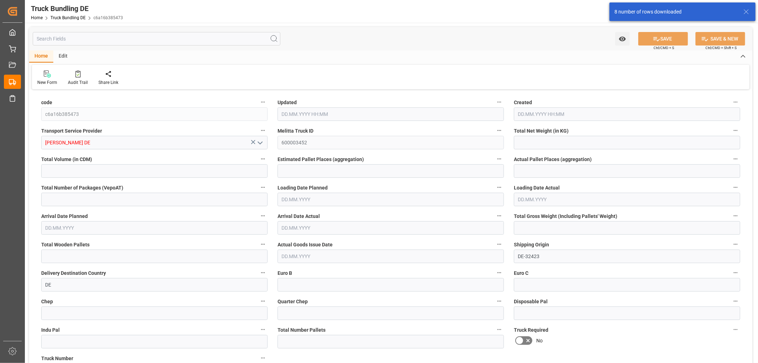
type input "4451"
type input "16"
type input "0"
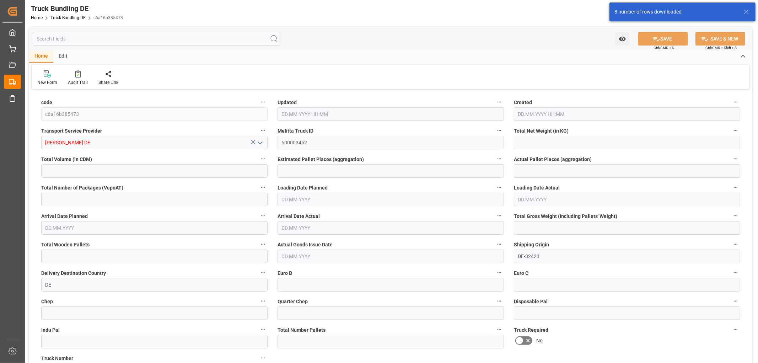
type input "0"
type input "[DATE] 08:01"
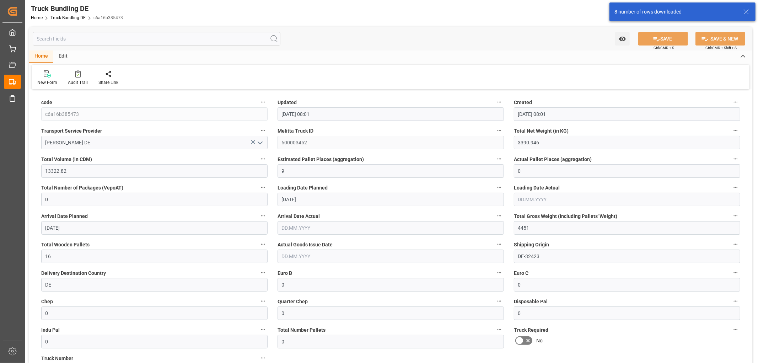
type input "[DATE] 08:01"
type input "[DATE]"
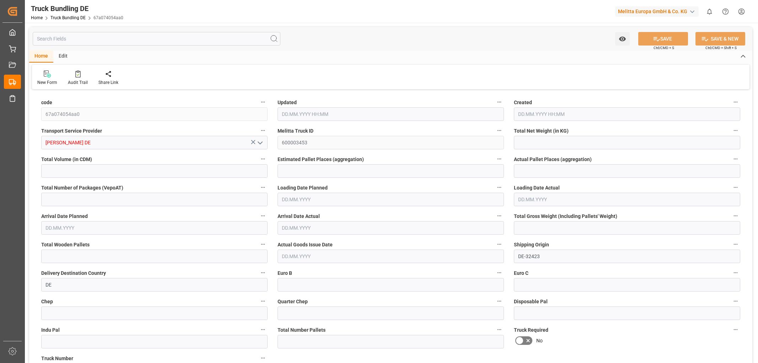
type input "727.663"
type input "12464.98"
type input "8"
type input "0"
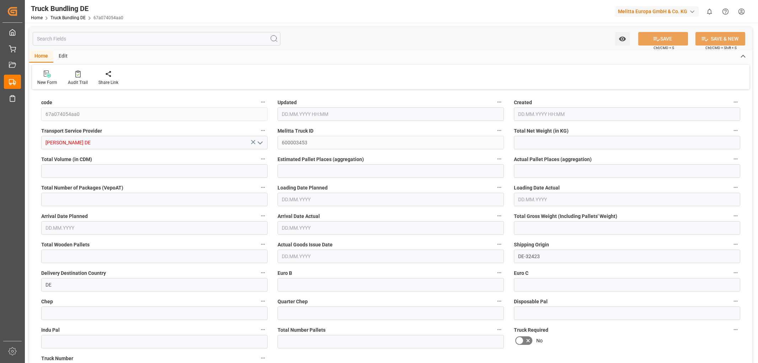
type input "1524.05"
type input "16"
type input "0"
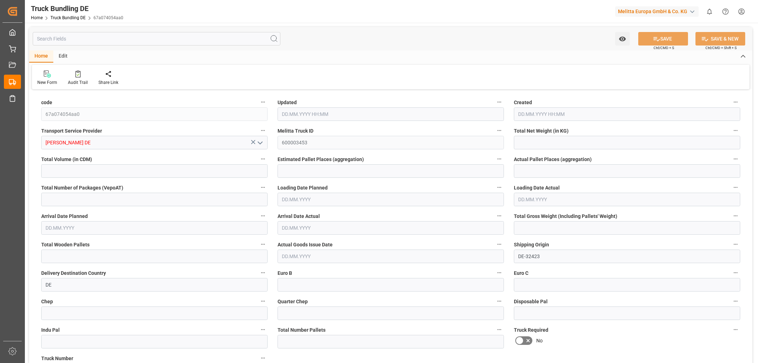
type input "0"
type input "13.10.2025 08:01"
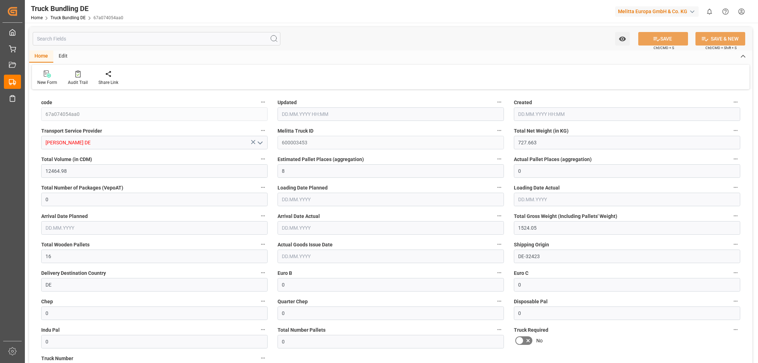
type input "13.10.2025 08:01"
type input "[DATE]"
type input "15.10.2025"
type input "[DATE]"
type input "1796.534"
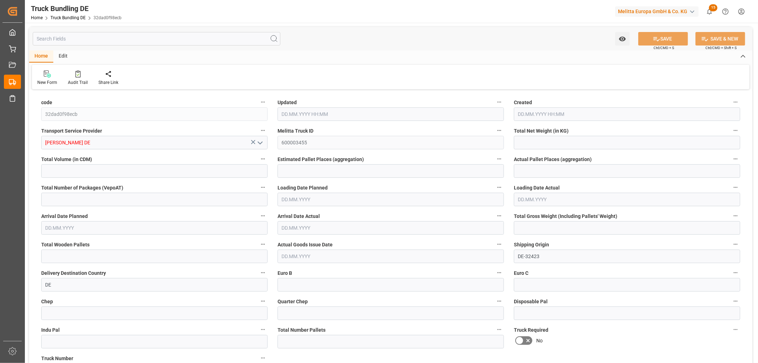
type input "12825.512"
type input "8"
type input "0"
type input "2692"
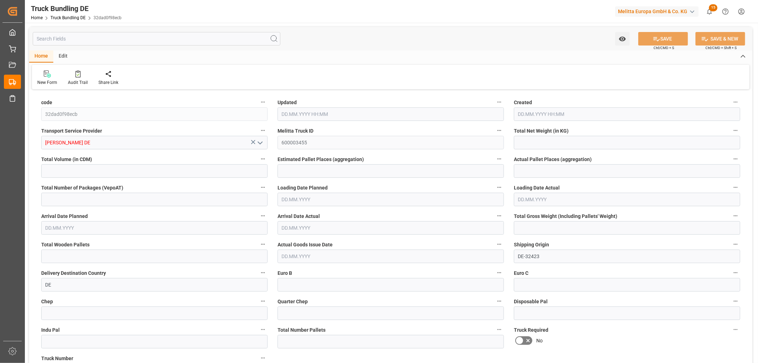
type input "15"
type input "0"
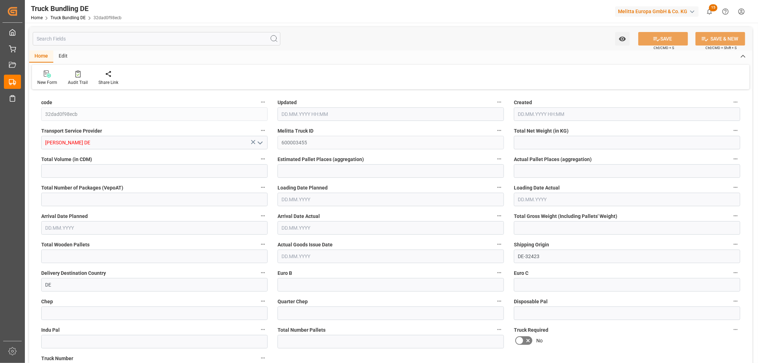
type input "0"
type input "[DATE] 08:02"
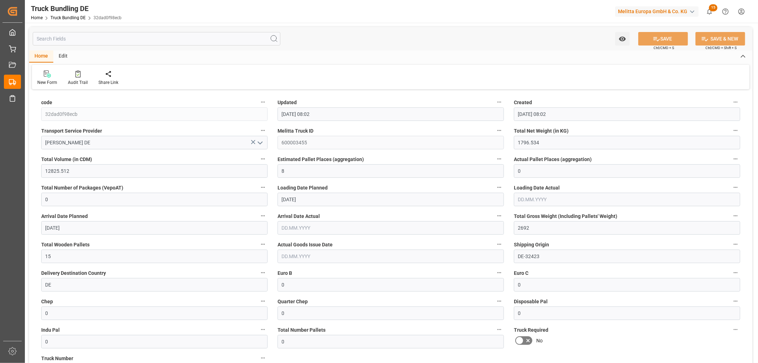
type input "[DATE]"
type input "4648.468"
type input "21833.834"
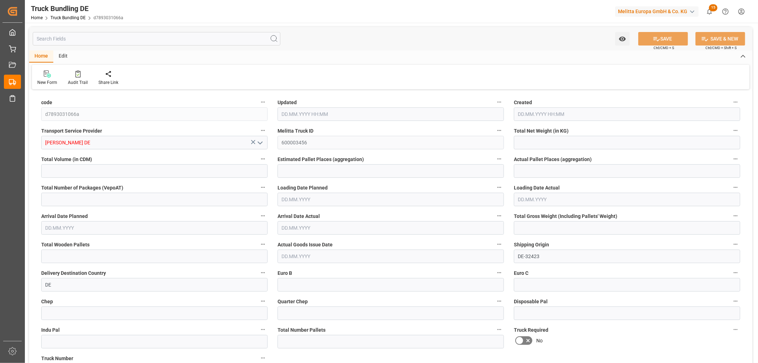
type input "15"
type input "0"
type input "6107.173"
type input "27"
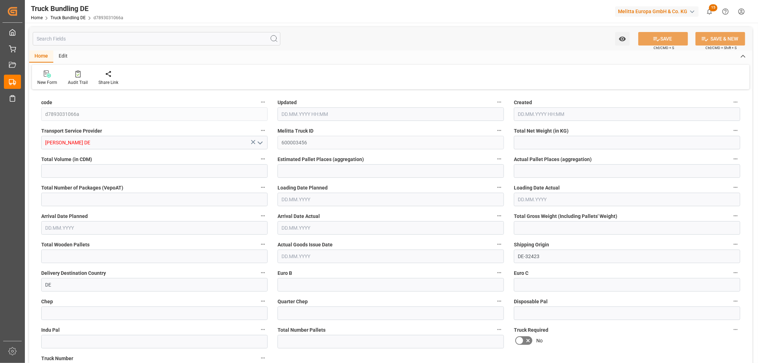
type input "0"
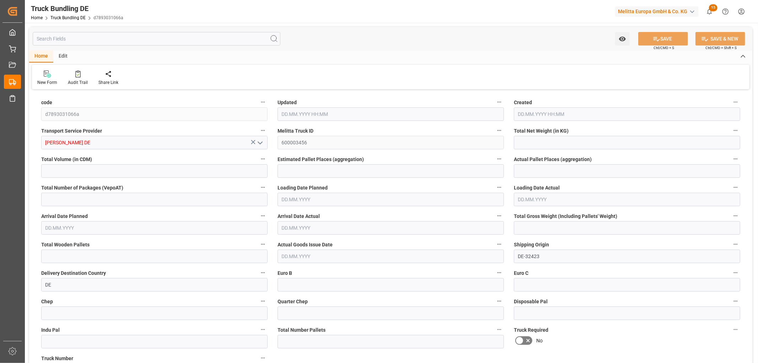
type input "0"
type input "[DATE] 08:02"
type input "[DATE]"
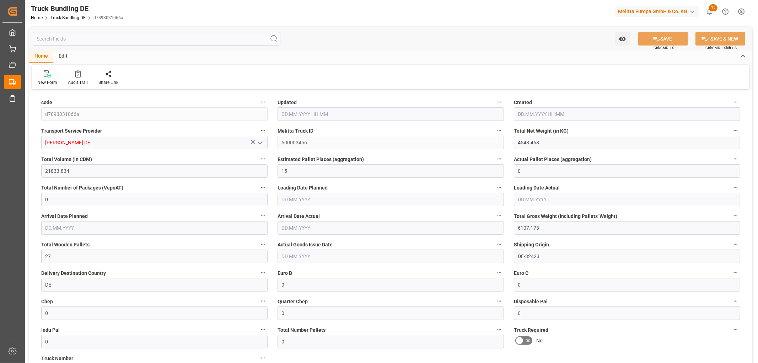
type input "[DATE]"
type input "[DATE] 08:02"
type input "[DATE]"
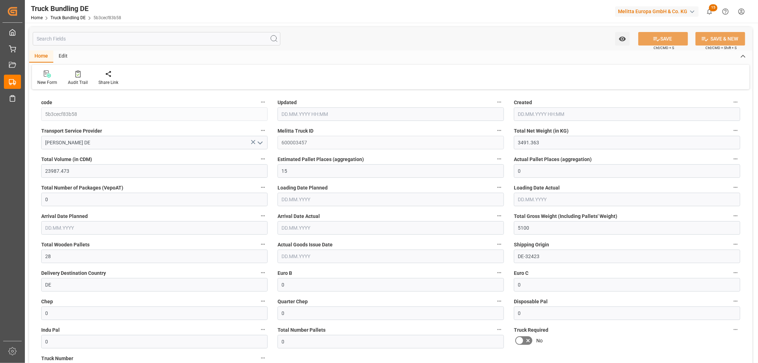
type input "[DATE]"
type input "4270.752"
type input "26330.378"
type input "16"
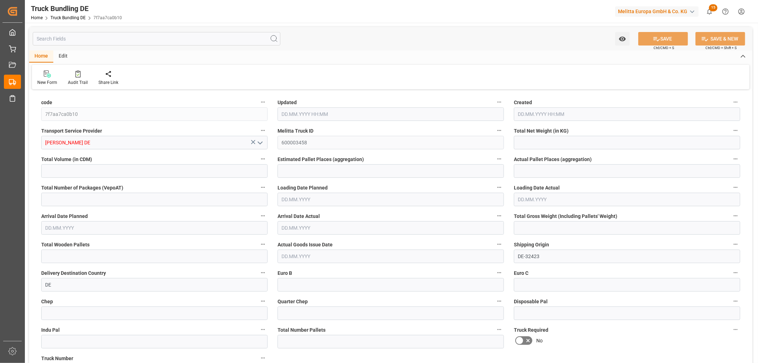
type input "0"
type input "6137.955"
type input "31"
type input "0"
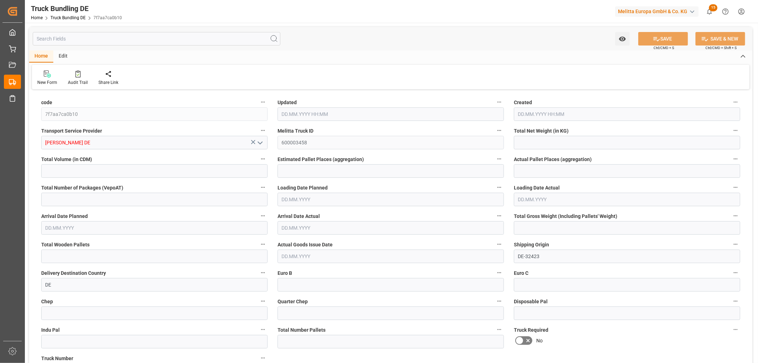
type input "0"
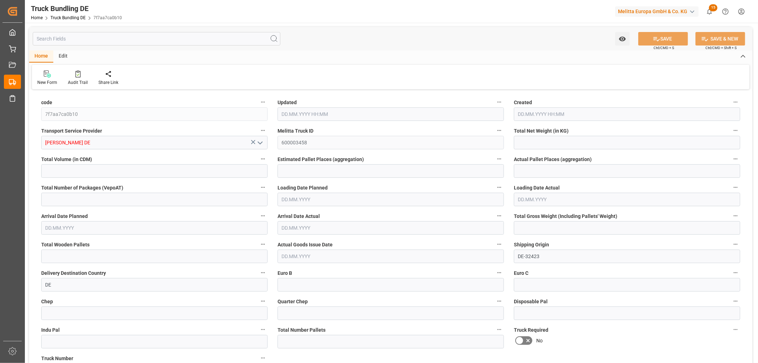
type input "0"
type input "13.10.2025 08:03"
type input "[DATE]"
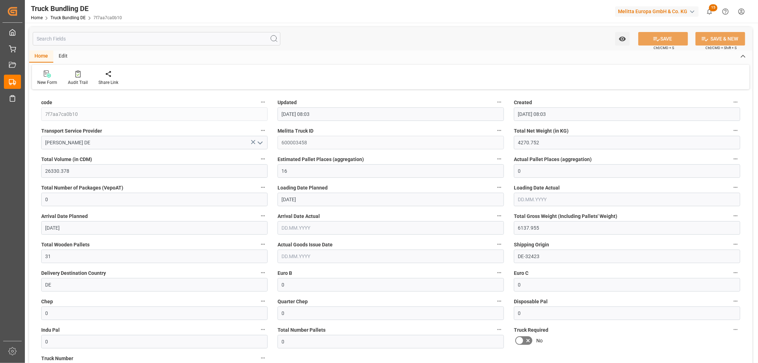
type input "[DATE]"
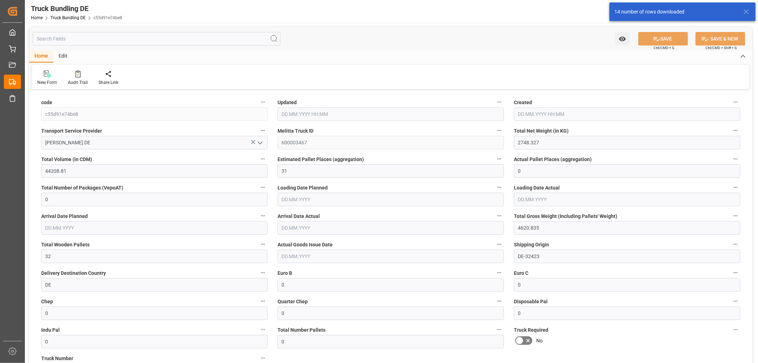
type input "[DATE] 08:08"
type input "[DATE]"
